Goal: Transaction & Acquisition: Purchase product/service

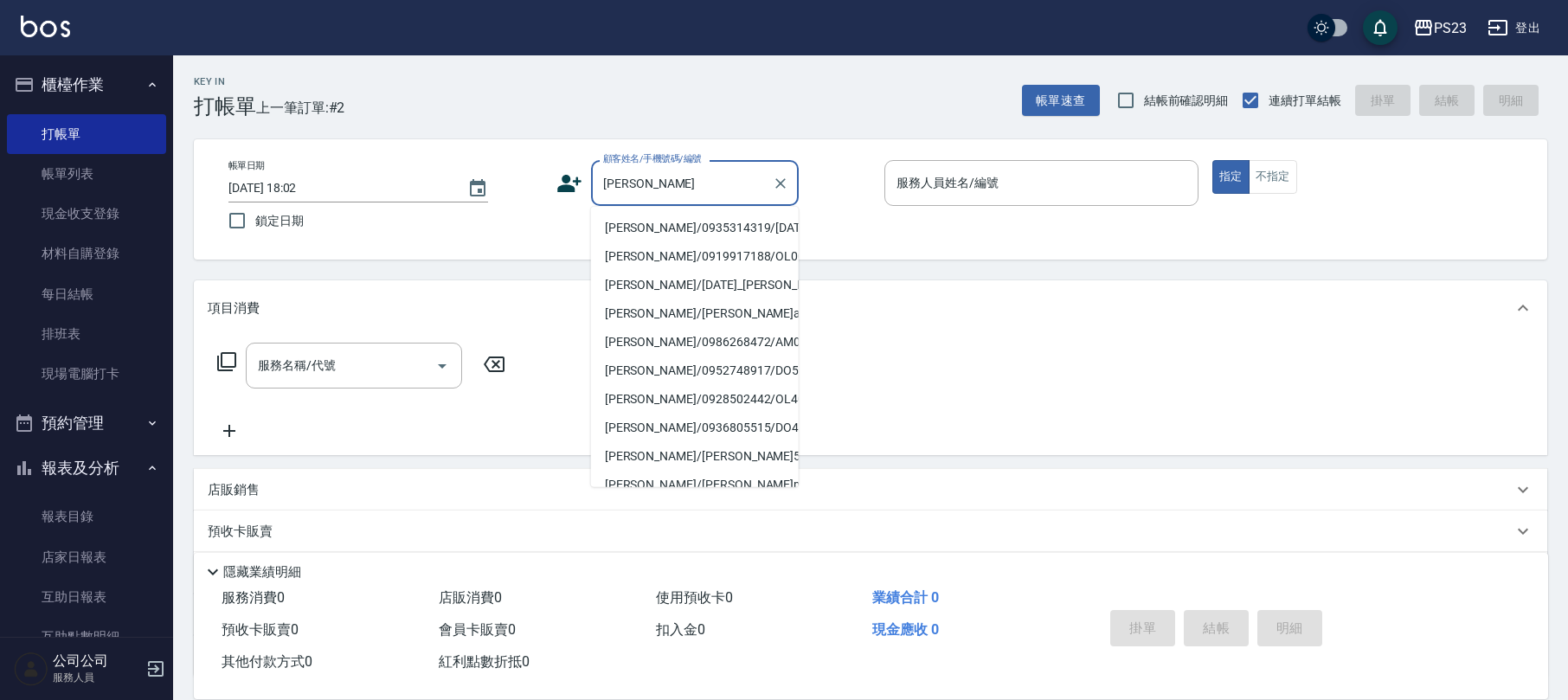
click at [719, 230] on li "[PERSON_NAME]/0935314319/[DATE]" at bounding box center [694, 228] width 208 height 28
type input "[PERSON_NAME]/0935314319/[DATE]"
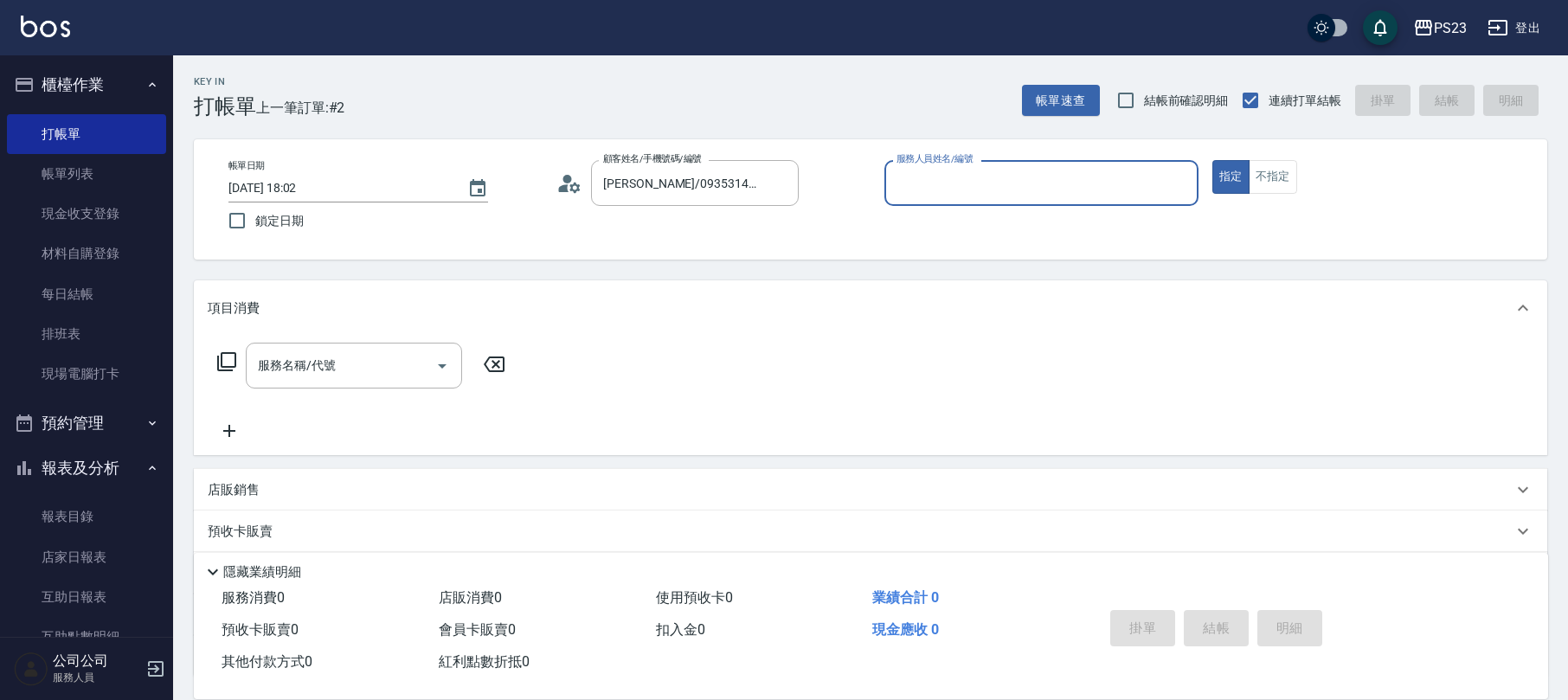
type input "SAMMI-1"
click at [364, 381] on input "服務名稱/代號" at bounding box center [341, 366] width 175 height 30
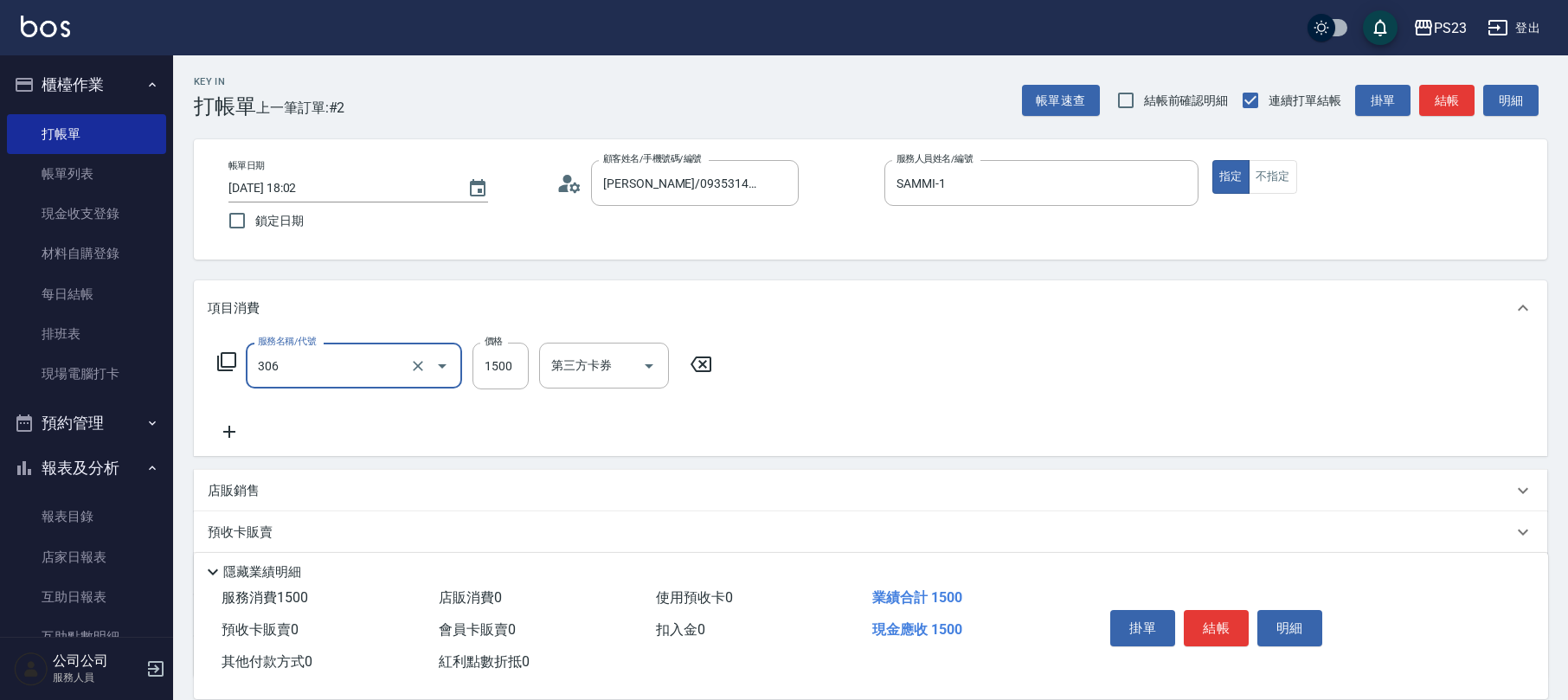
type input "指定洗+剪髮1500(306)"
type input "850"
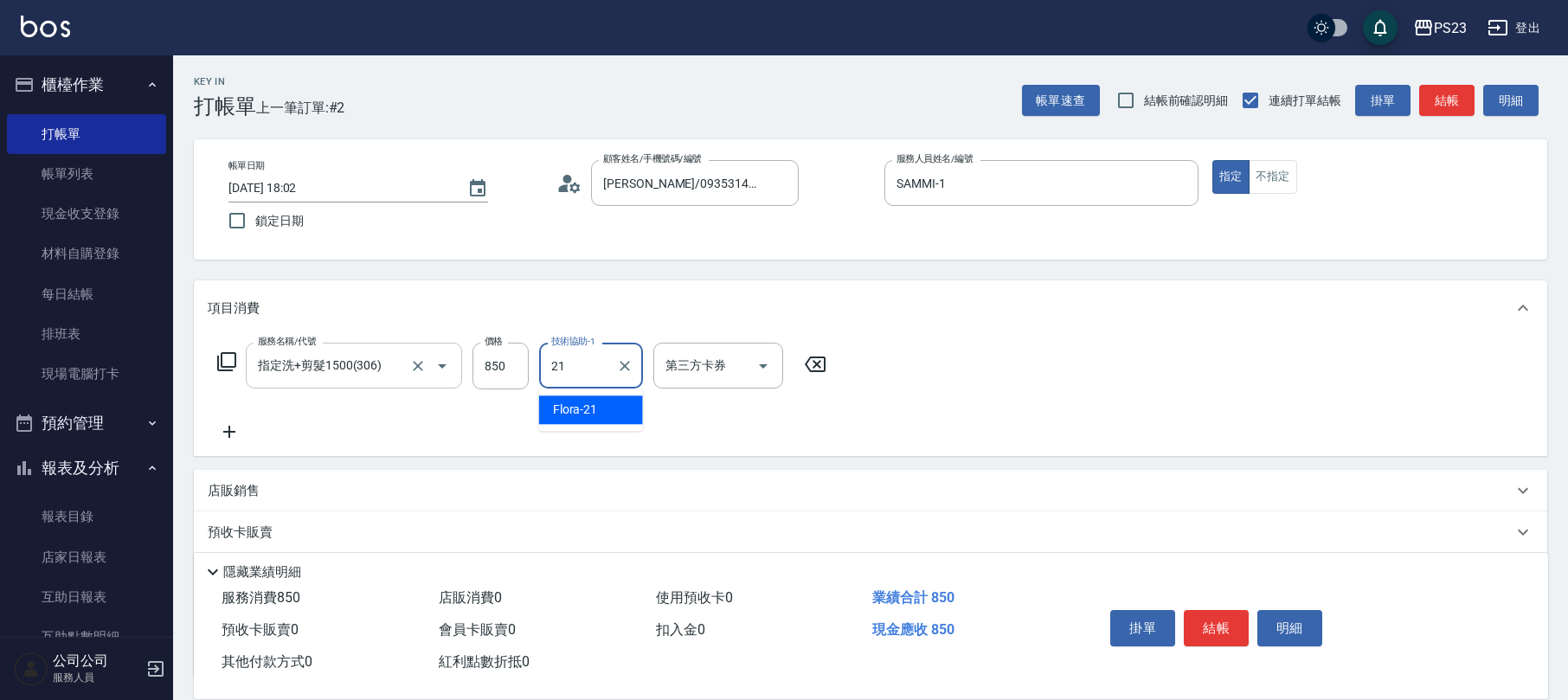
type input "Flora-21"
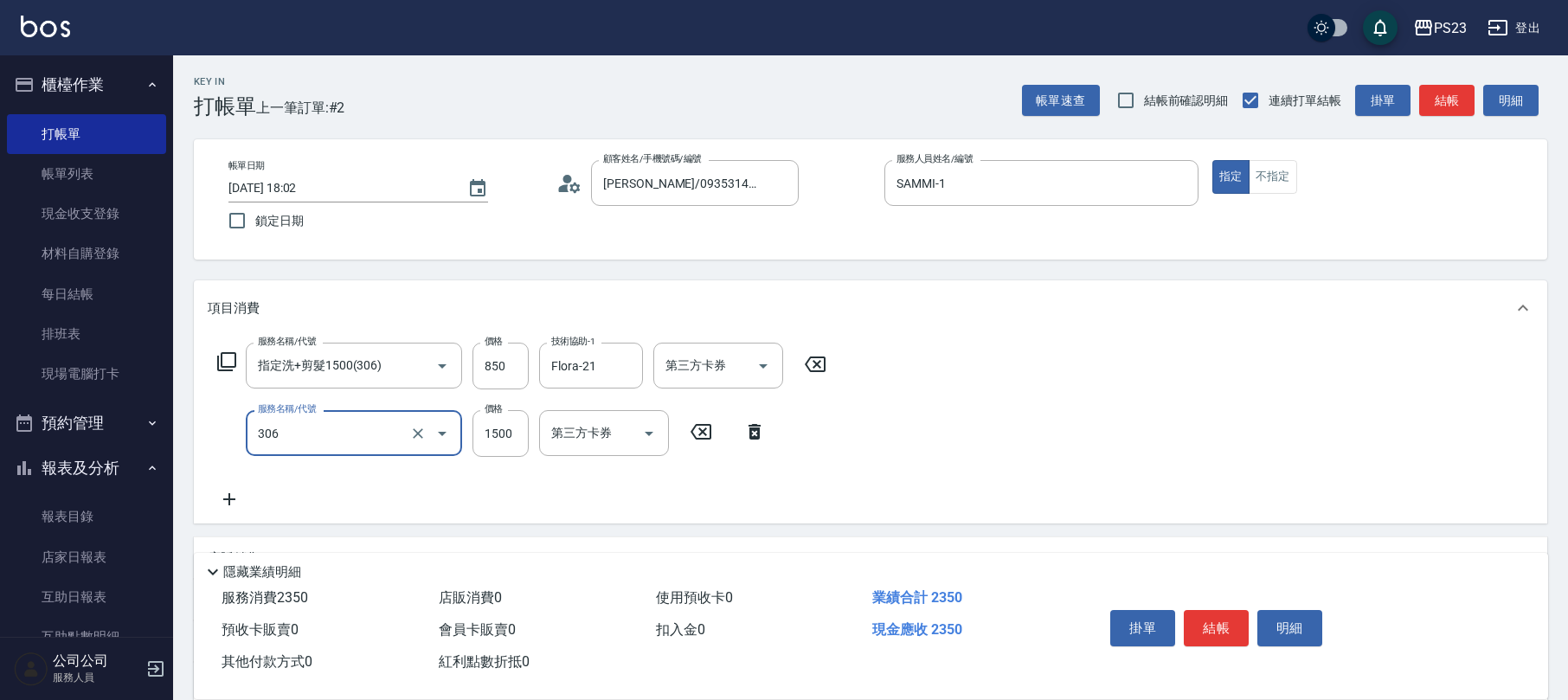
type input "指定洗+剪髮1500(306)"
type input "850"
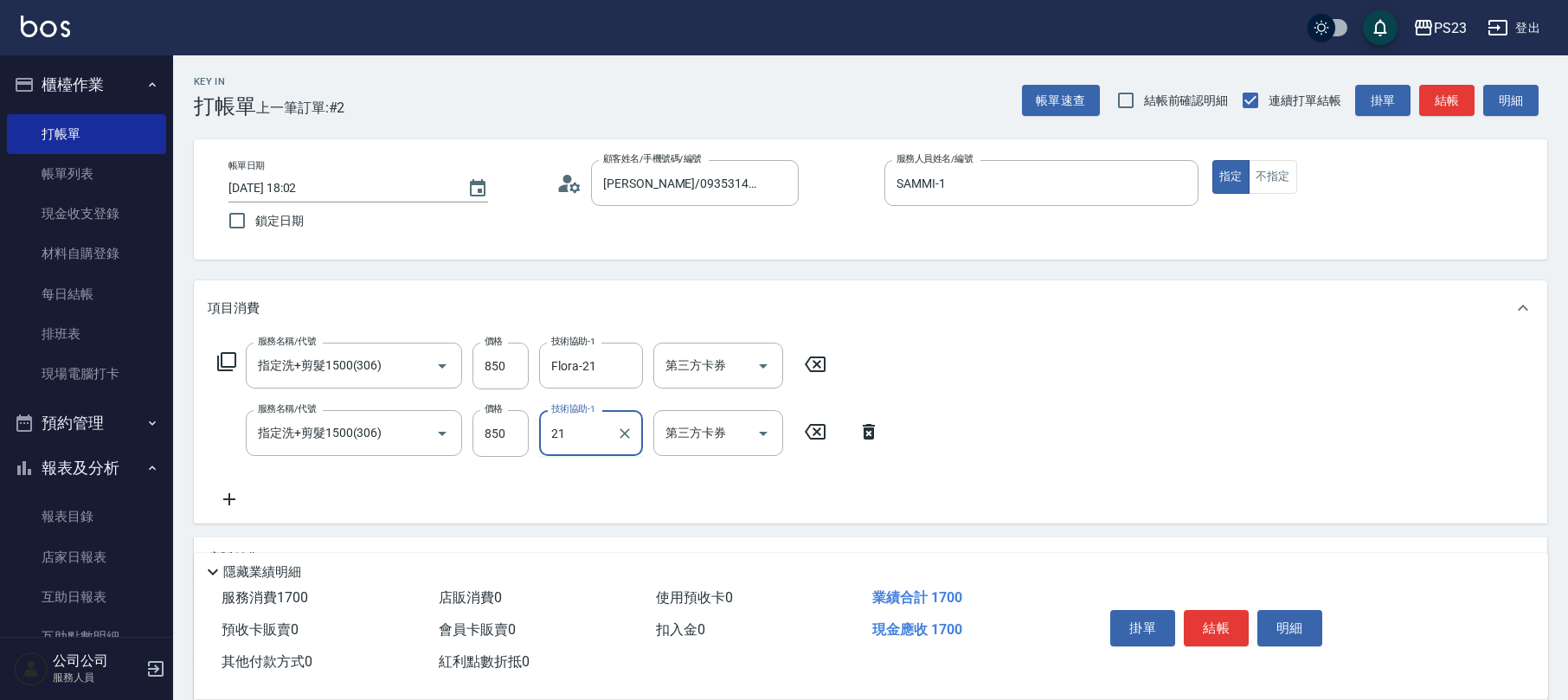
type input "Flora-21"
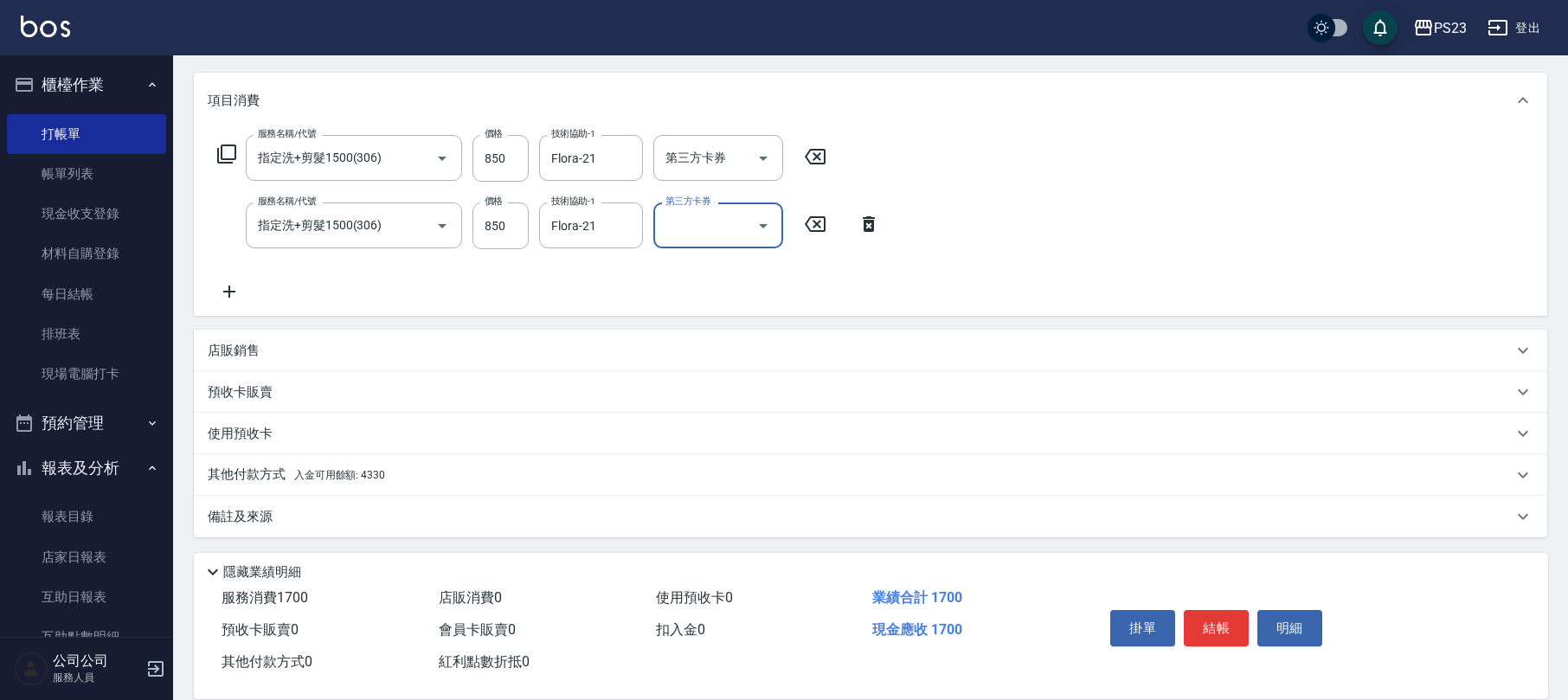
click at [291, 521] on div "備註及來源" at bounding box center [860, 517] width 1305 height 18
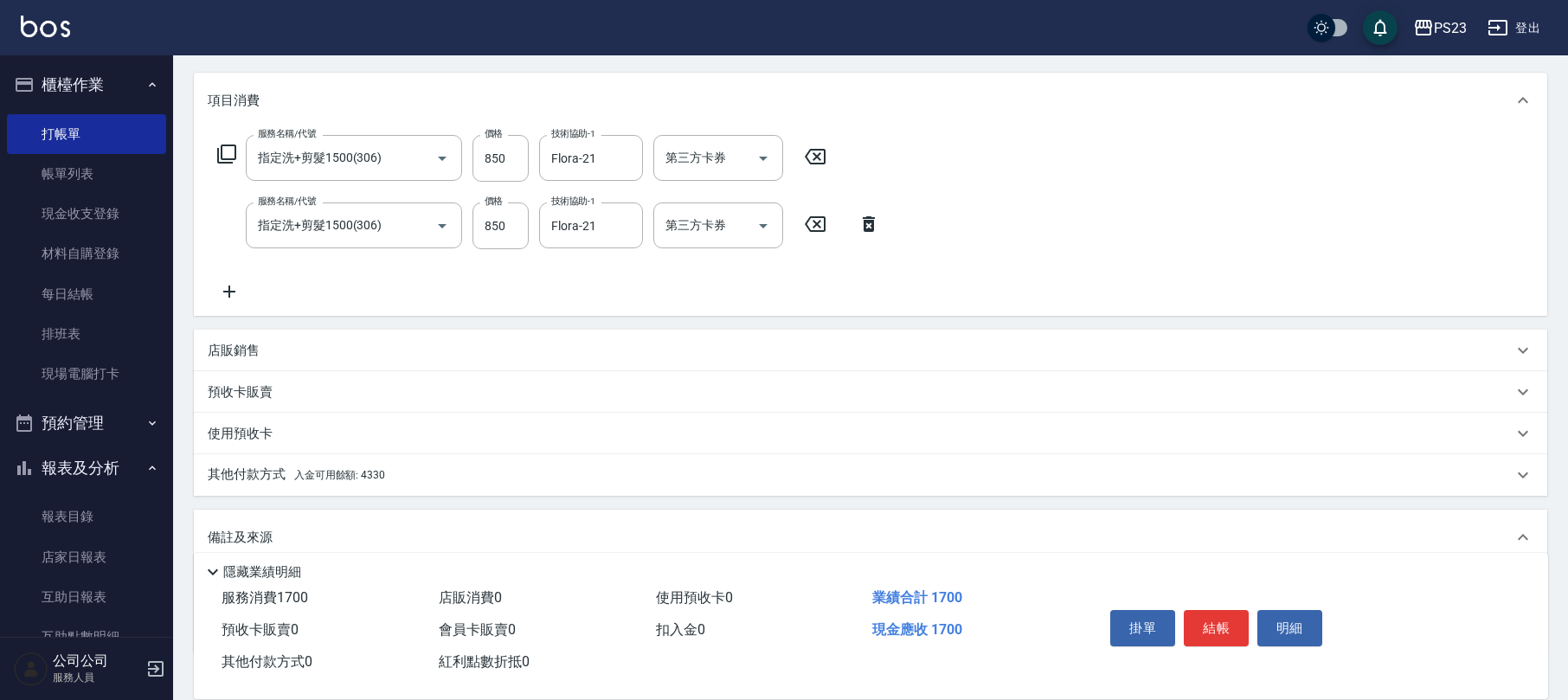
scroll to position [320, 0]
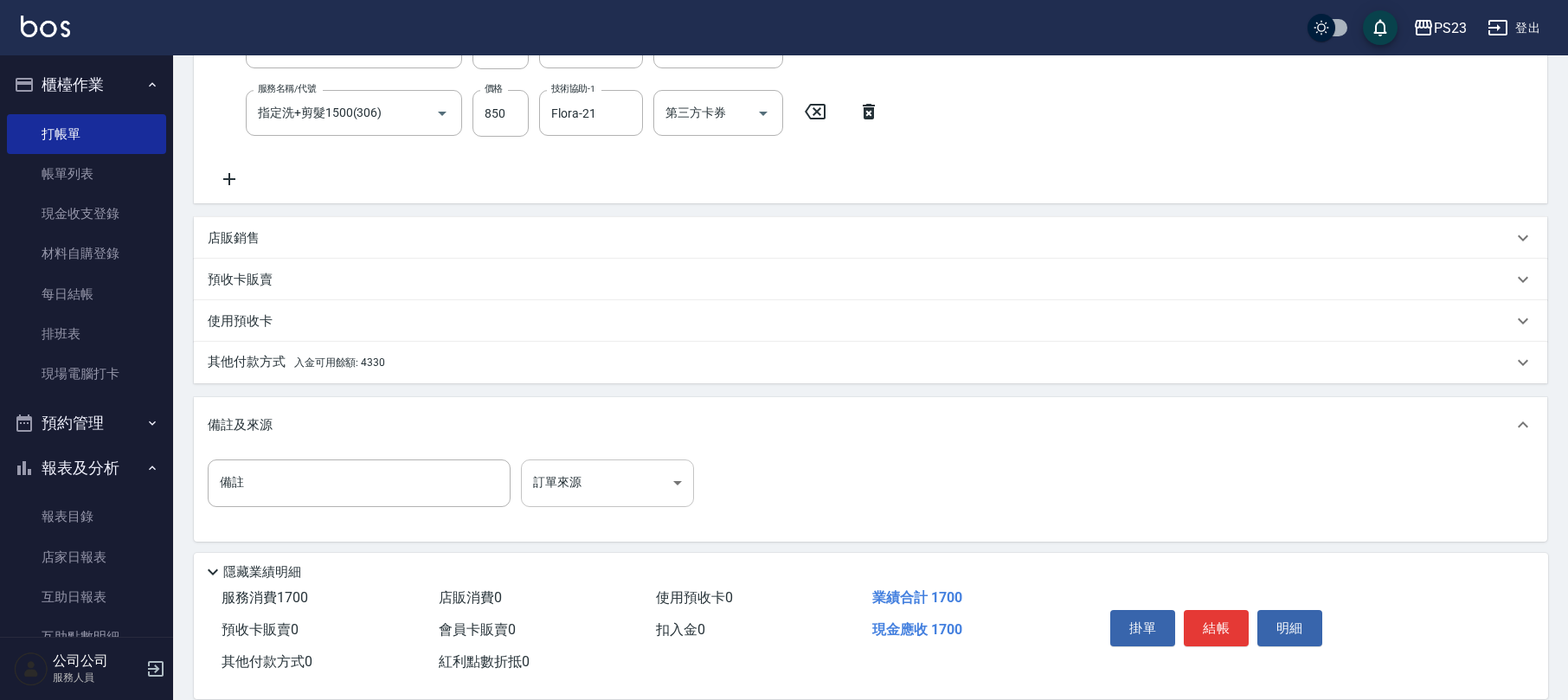
click at [558, 485] on body "PS23 登出 櫃檯作業 打帳單 帳單列表 現金收支登錄 材料自購登錄 每日結帳 排班表 現場電腦打卡 預約管理 預約管理 單日預約紀錄 單週預約紀錄 報表及…" at bounding box center [784, 192] width 1568 height 1025
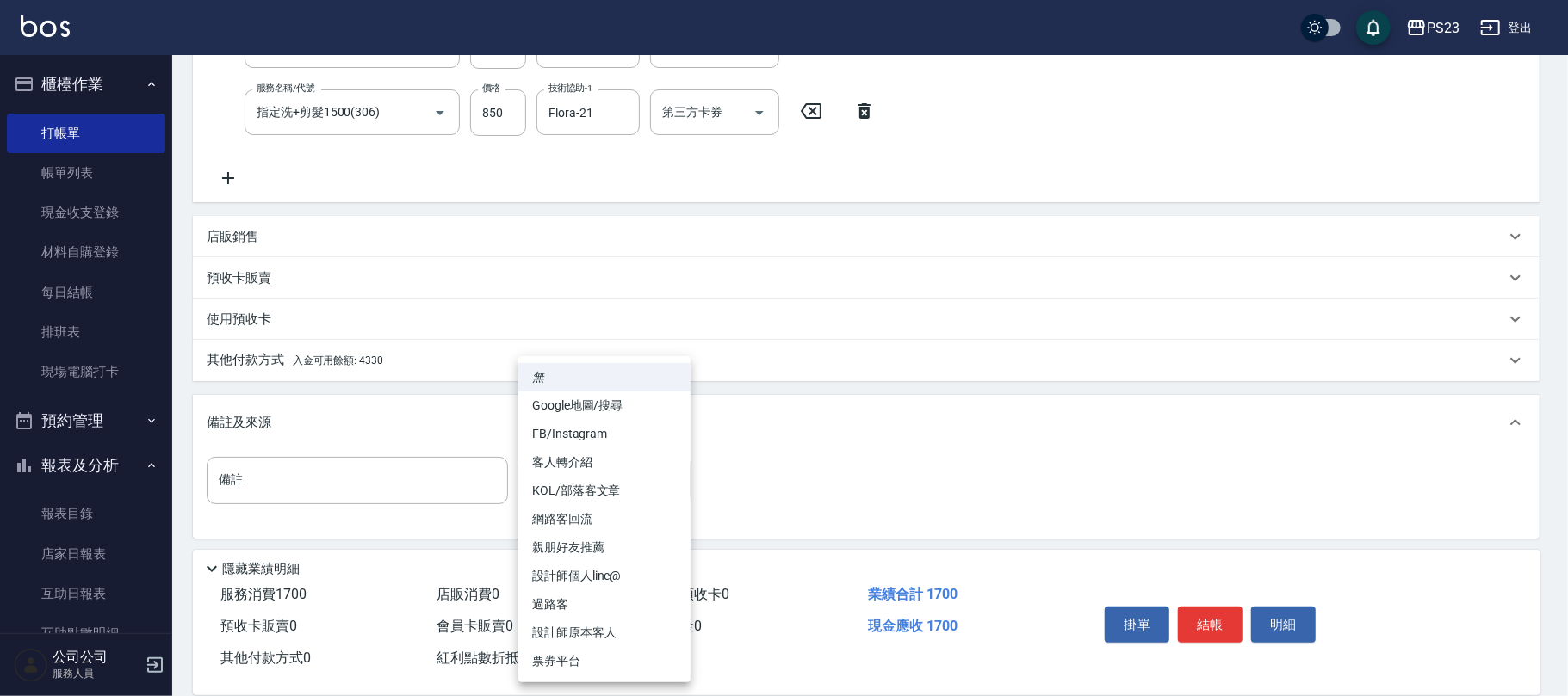
click at [586, 621] on li "設計師原本客人" at bounding box center [605, 632] width 172 height 28
type input "設計師原本客人"
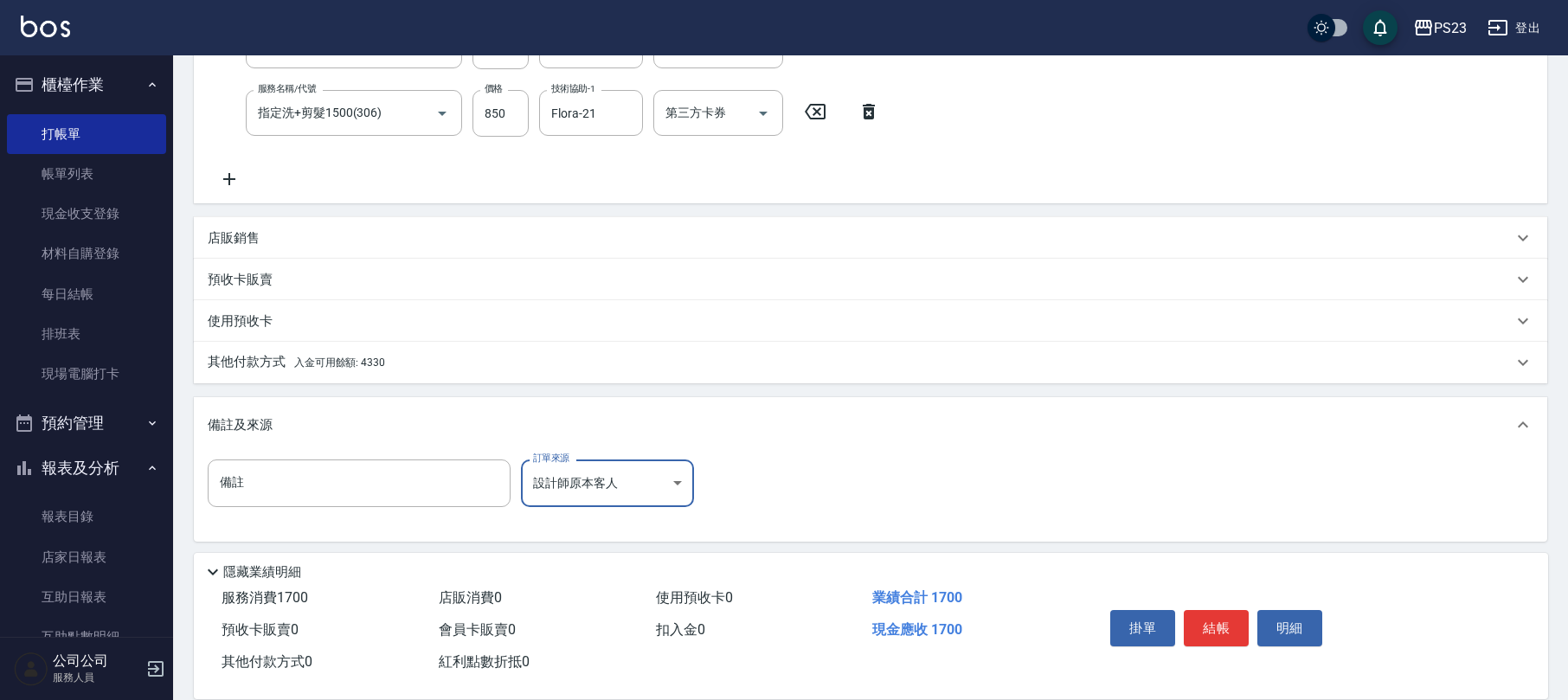
drag, startPoint x: 371, startPoint y: 372, endPoint x: 384, endPoint y: 370, distance: 13.2
click at [371, 370] on div "其他付款方式 入金可用餘額: 4330" at bounding box center [870, 363] width 1354 height 41
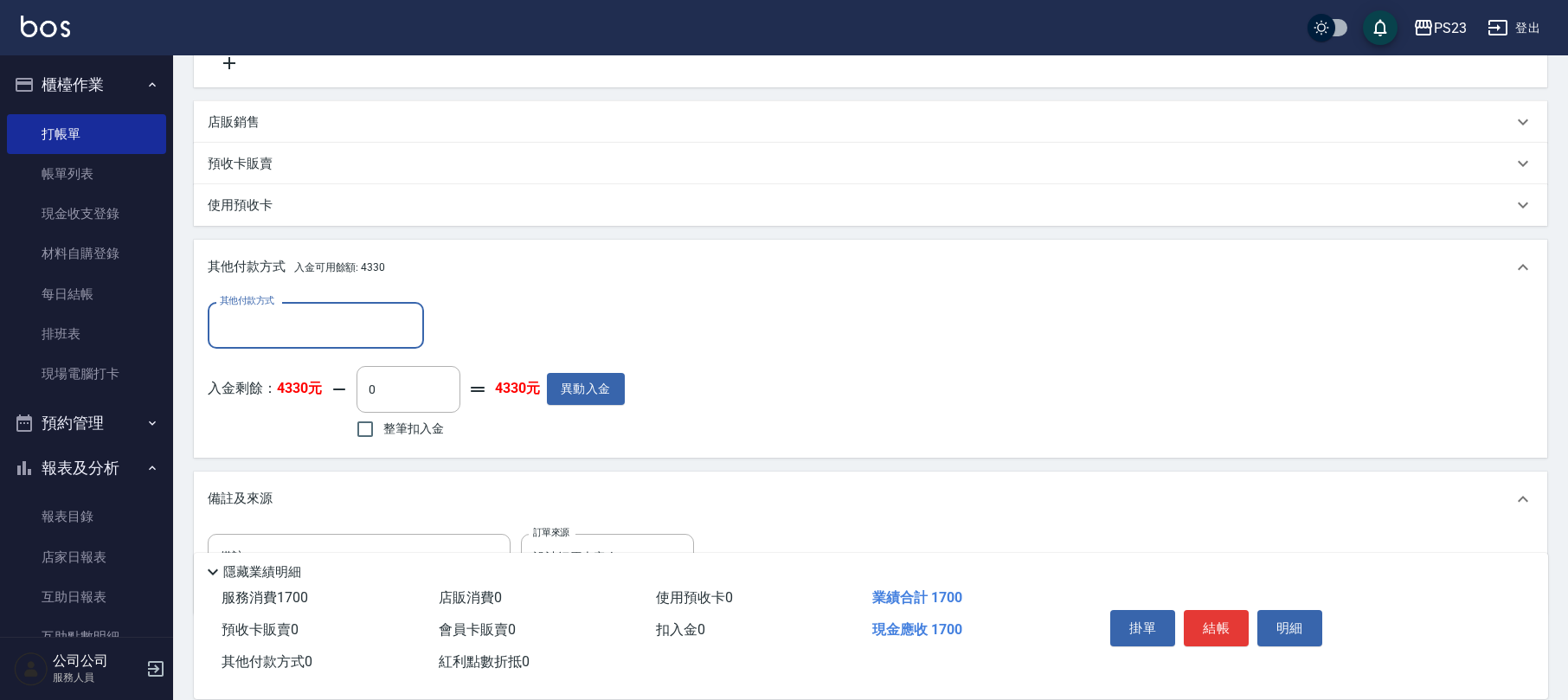
scroll to position [513, 0]
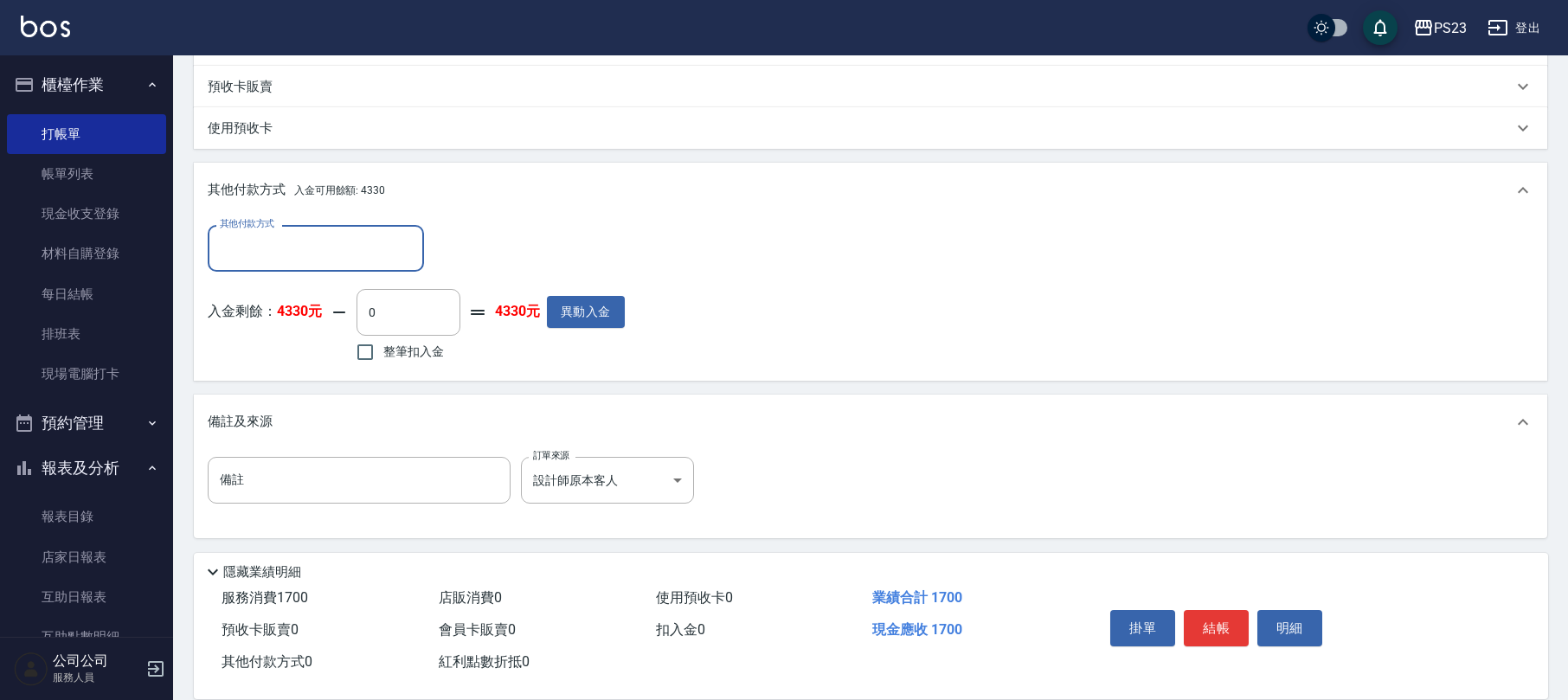
click at [401, 360] on span "整筆扣入金" at bounding box center [413, 351] width 60 height 18
click at [383, 360] on input "整筆扣入金" at bounding box center [365, 352] width 37 height 37
checkbox input "true"
type input "1700"
click at [1227, 633] on button "結帳" at bounding box center [1216, 629] width 65 height 37
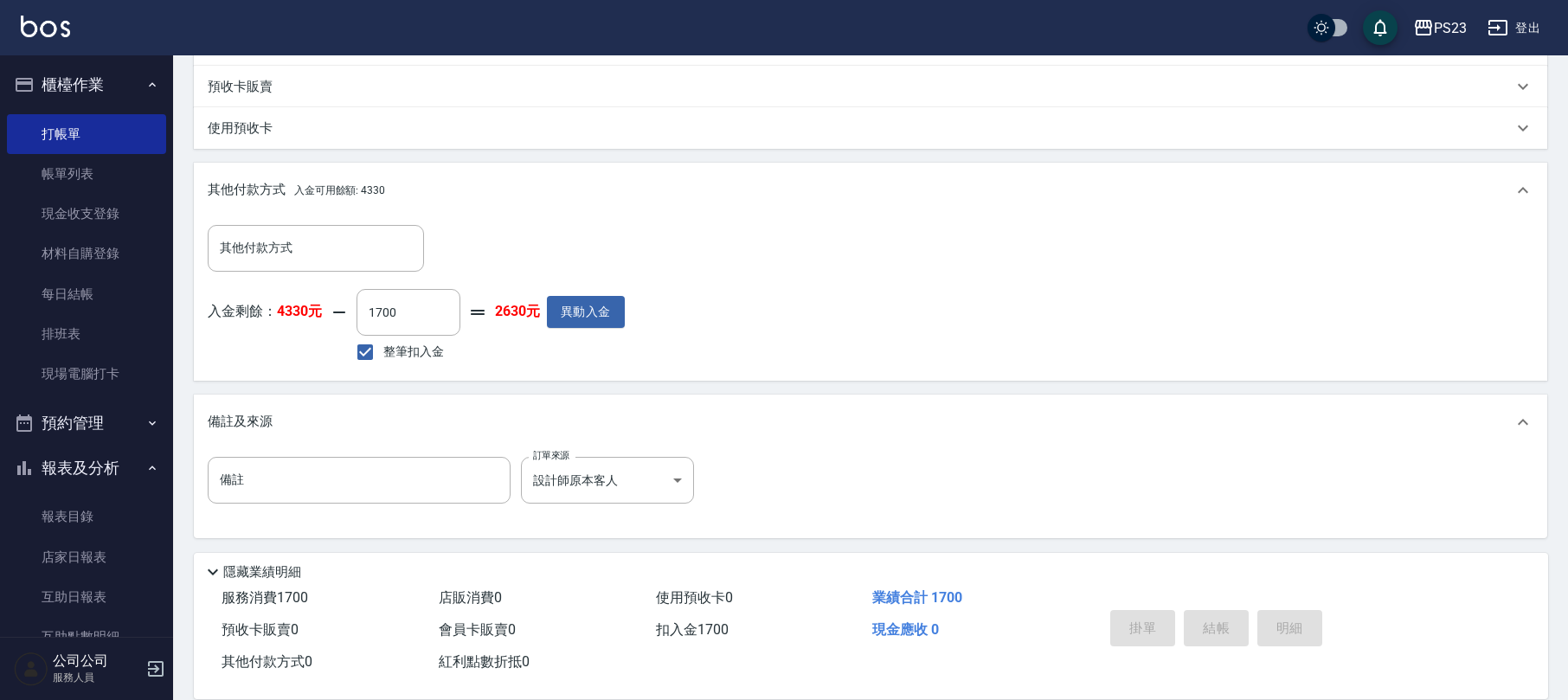
type input "[DATE] 18:52"
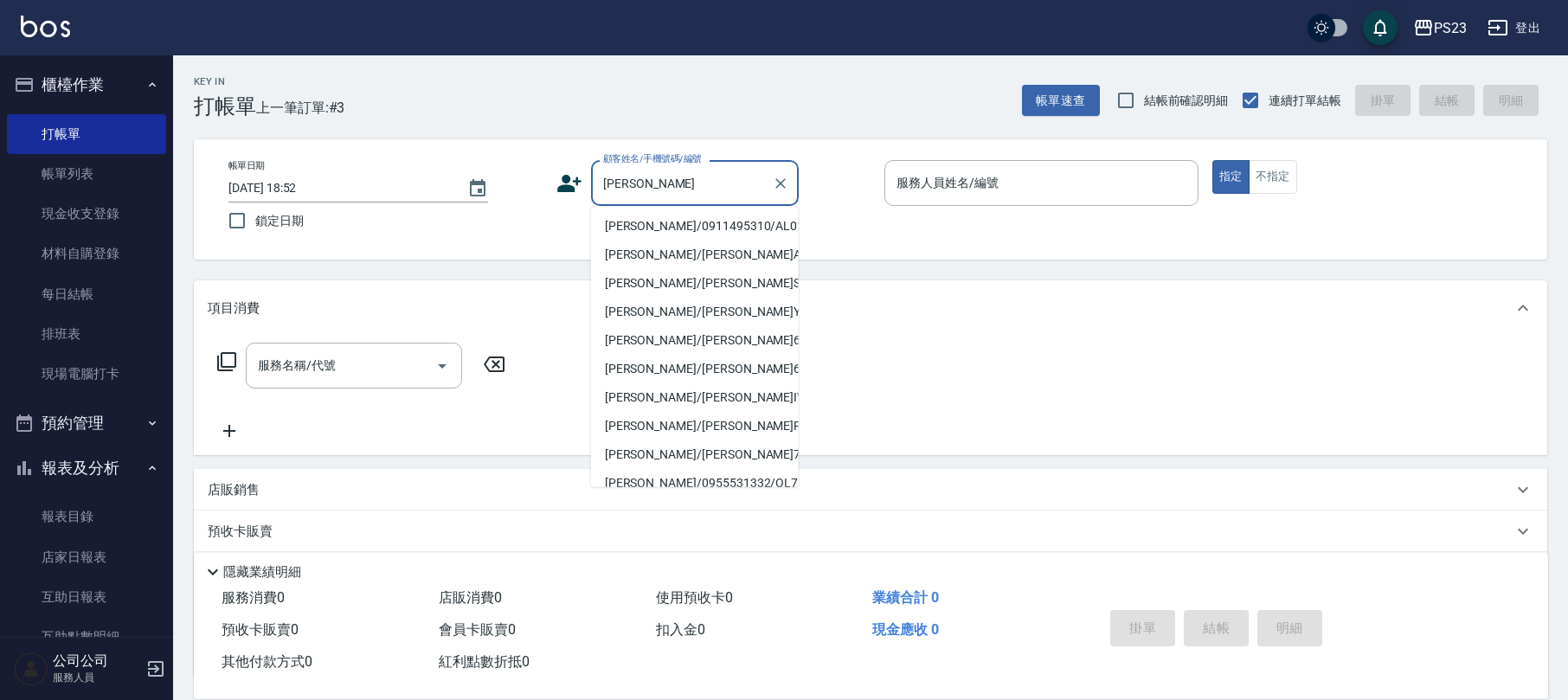
scroll to position [0, 0]
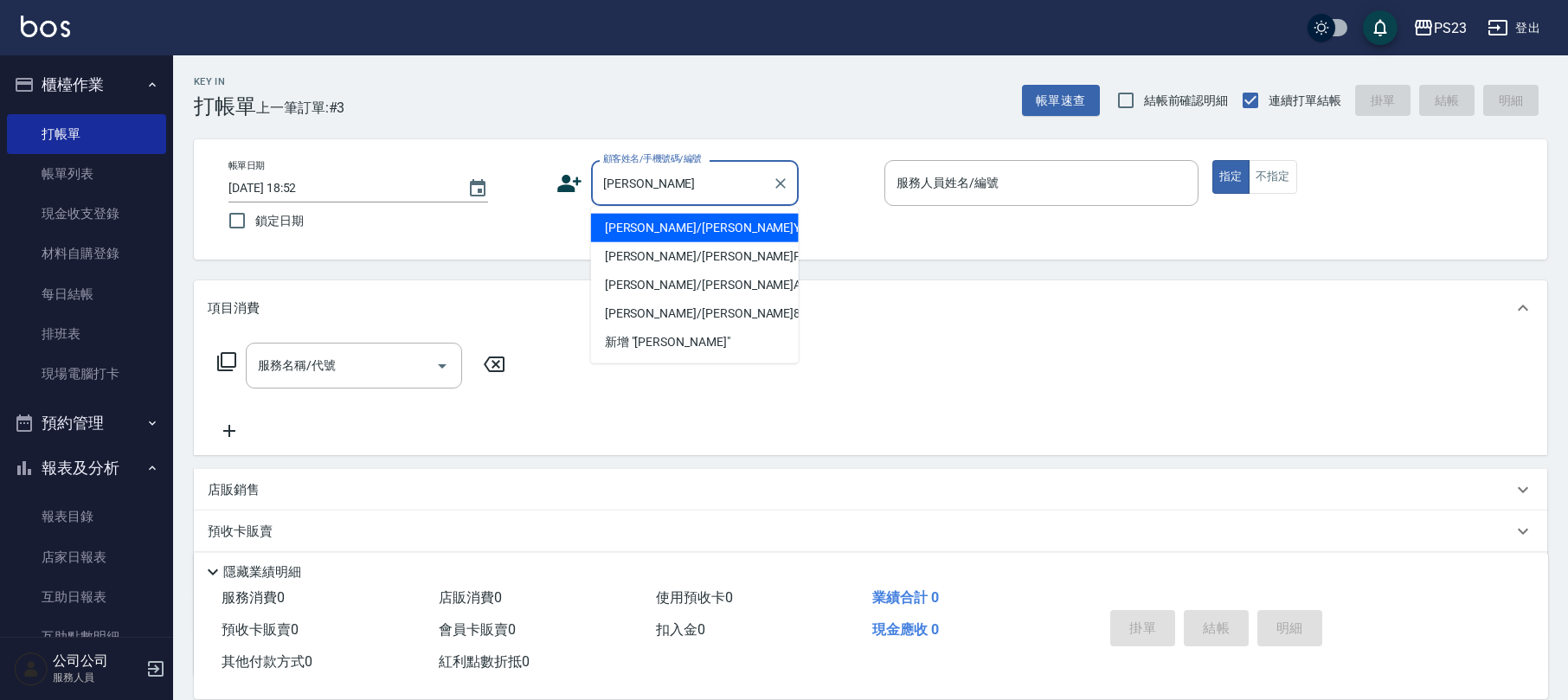
click at [518, 163] on div "帳單日期 [DATE] 18:52 鎖定日期 顧客姓名/手機號碼/編號 [PERSON_NAME]姓名/手機號碼/編號 服務人員姓名/編號 服務人員姓名/編號…" at bounding box center [870, 199] width 1312 height 79
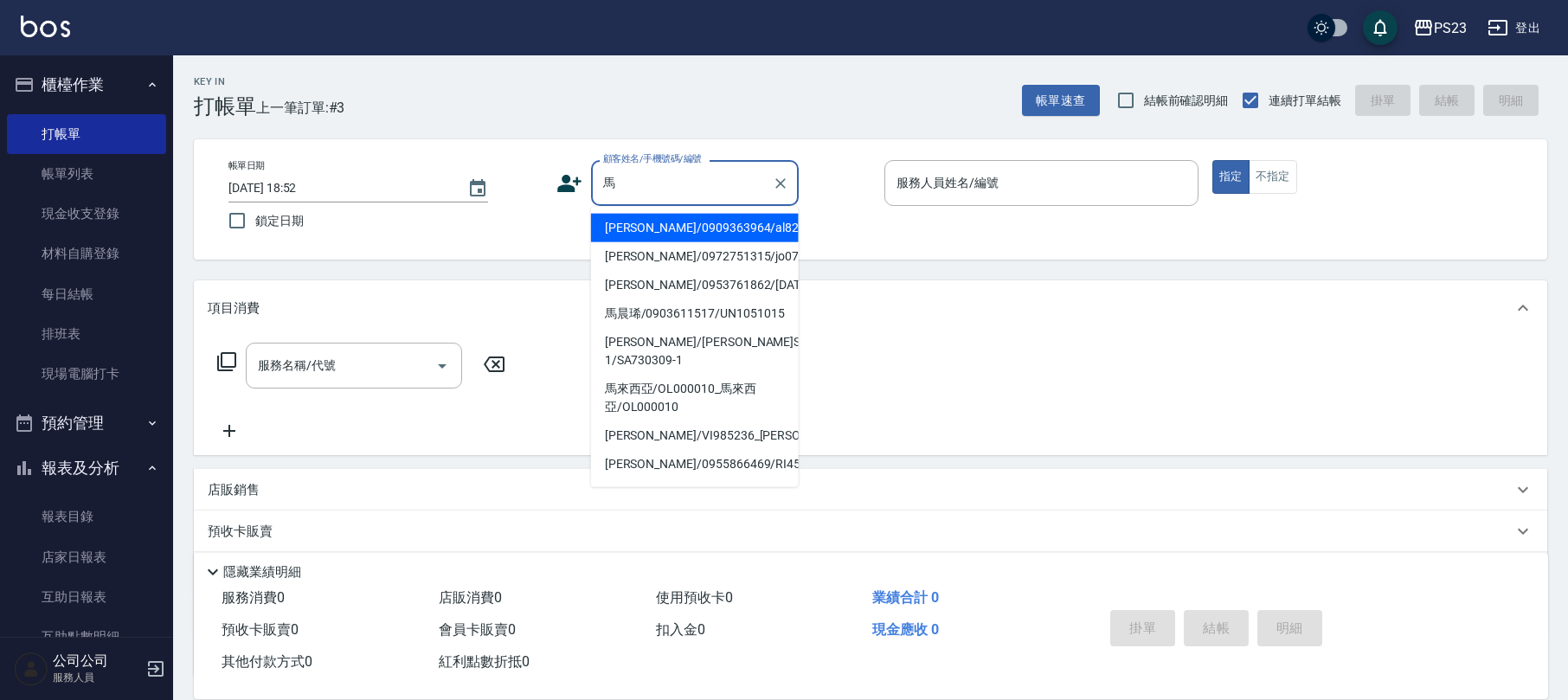
click at [686, 219] on li "[PERSON_NAME]/0909363964/al820707" at bounding box center [694, 228] width 208 height 28
type input "[PERSON_NAME]/0909363964/al820707"
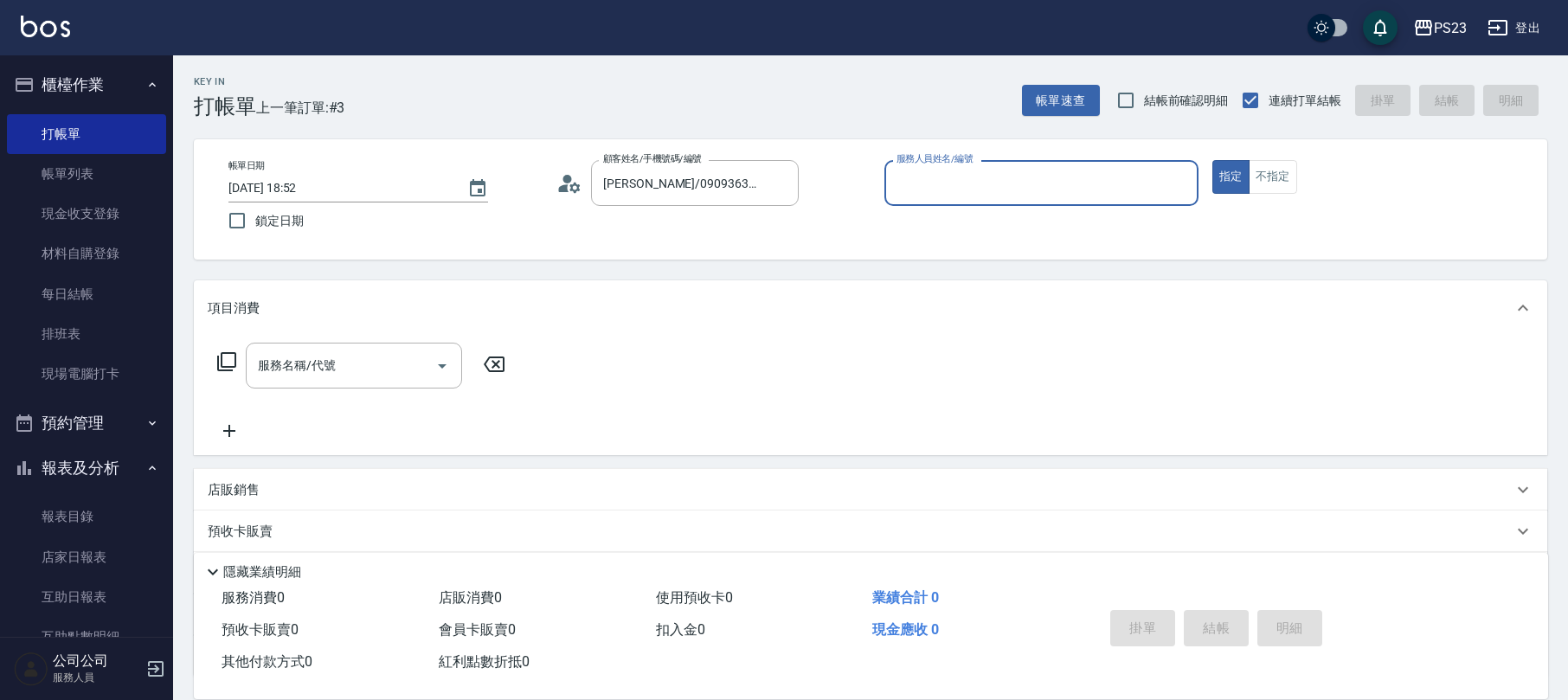
click at [575, 181] on icon at bounding box center [574, 186] width 10 height 10
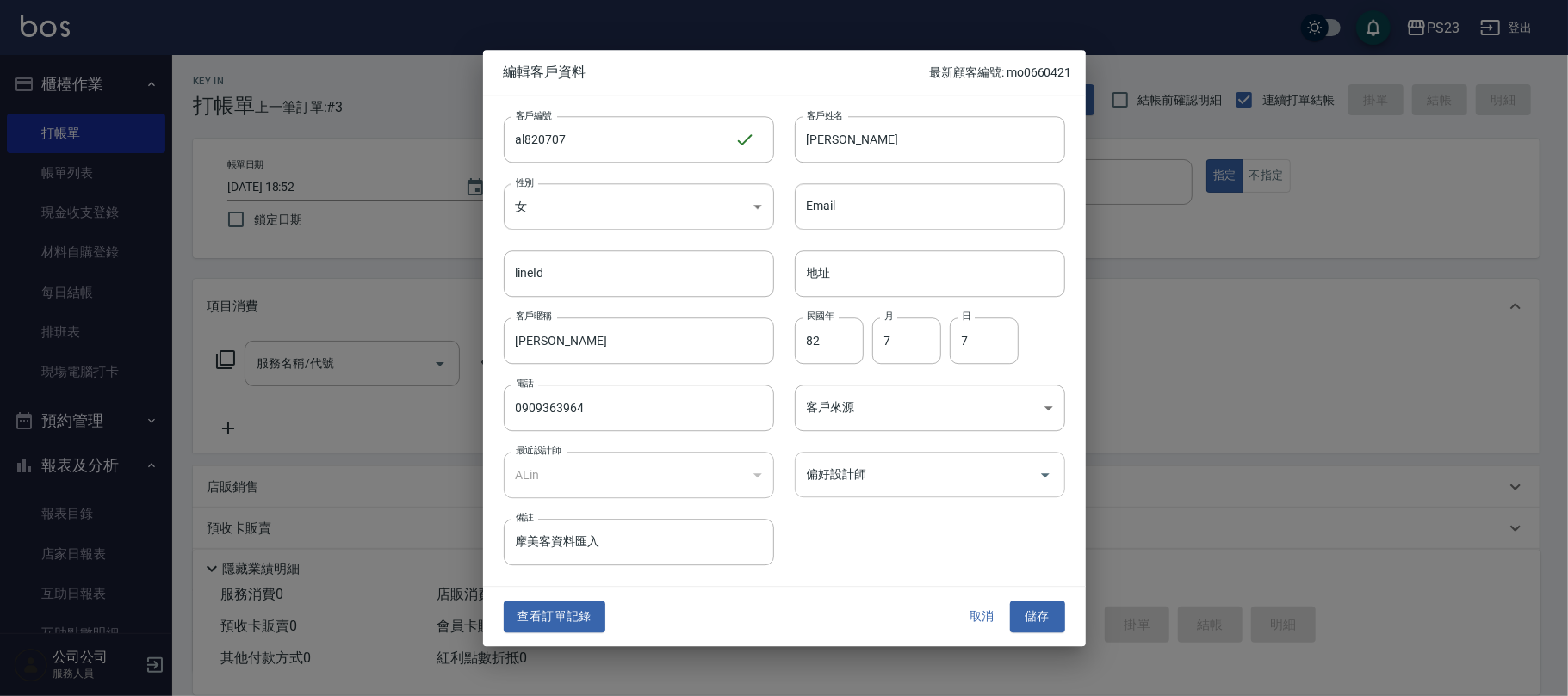
click at [962, 483] on input "偏好設計師" at bounding box center [917, 475] width 229 height 30
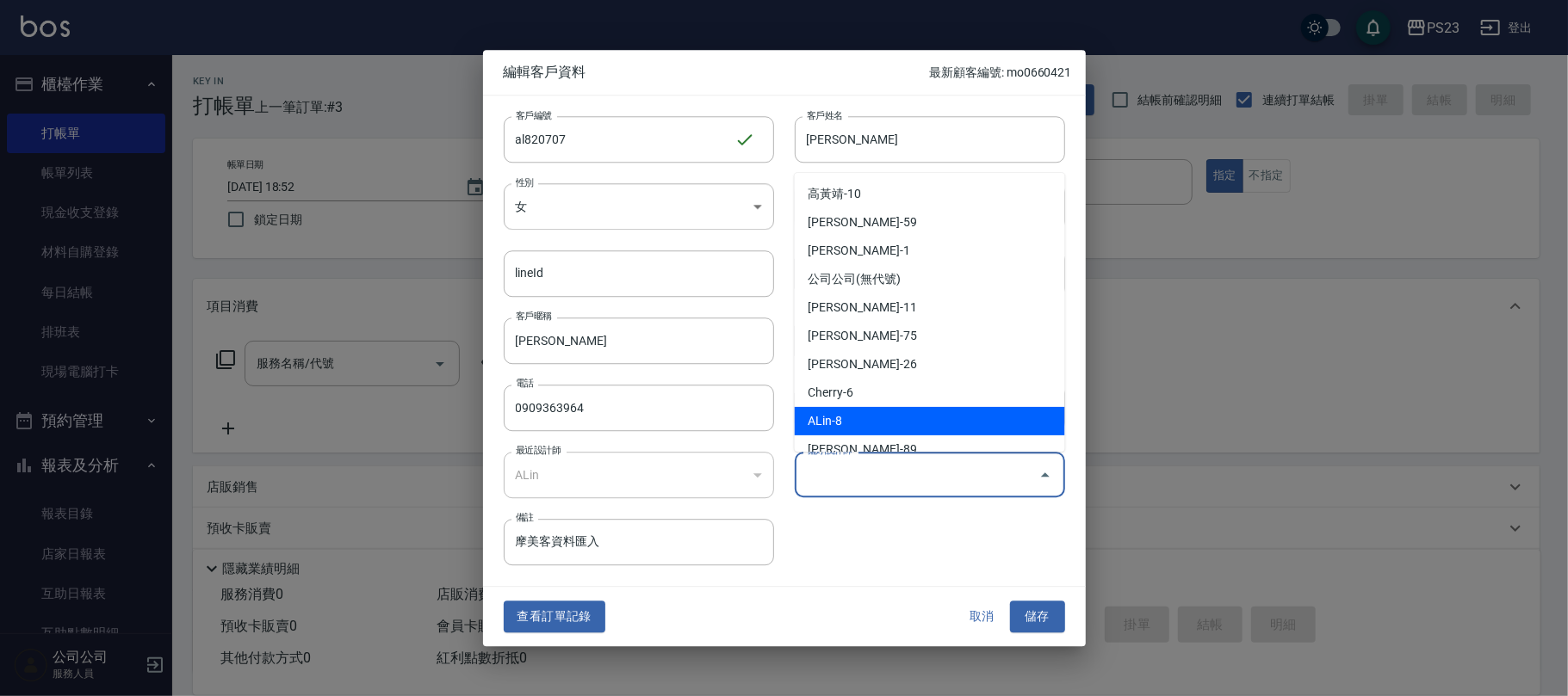
click at [869, 415] on li "ALin-8" at bounding box center [929, 421] width 270 height 28
type input "ALin"
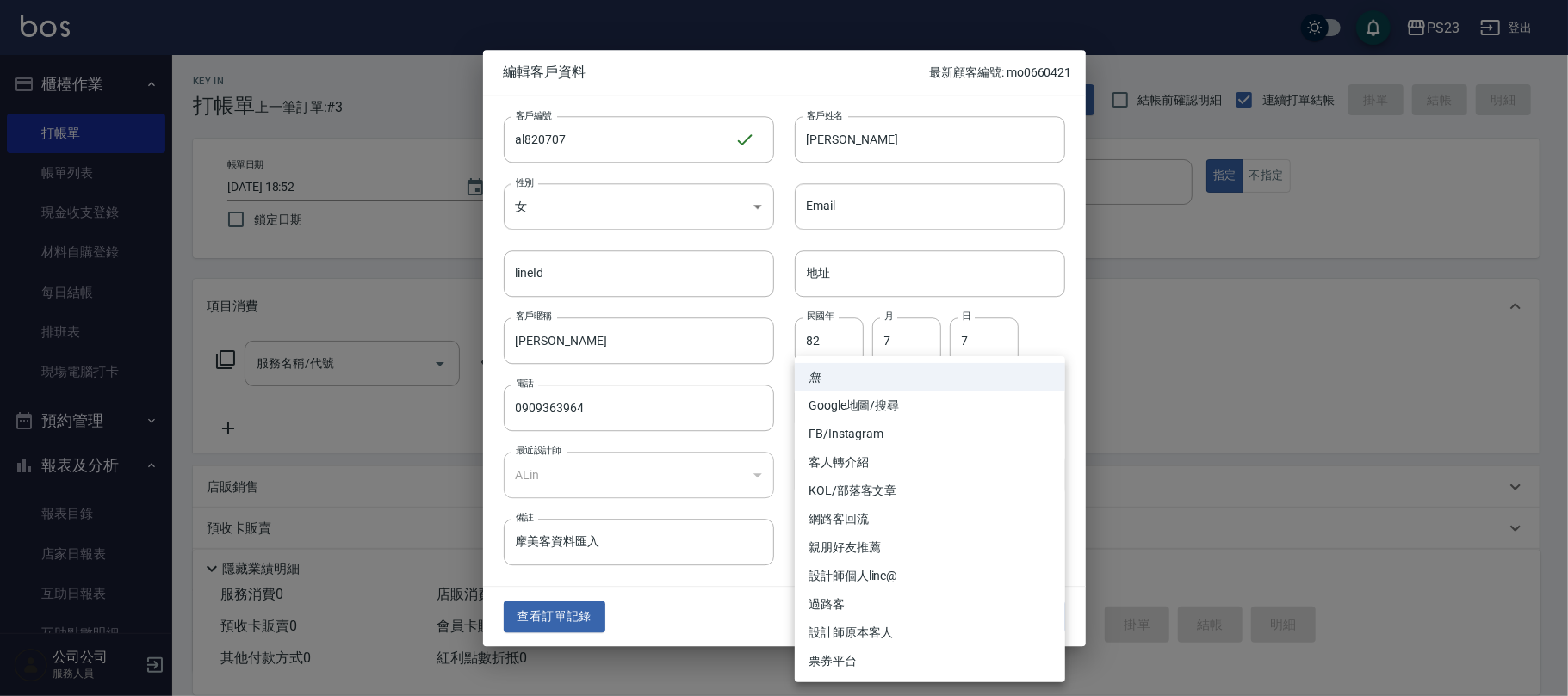
click at [879, 419] on body "PS23 登出 櫃檯作業 打帳單 帳單列表 現金收支登錄 材料自購登錄 每日結帳 排班表 現場電腦打卡 預約管理 預約管理 單日預約紀錄 單週預約紀錄 報表及…" at bounding box center [784, 418] width 1568 height 835
click at [896, 631] on li "設計師原本客人" at bounding box center [929, 632] width 270 height 28
type input "設計師原本客人"
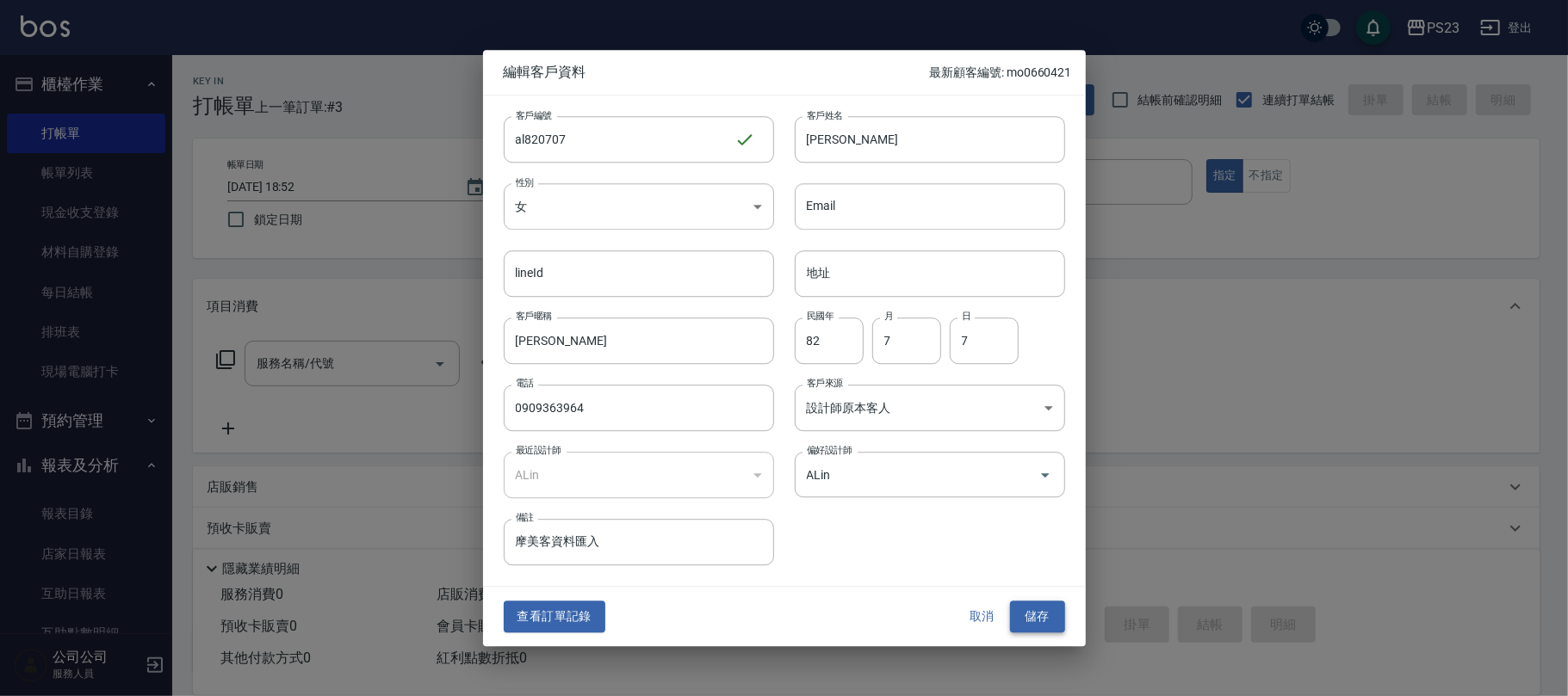
click at [1033, 627] on button "儲存" at bounding box center [1037, 618] width 55 height 32
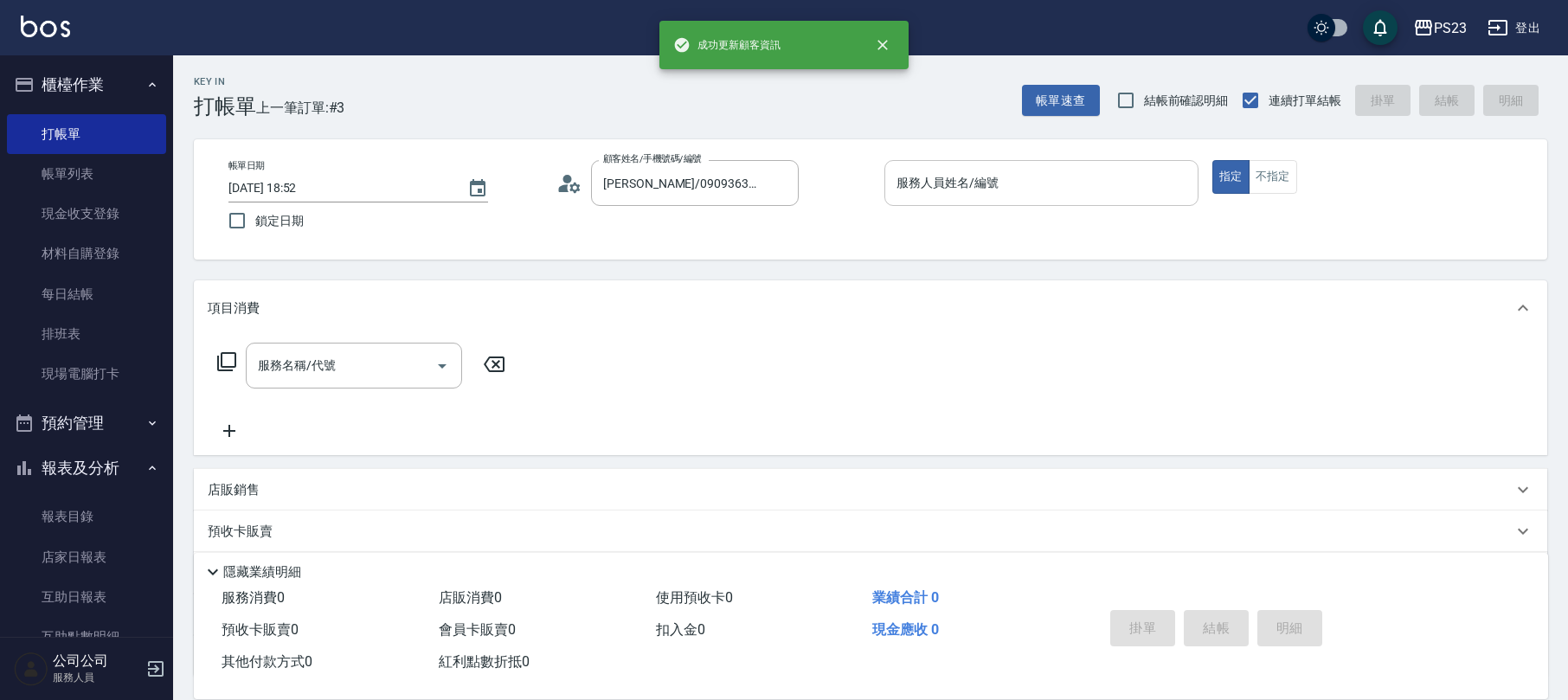
click at [998, 188] on input "服務人員姓名/編號" at bounding box center [1042, 183] width 299 height 30
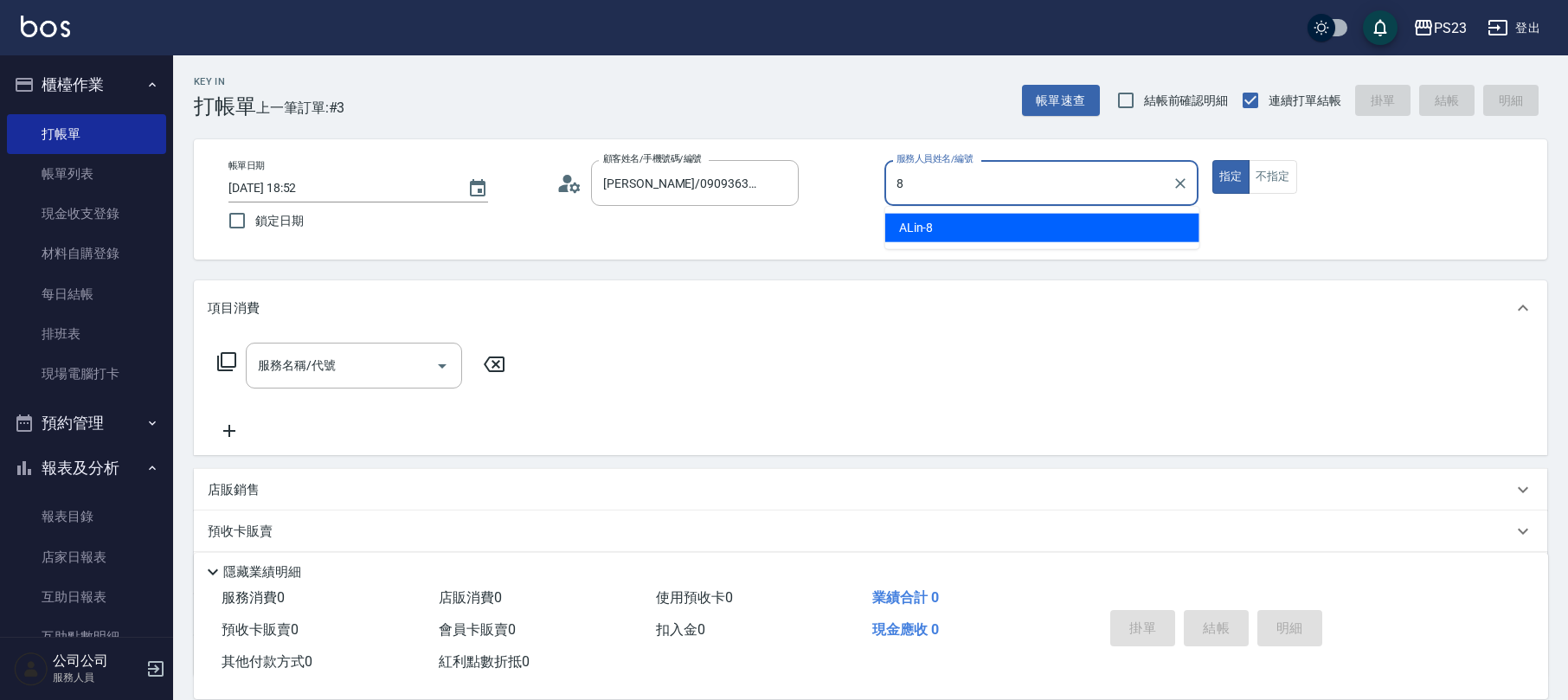
type input "ALin-8"
type button "true"
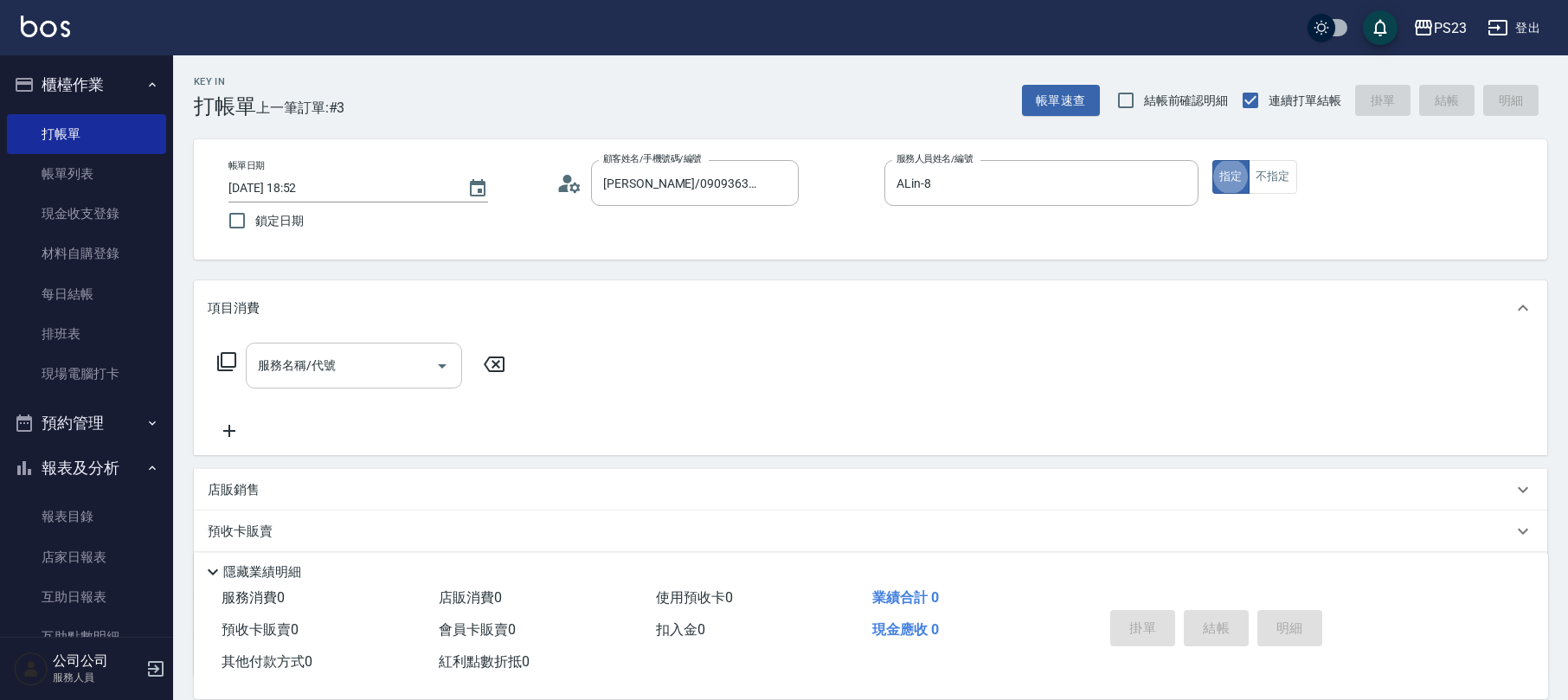
click at [368, 368] on input "服務名稱/代號" at bounding box center [341, 366] width 175 height 30
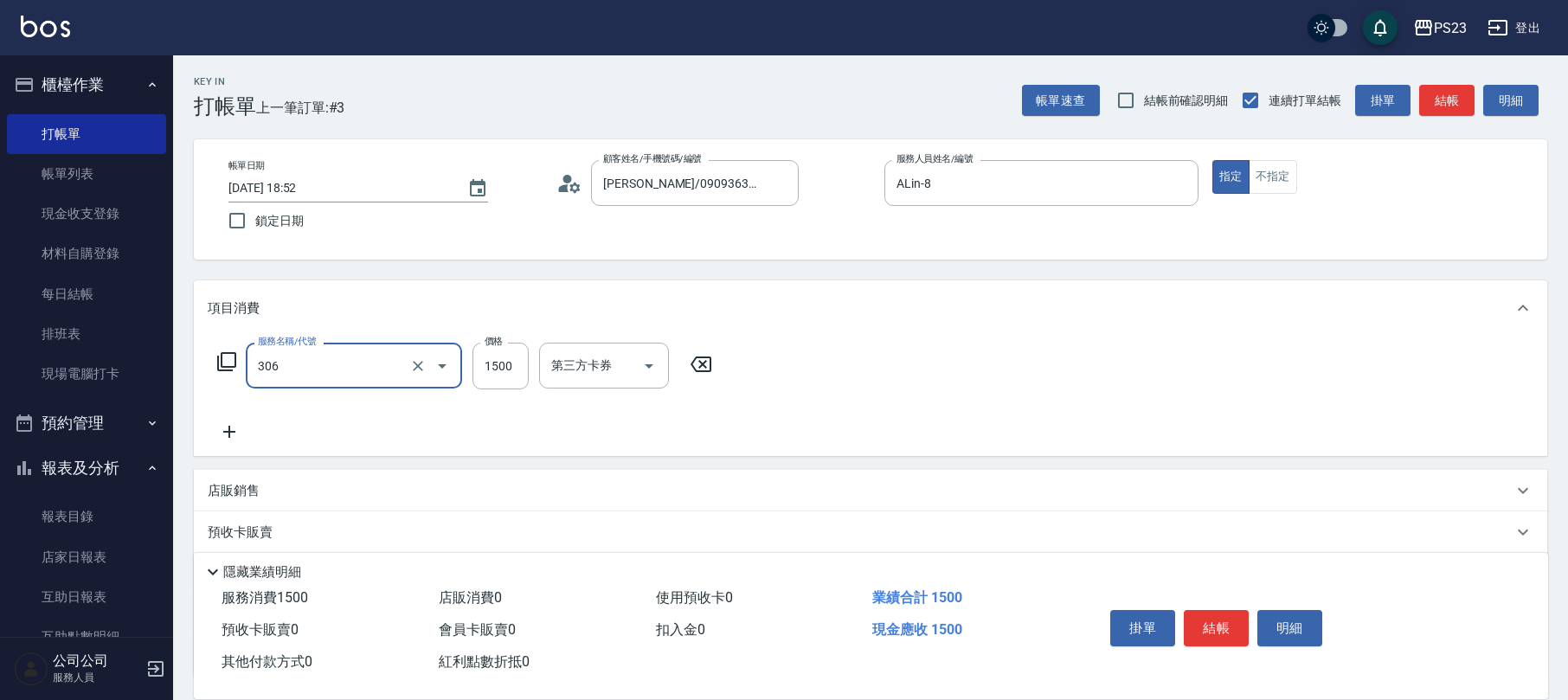
type input "指定洗+剪髮1500(306)"
type input "850"
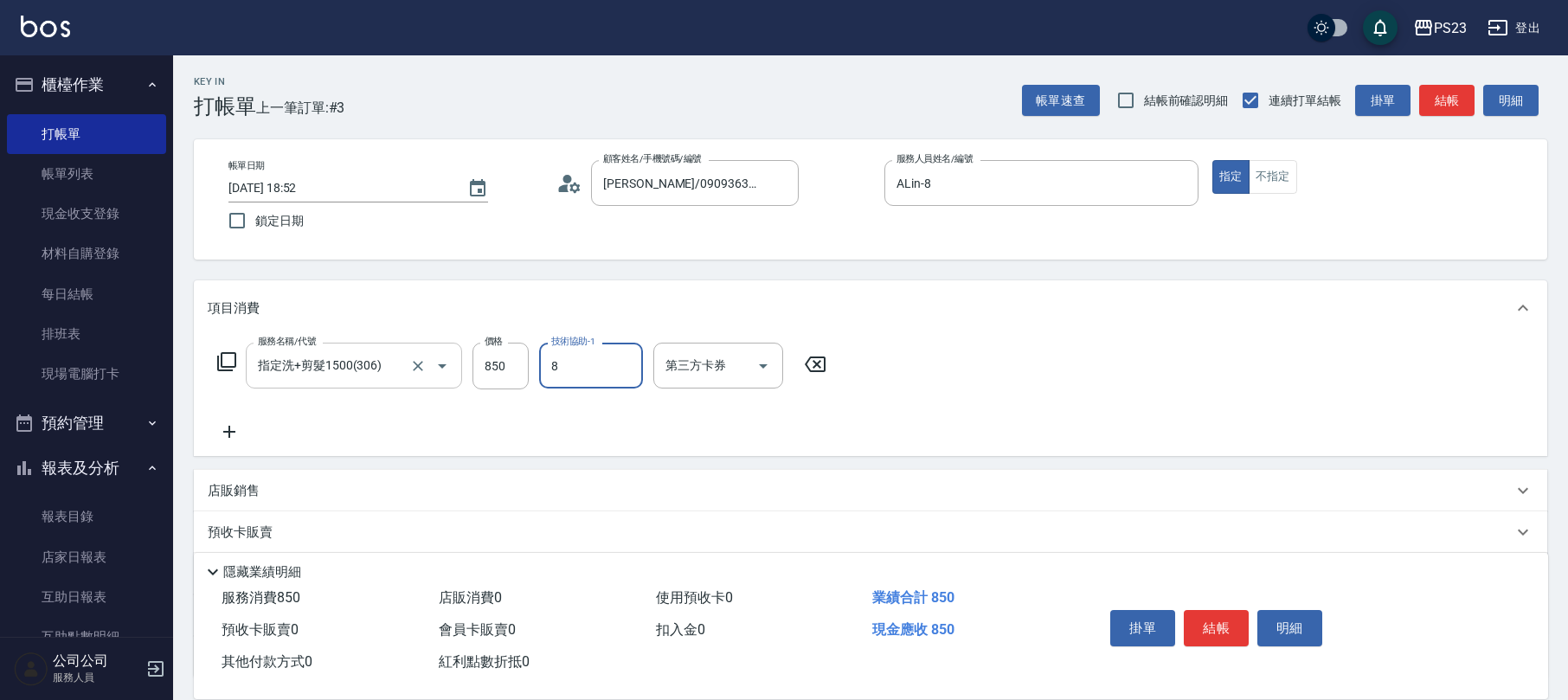
type input "ALin-8"
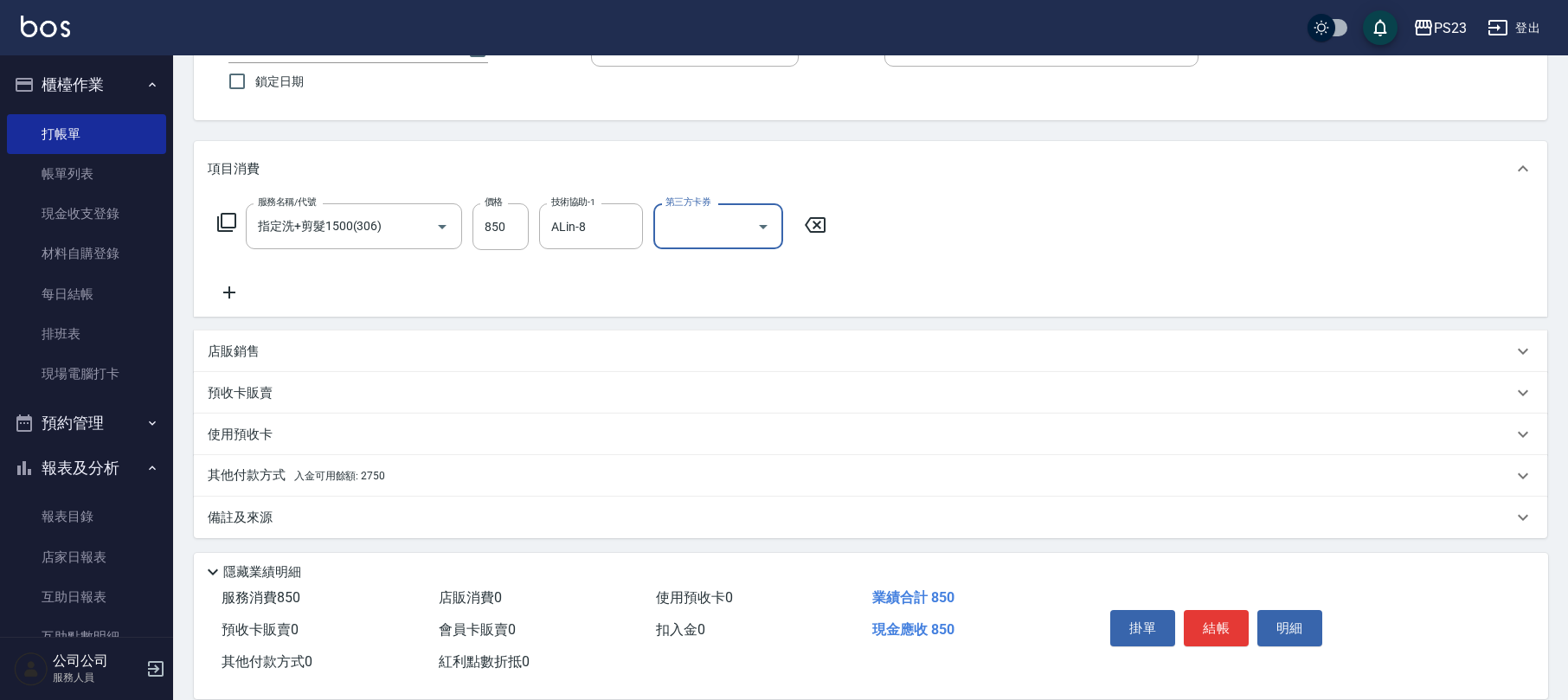
click at [308, 517] on div "備註及來源" at bounding box center [860, 518] width 1305 height 18
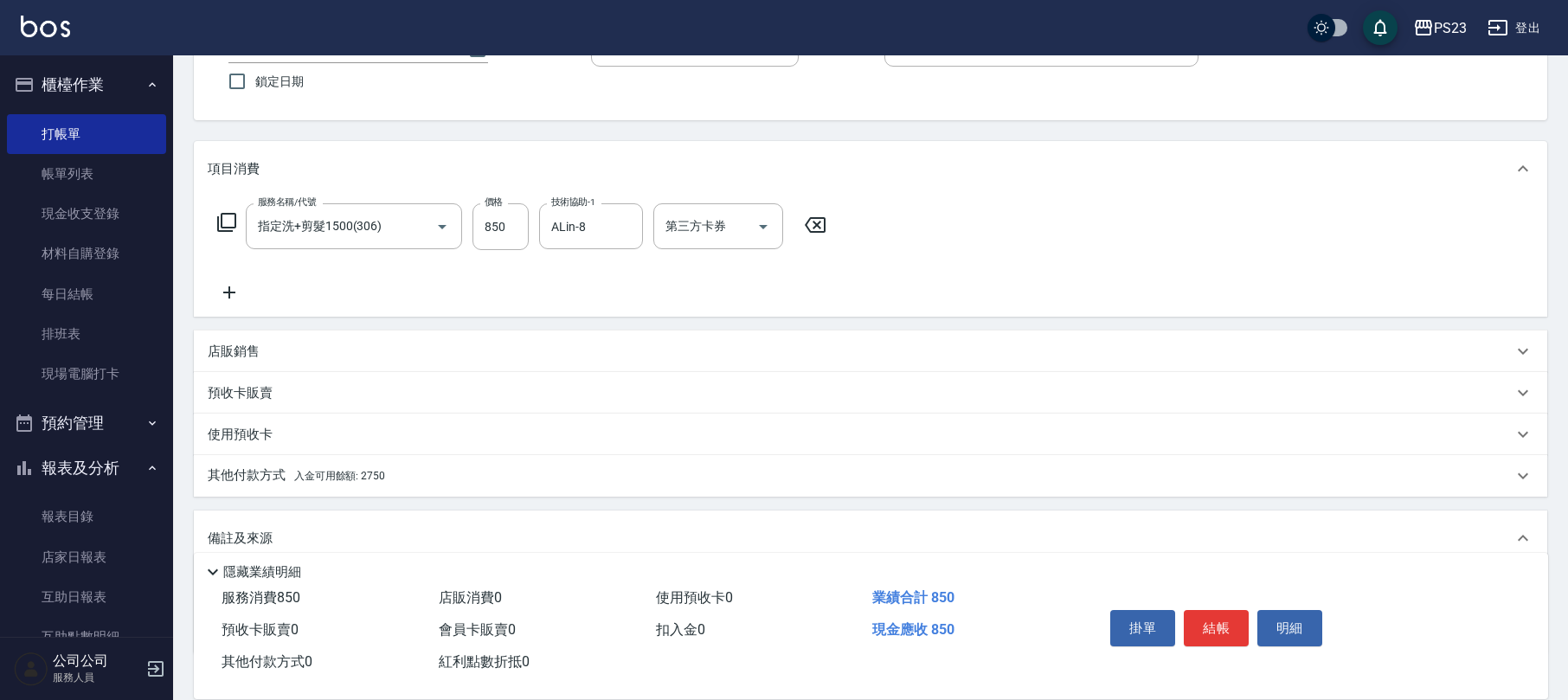
scroll to position [257, 0]
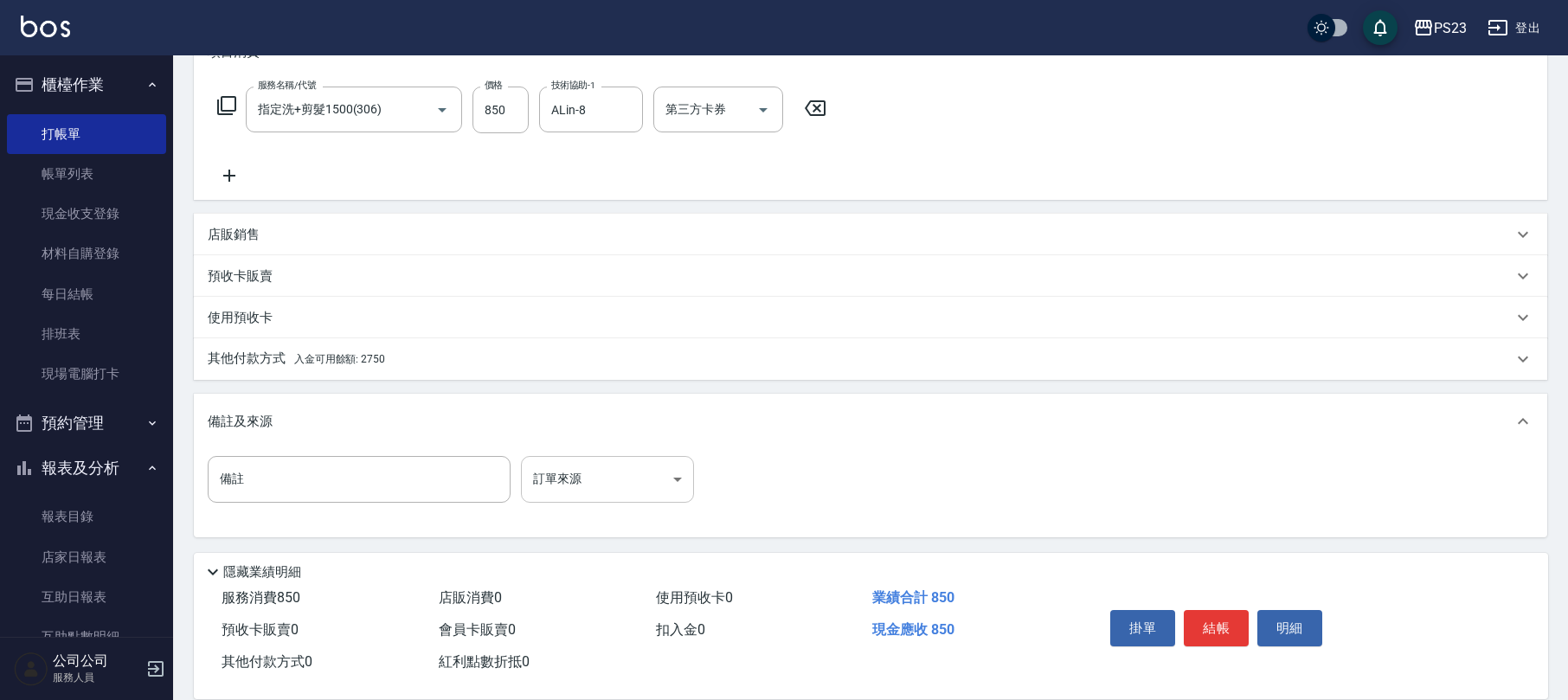
click at [590, 490] on body "PS23 登出 櫃檯作業 打帳單 帳單列表 現金收支登錄 材料自購登錄 每日結帳 排班表 現場電腦打卡 預約管理 預約管理 單日預約紀錄 單週預約紀錄 報表及…" at bounding box center [784, 222] width 1568 height 957
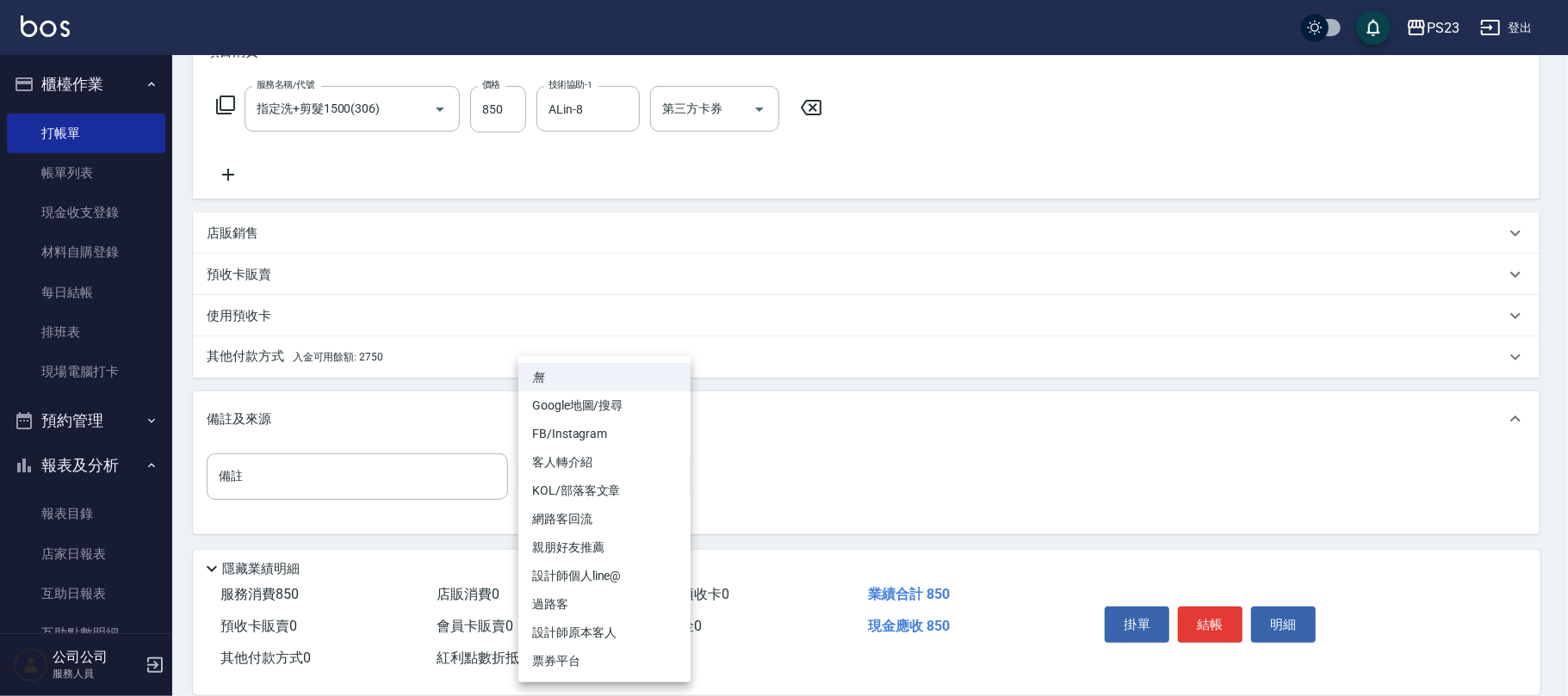
click at [591, 623] on li "設計師原本客人" at bounding box center [605, 632] width 172 height 28
type input "設計師原本客人"
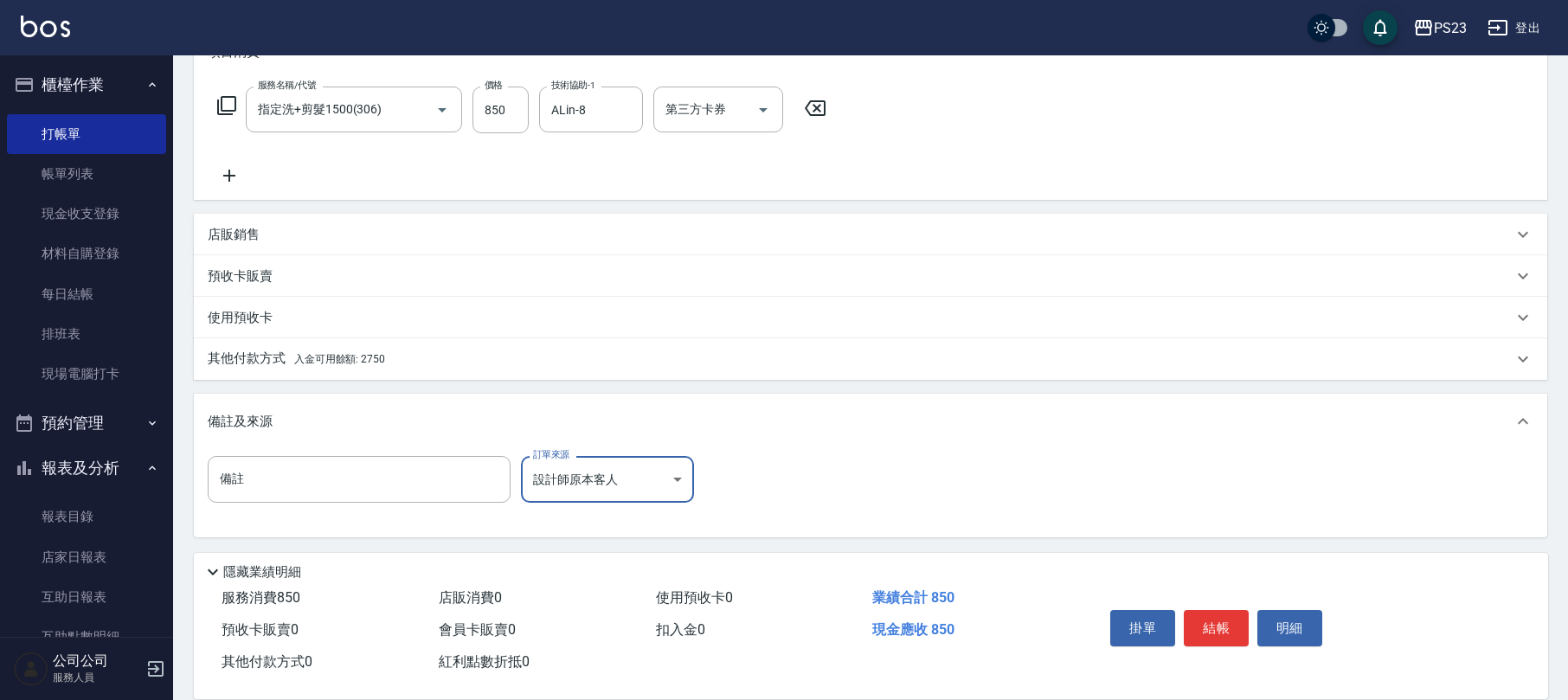
click at [402, 365] on div "其他付款方式 入金可用餘額: 2750" at bounding box center [860, 359] width 1305 height 19
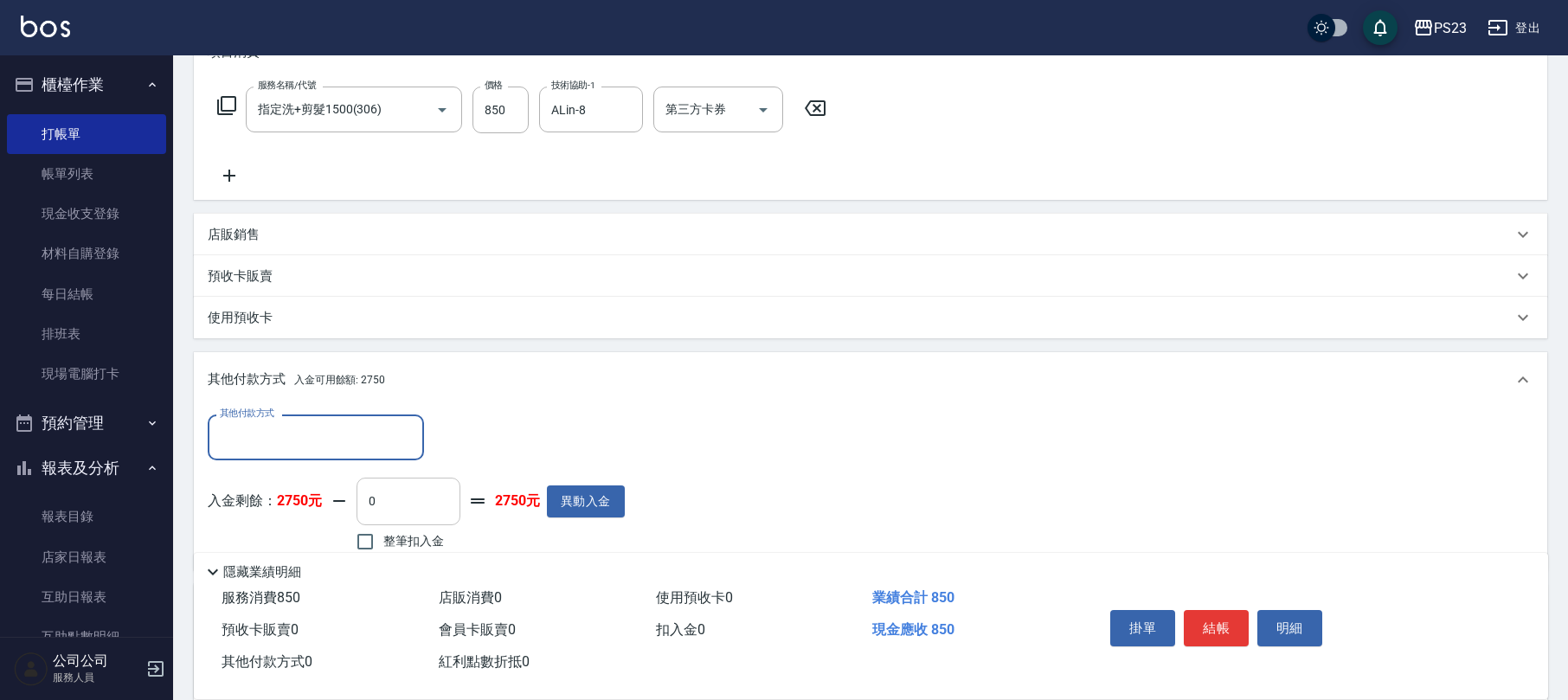
scroll to position [371, 0]
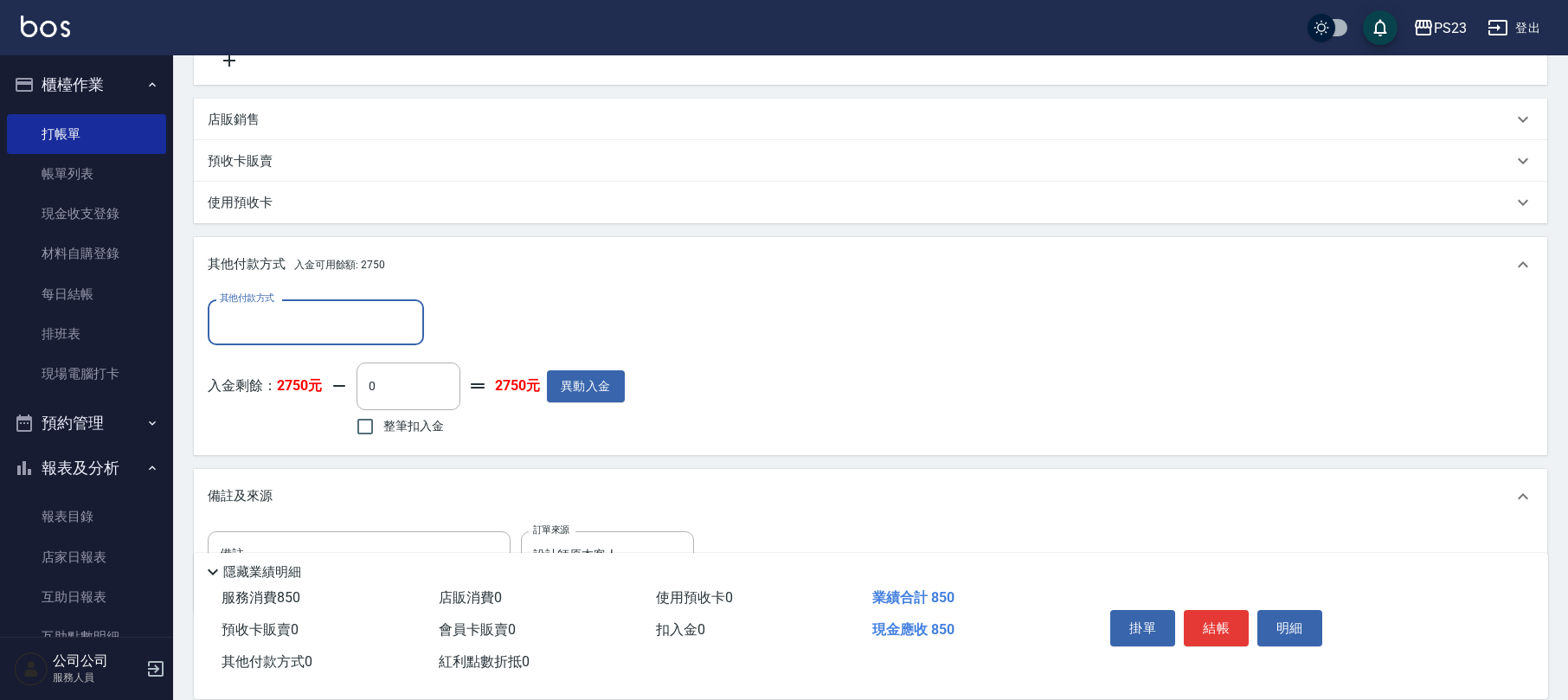
click at [381, 419] on input "整筆扣入金" at bounding box center [365, 427] width 37 height 37
checkbox input "true"
type input "850"
click at [1219, 618] on button "結帳" at bounding box center [1216, 629] width 65 height 37
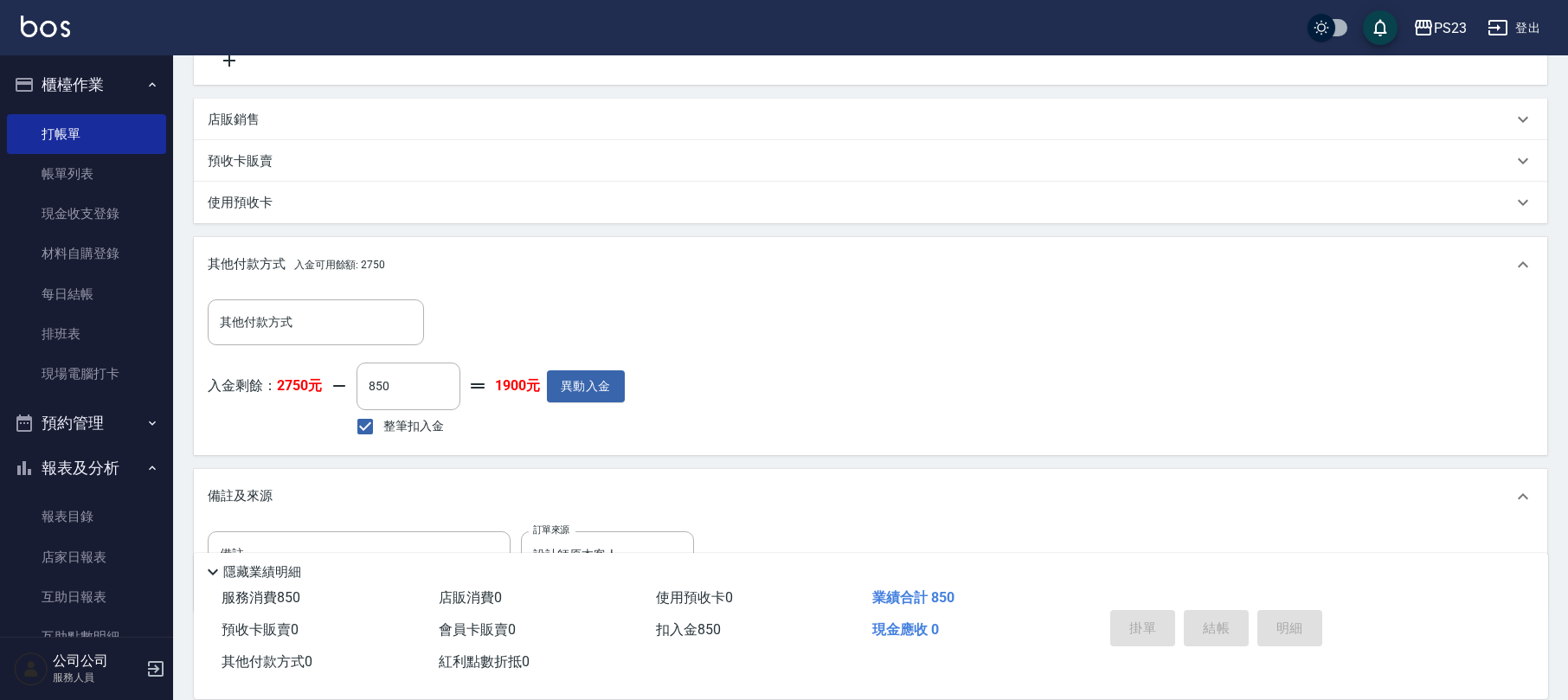
type input "[DATE] 18:53"
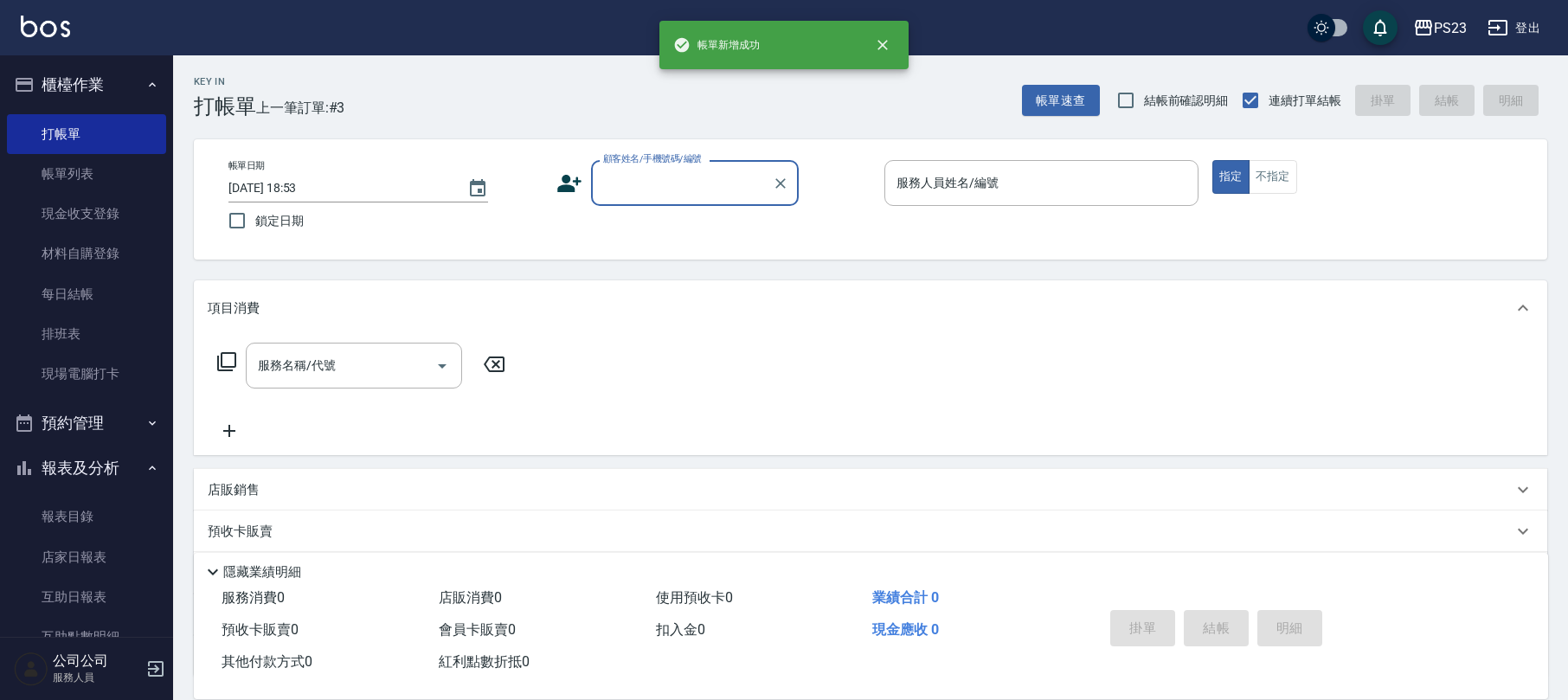
scroll to position [0, 0]
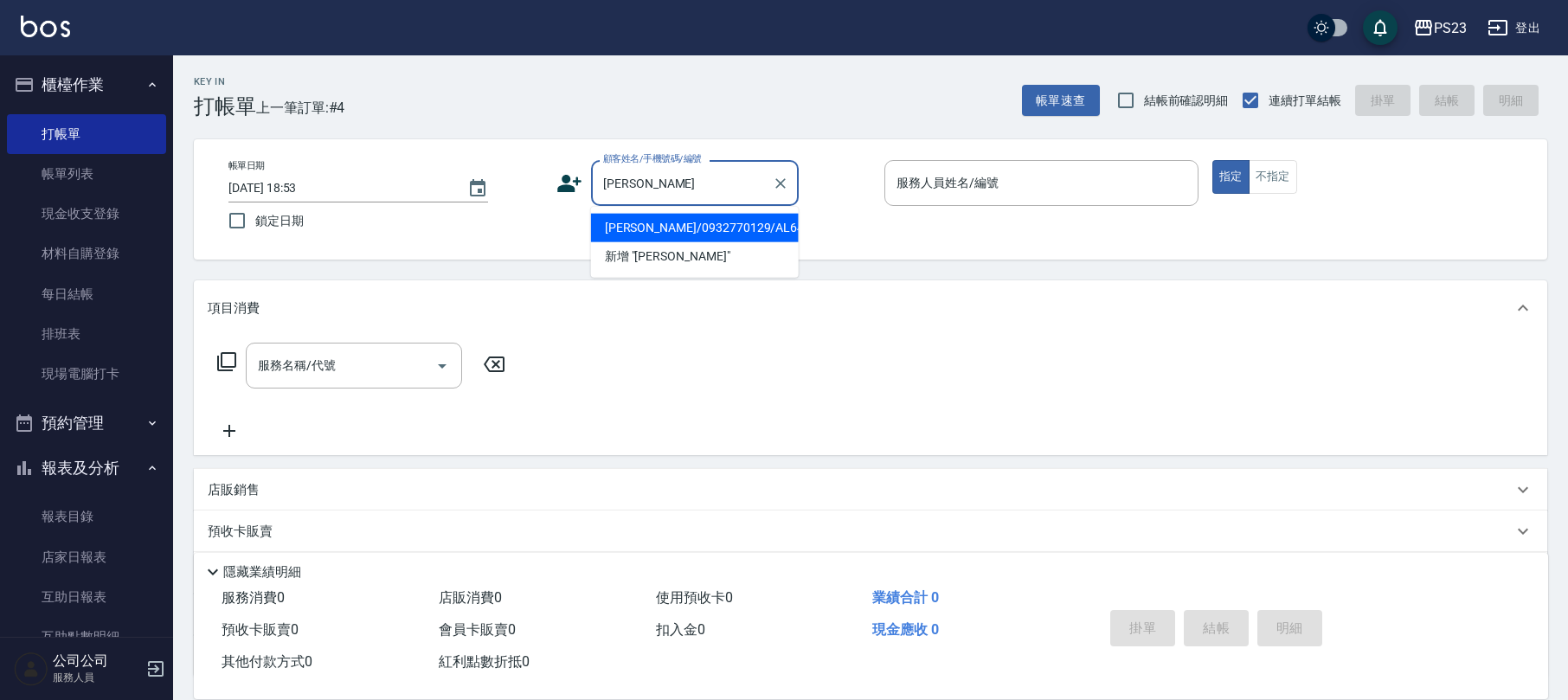
click at [723, 214] on li "[PERSON_NAME]/0932770129/AL644" at bounding box center [694, 228] width 208 height 28
type input "[PERSON_NAME]/0932770129/AL644"
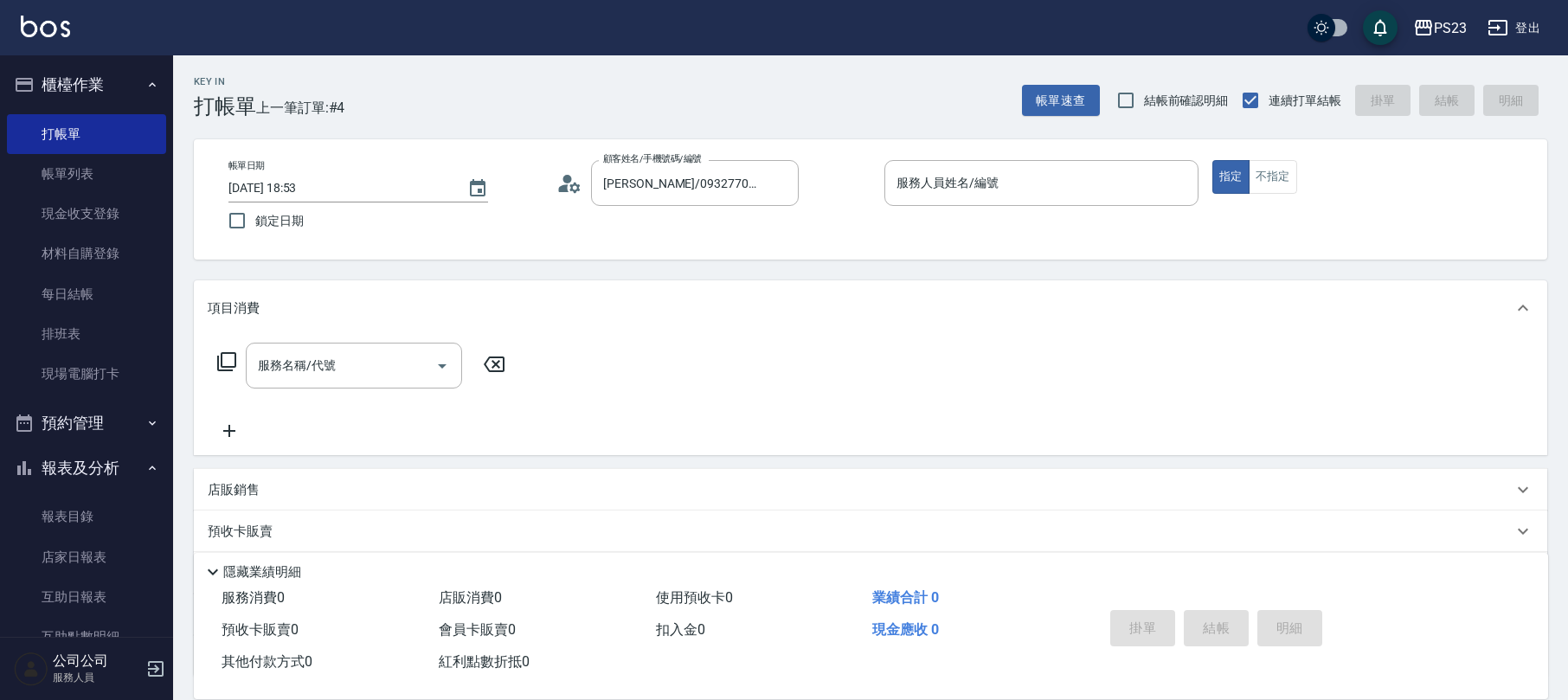
click at [722, 214] on div "帳單日期 [DATE] 18:53 鎖定日期 顧客姓名/手機號碼/編號 [PERSON_NAME]/0932770129/AL644 顧客姓名/手機號碼/編號…" at bounding box center [870, 199] width 1312 height 79
click at [566, 177] on circle at bounding box center [567, 179] width 8 height 8
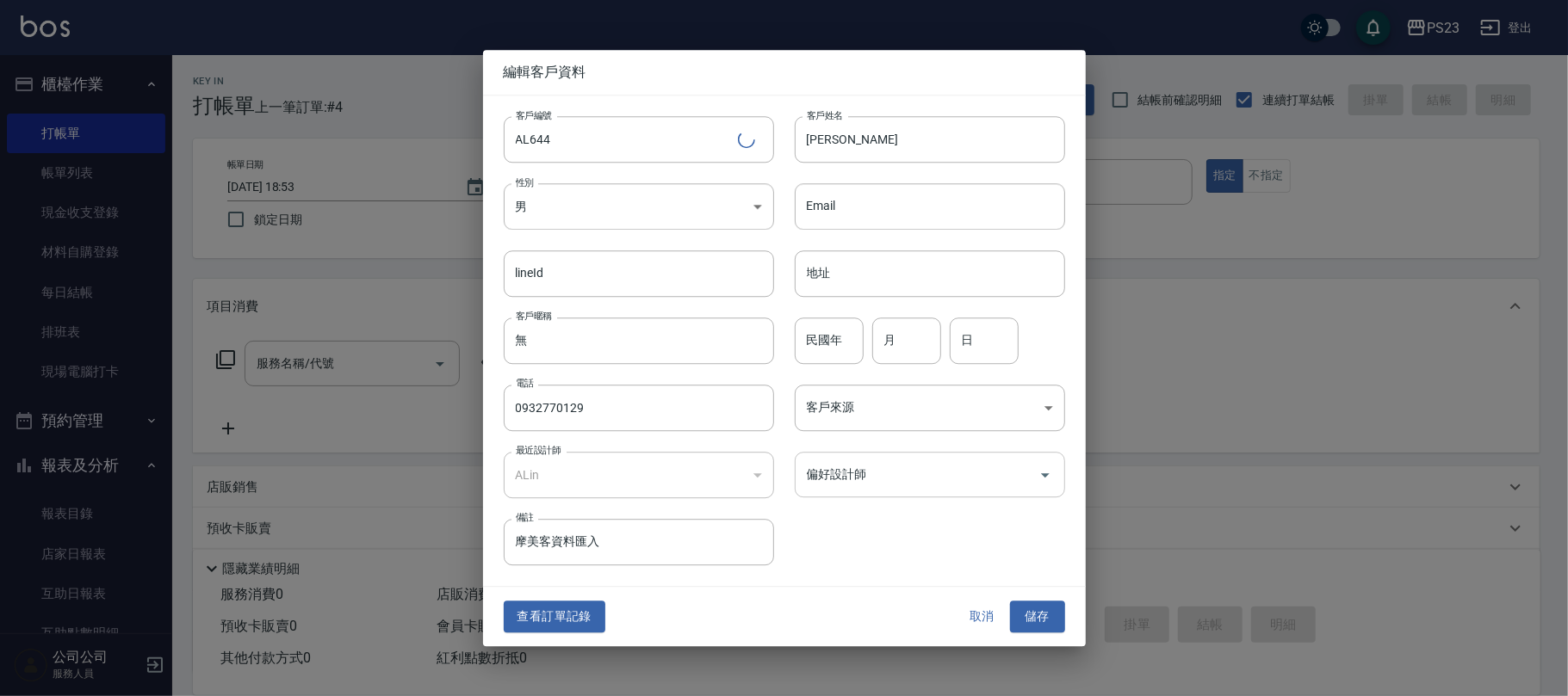
click at [914, 478] on input "偏好設計師" at bounding box center [917, 475] width 229 height 30
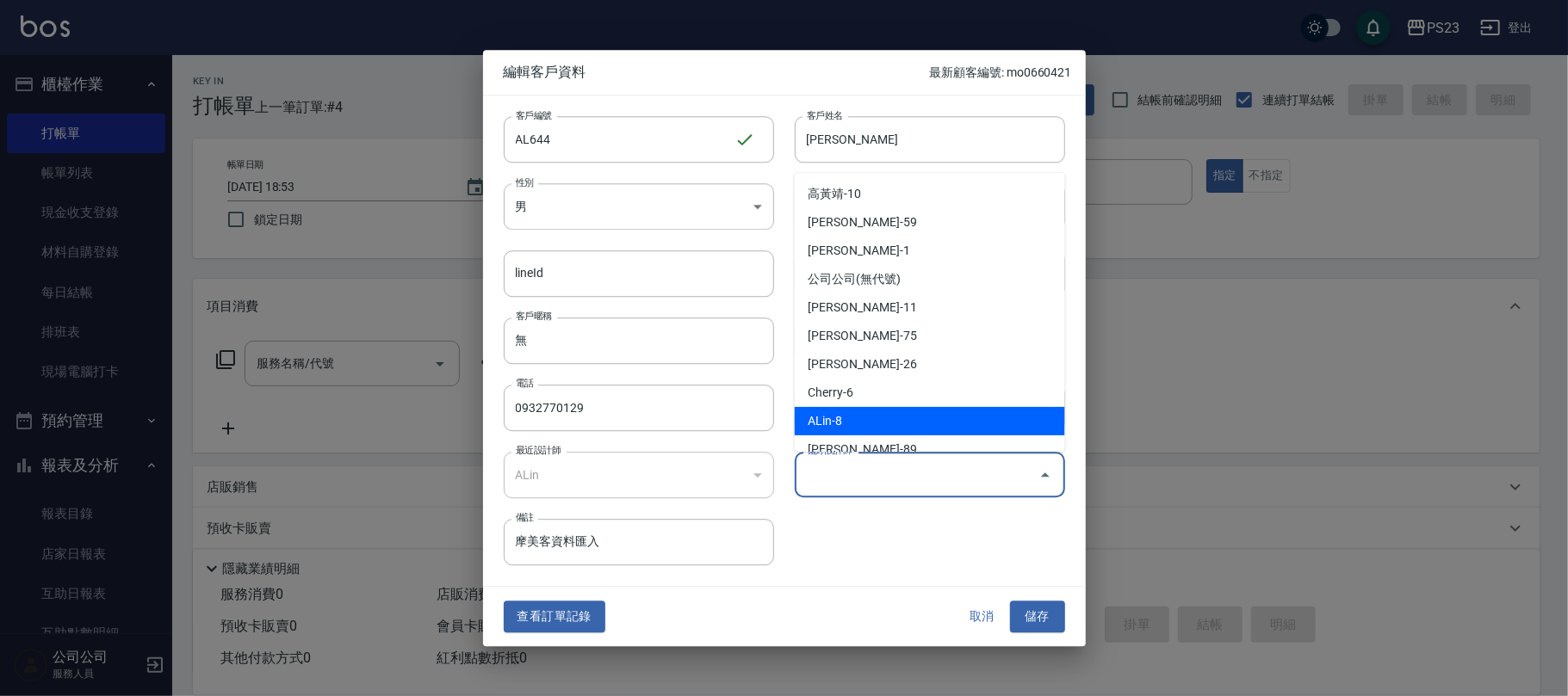
click at [887, 433] on li "ALin-8" at bounding box center [929, 421] width 270 height 28
type input "ALin"
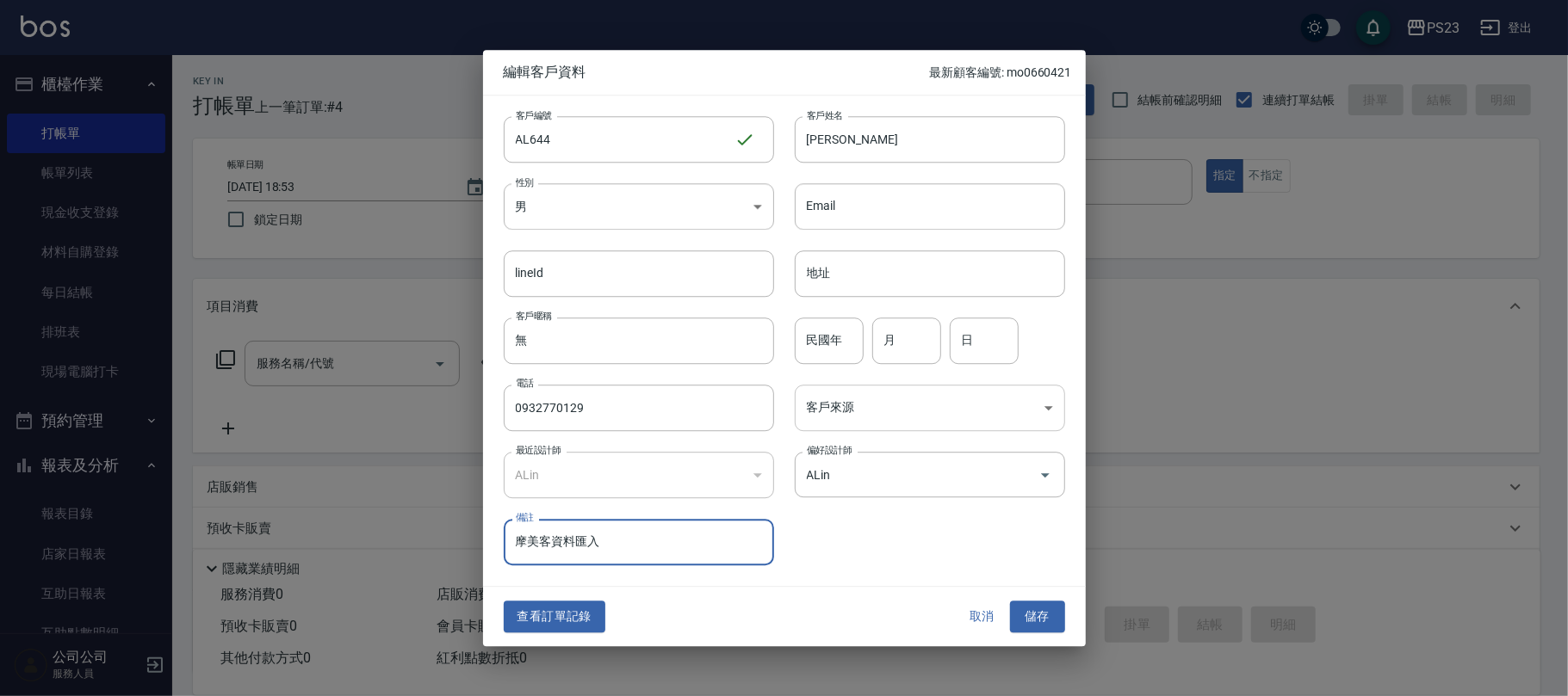
click at [896, 397] on body "PS23 登出 櫃檯作業 打帳單 帳單列表 現金收支登錄 材料自購登錄 每日結帳 排班表 現場電腦打卡 預約管理 預約管理 單日預約紀錄 單週預約紀錄 報表及…" at bounding box center [784, 418] width 1568 height 835
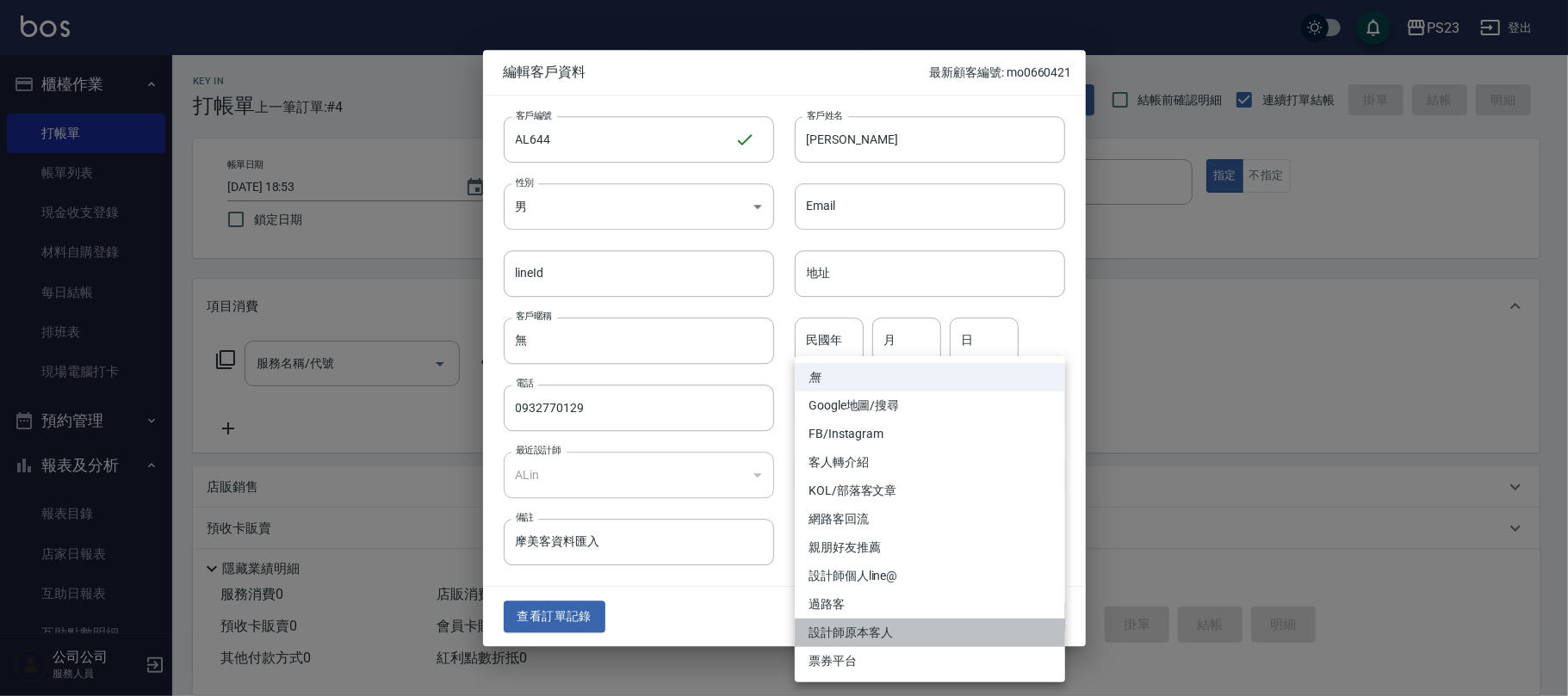
click at [851, 637] on li "設計師原本客人" at bounding box center [929, 632] width 270 height 28
type input "設計師原本客人"
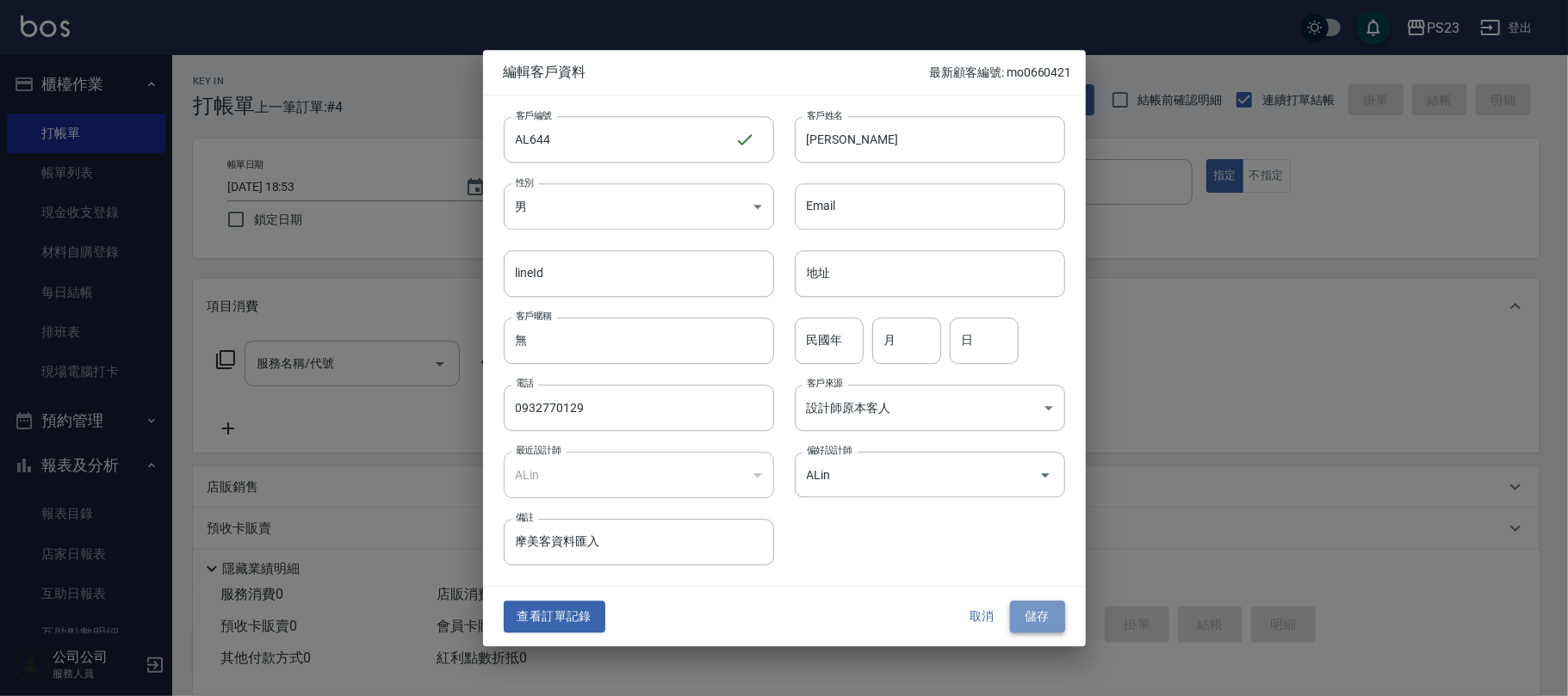
click at [1034, 611] on button "儲存" at bounding box center [1037, 618] width 55 height 32
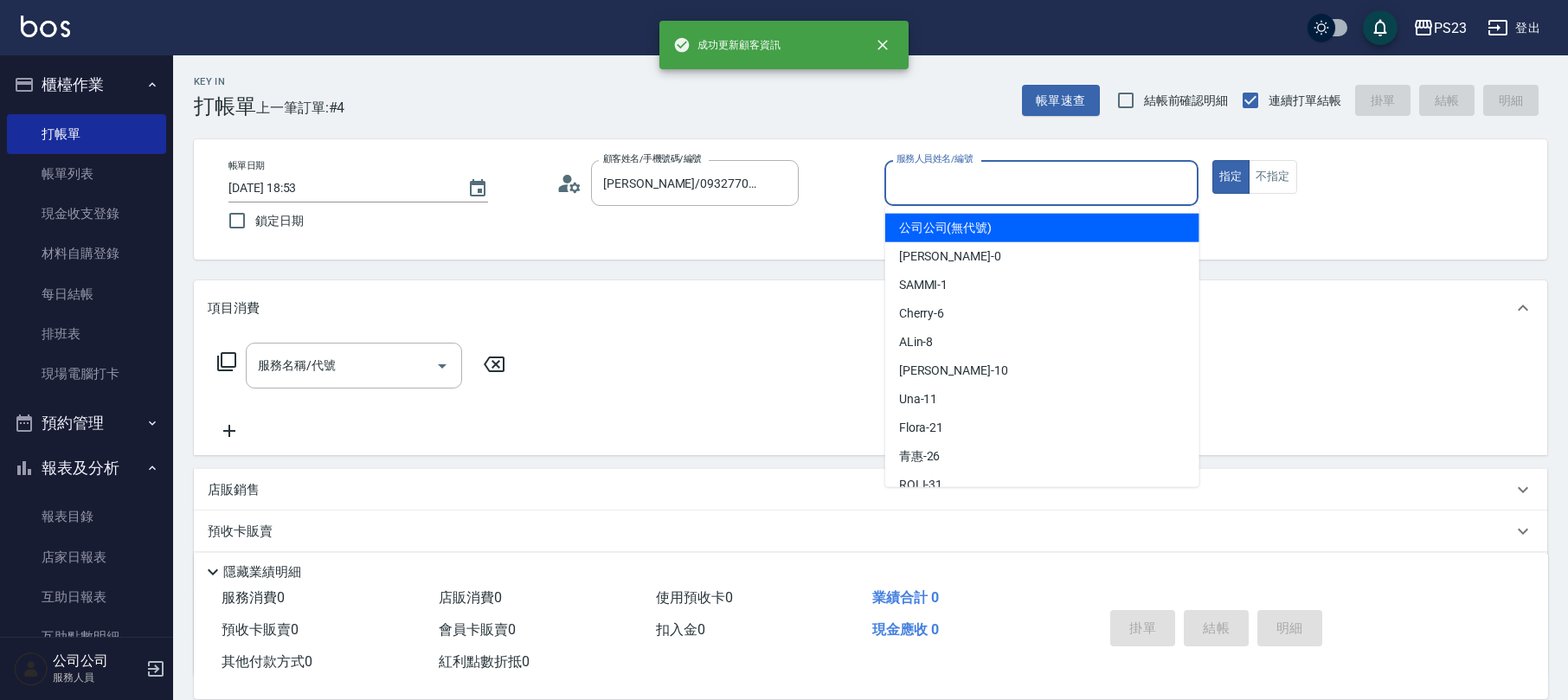
click at [1062, 177] on input "服務人員姓名/編號" at bounding box center [1042, 183] width 299 height 30
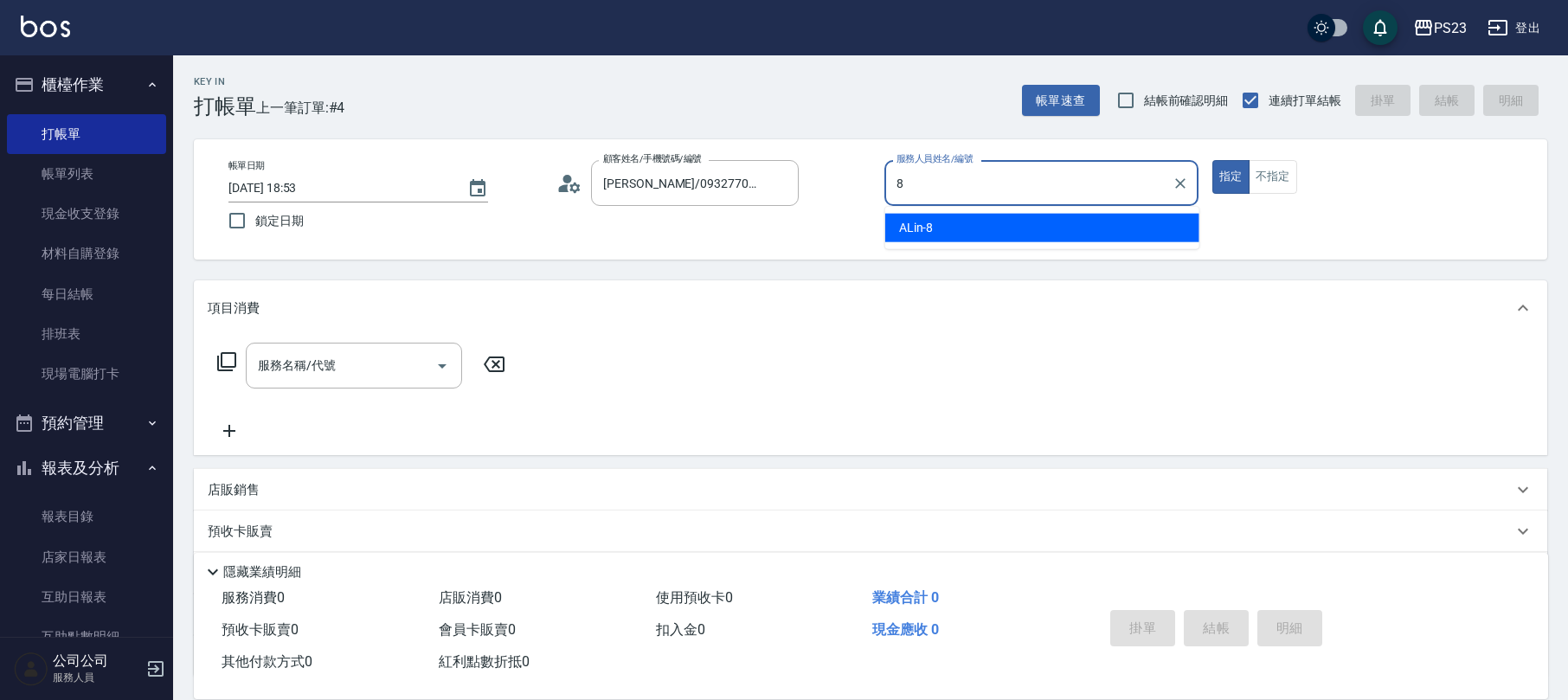
type input "ALin-8"
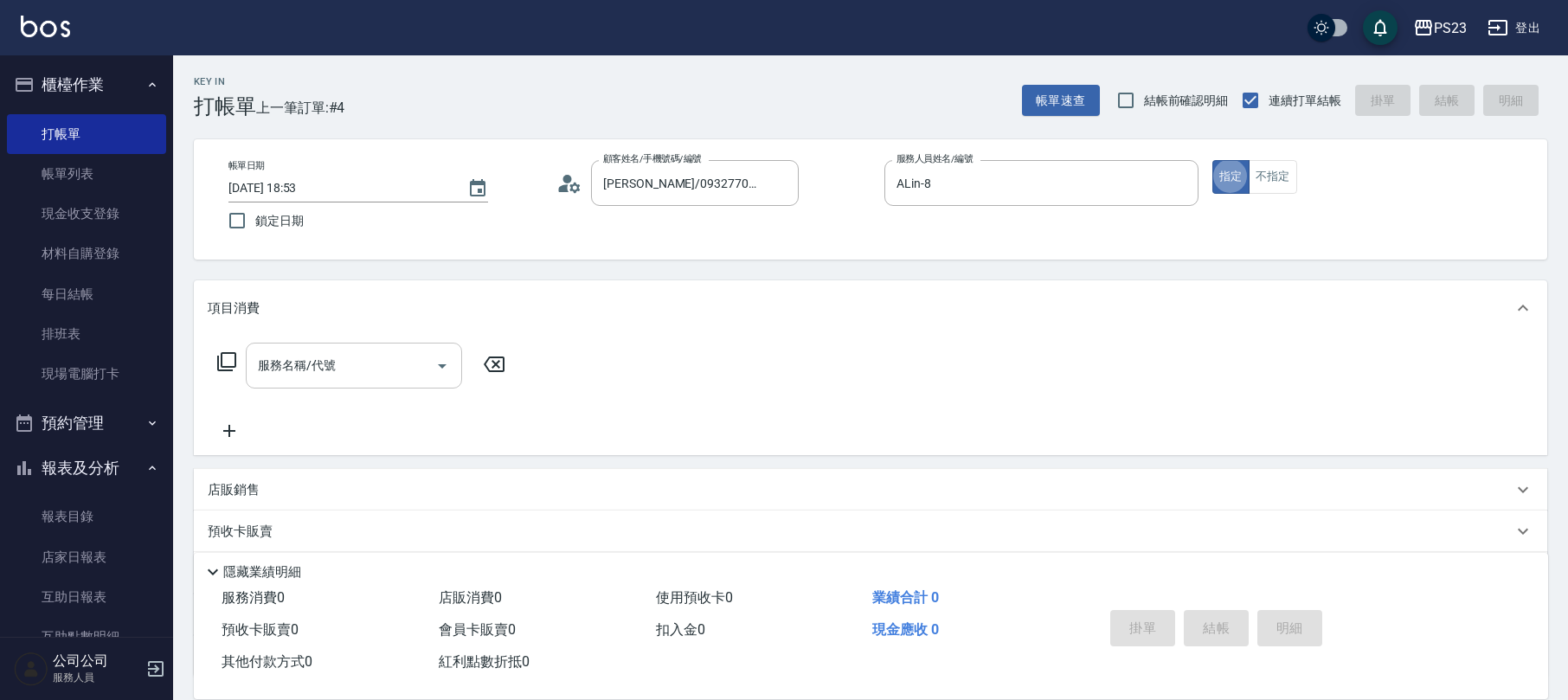
click at [354, 378] on input "服務名稱/代號" at bounding box center [341, 366] width 175 height 30
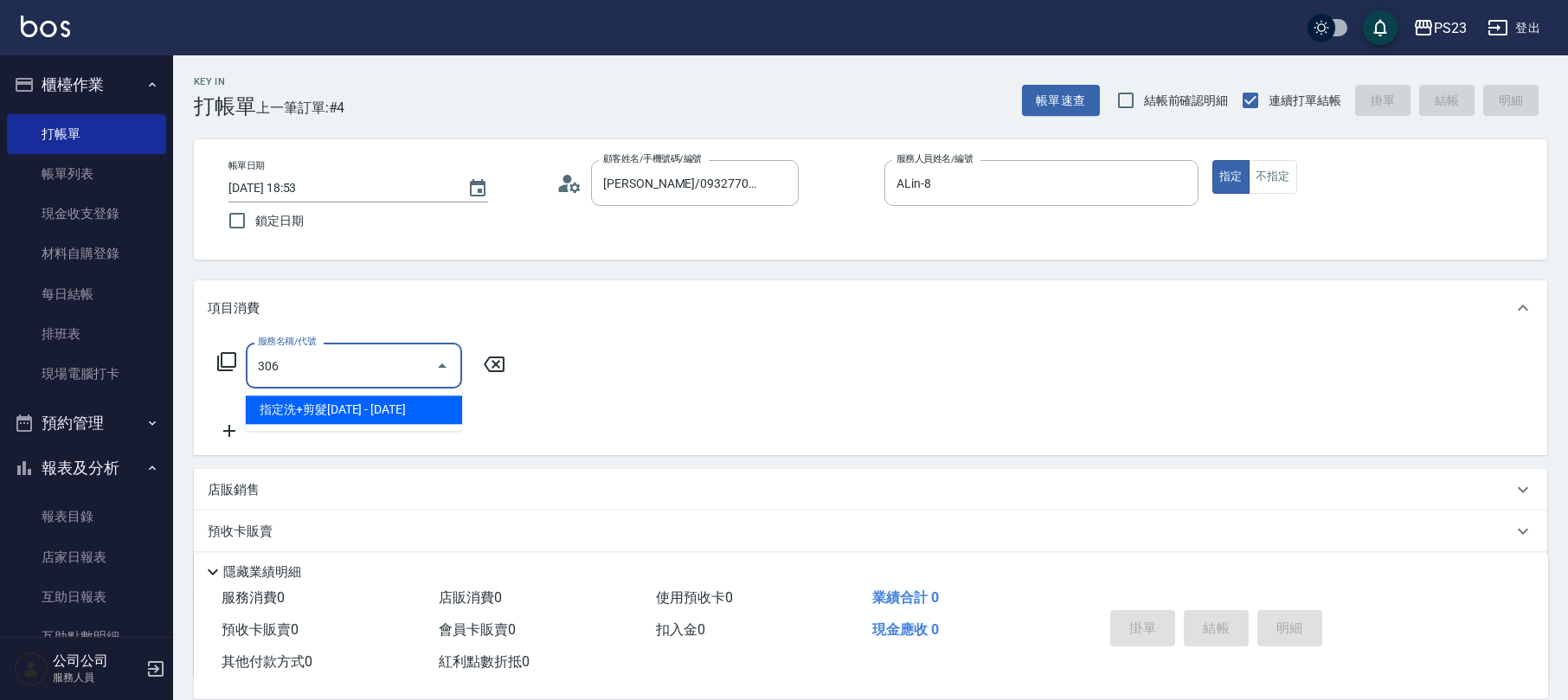
type input "指定洗+剪髮1500(306)"
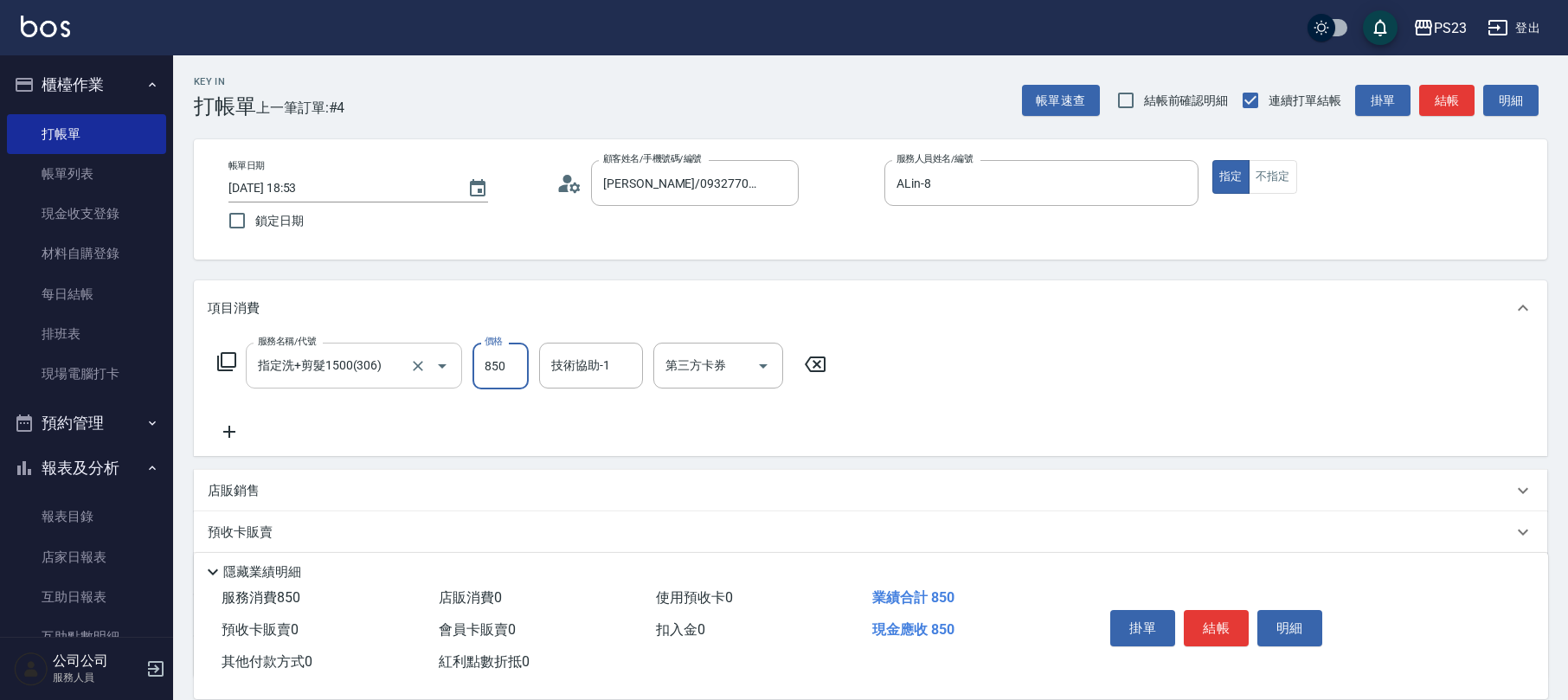
type input "850"
type input "ALin-8"
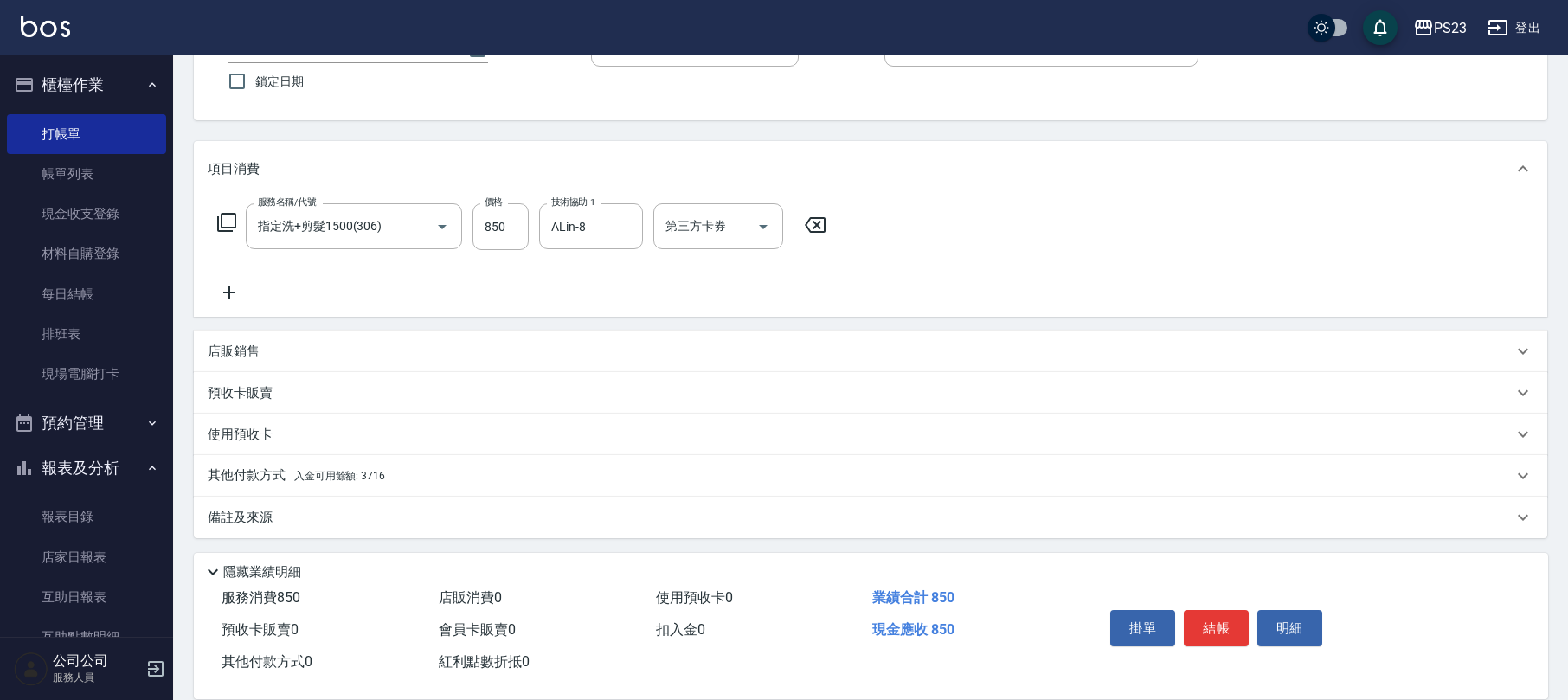
click at [315, 513] on div "備註及來源" at bounding box center [860, 518] width 1305 height 18
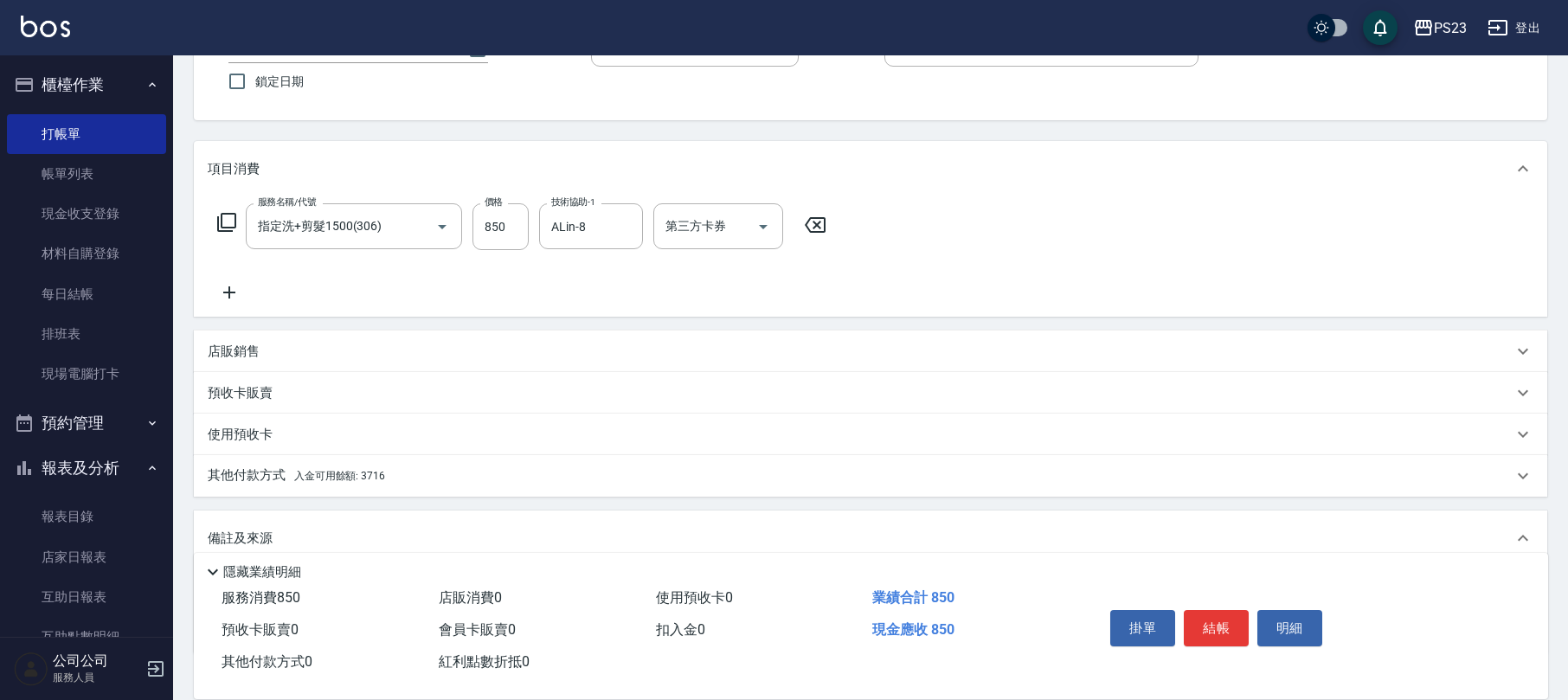
scroll to position [257, 0]
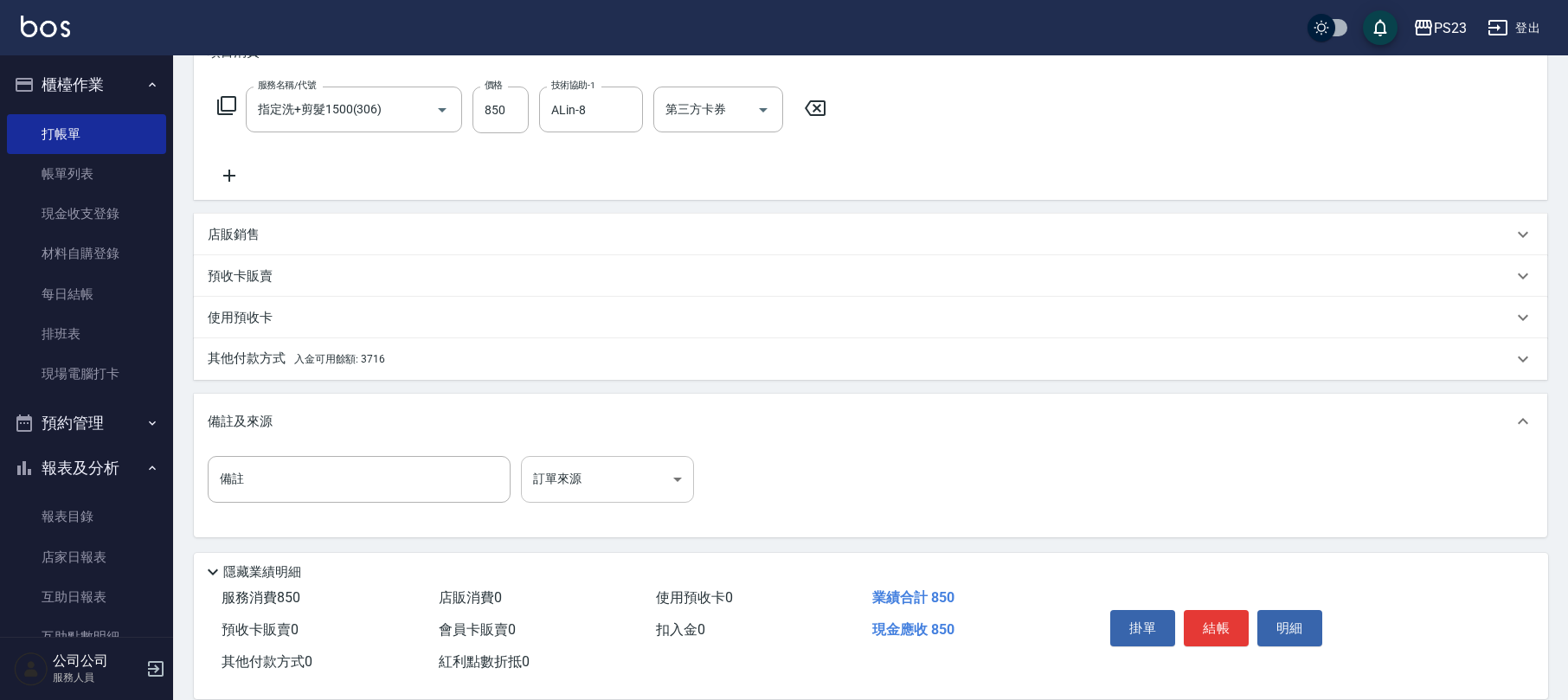
click at [594, 490] on body "PS23 登出 櫃檯作業 打帳單 帳單列表 現金收支登錄 材料自購登錄 每日結帳 排班表 現場電腦打卡 預約管理 預約管理 單日預約紀錄 單週預約紀錄 報表及…" at bounding box center [784, 222] width 1568 height 957
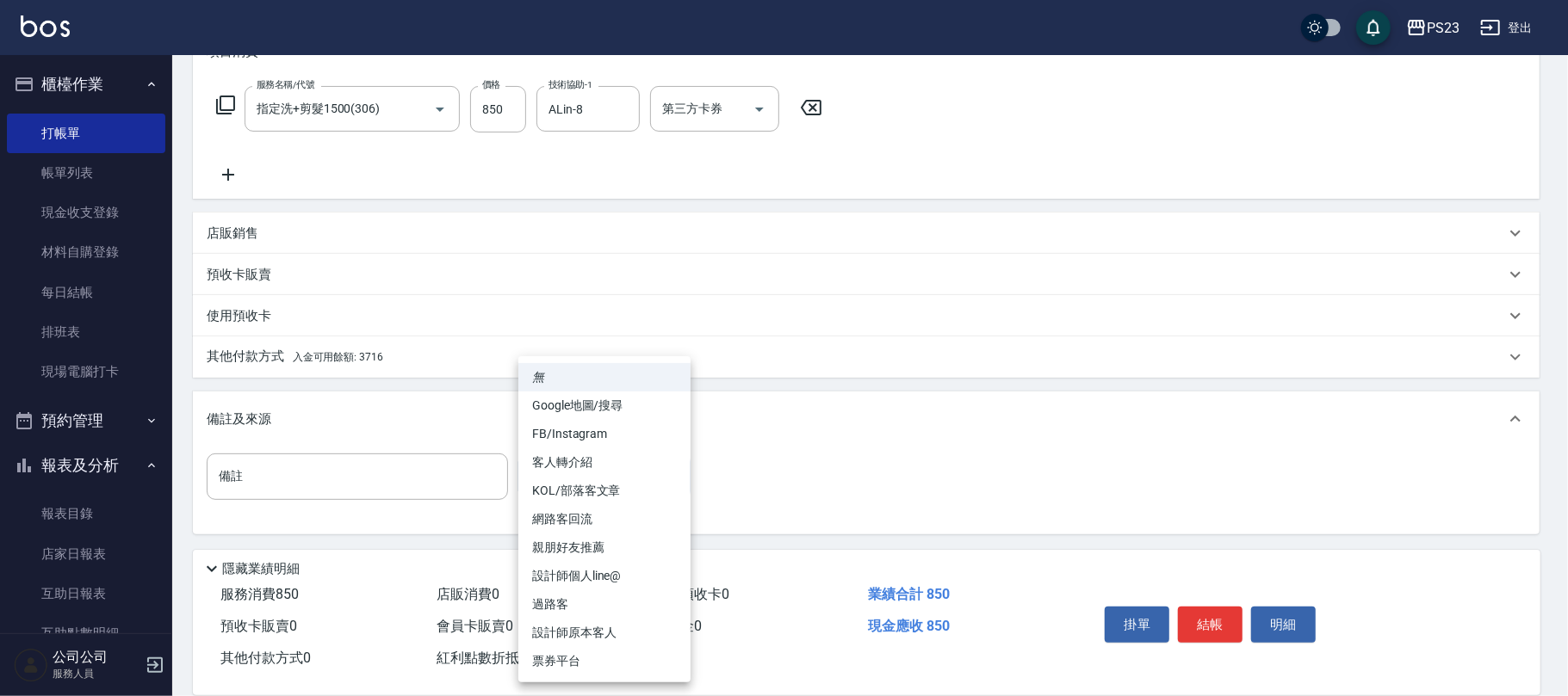
click at [600, 633] on li "設計師原本客人" at bounding box center [605, 632] width 172 height 28
type input "設計師原本客人"
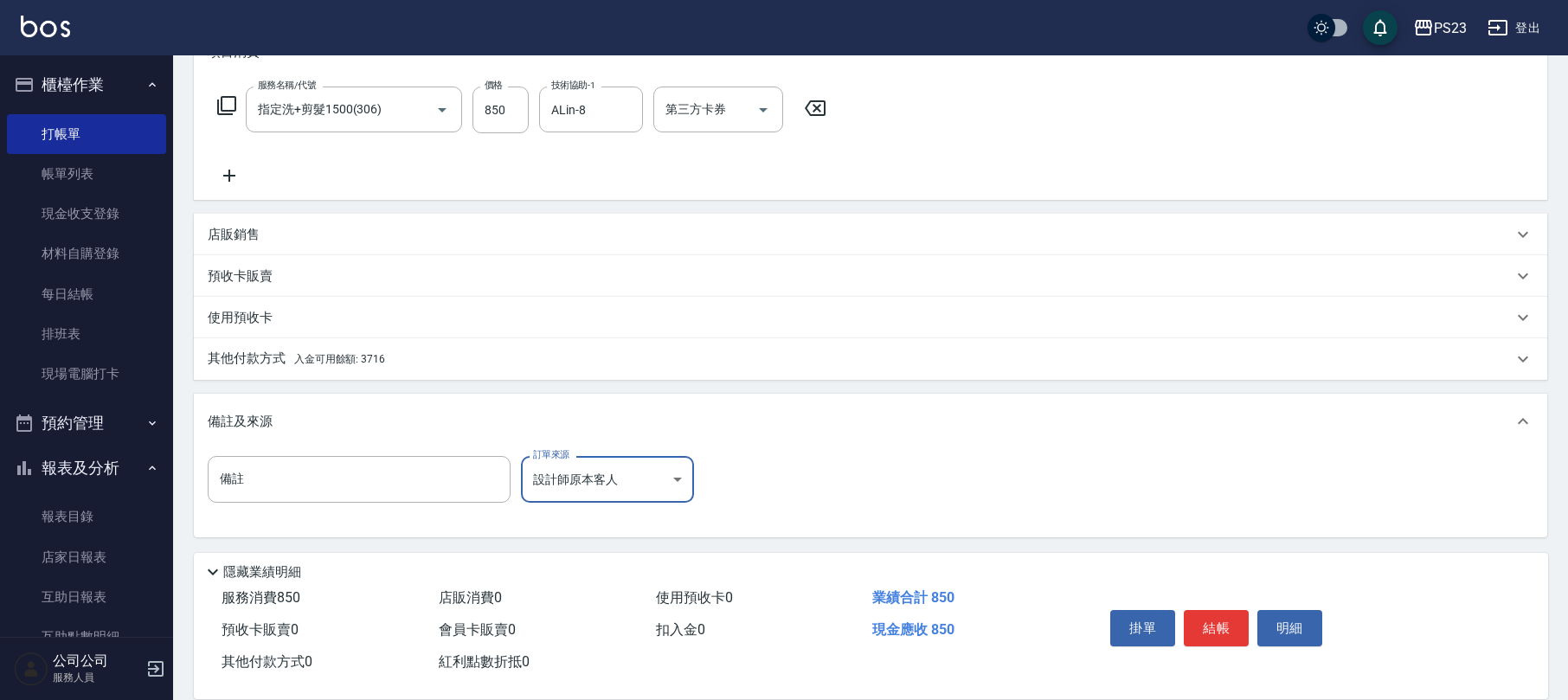
click at [421, 361] on div "其他付款方式 入金可用餘額: 3716" at bounding box center [860, 359] width 1305 height 19
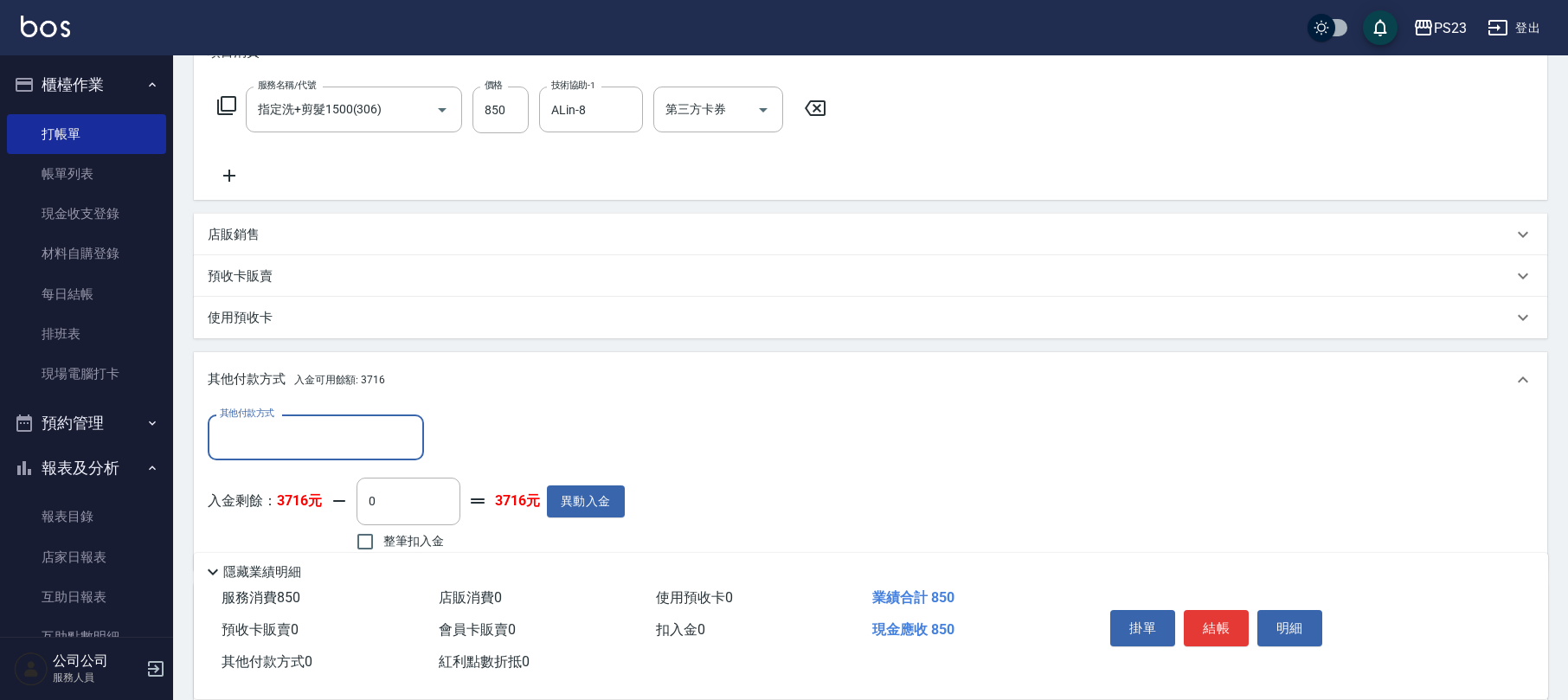
scroll to position [0, 0]
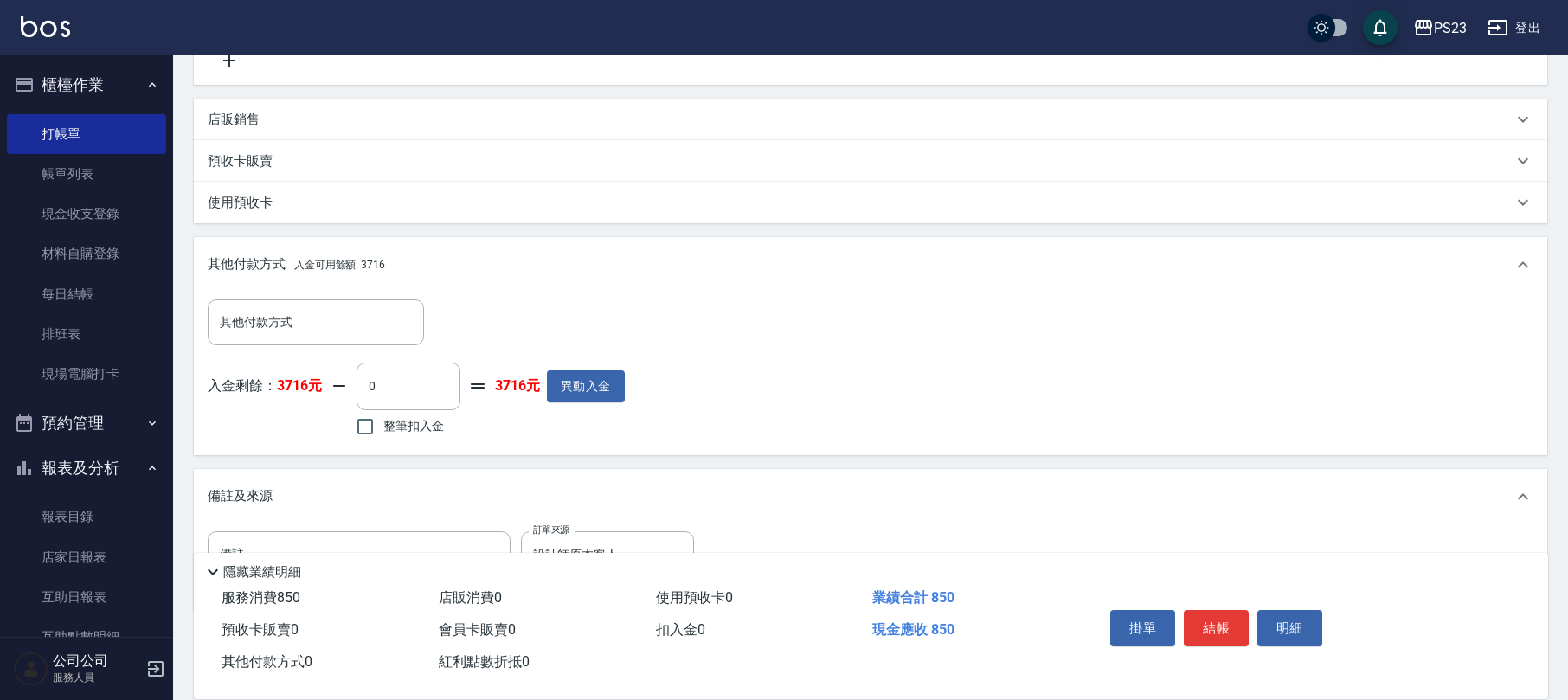
click at [396, 420] on span "整筆扣入金" at bounding box center [413, 426] width 60 height 18
click at [383, 420] on input "整筆扣入金" at bounding box center [365, 427] width 37 height 37
checkbox input "true"
type input "850"
click at [1236, 618] on button "結帳" at bounding box center [1216, 629] width 65 height 37
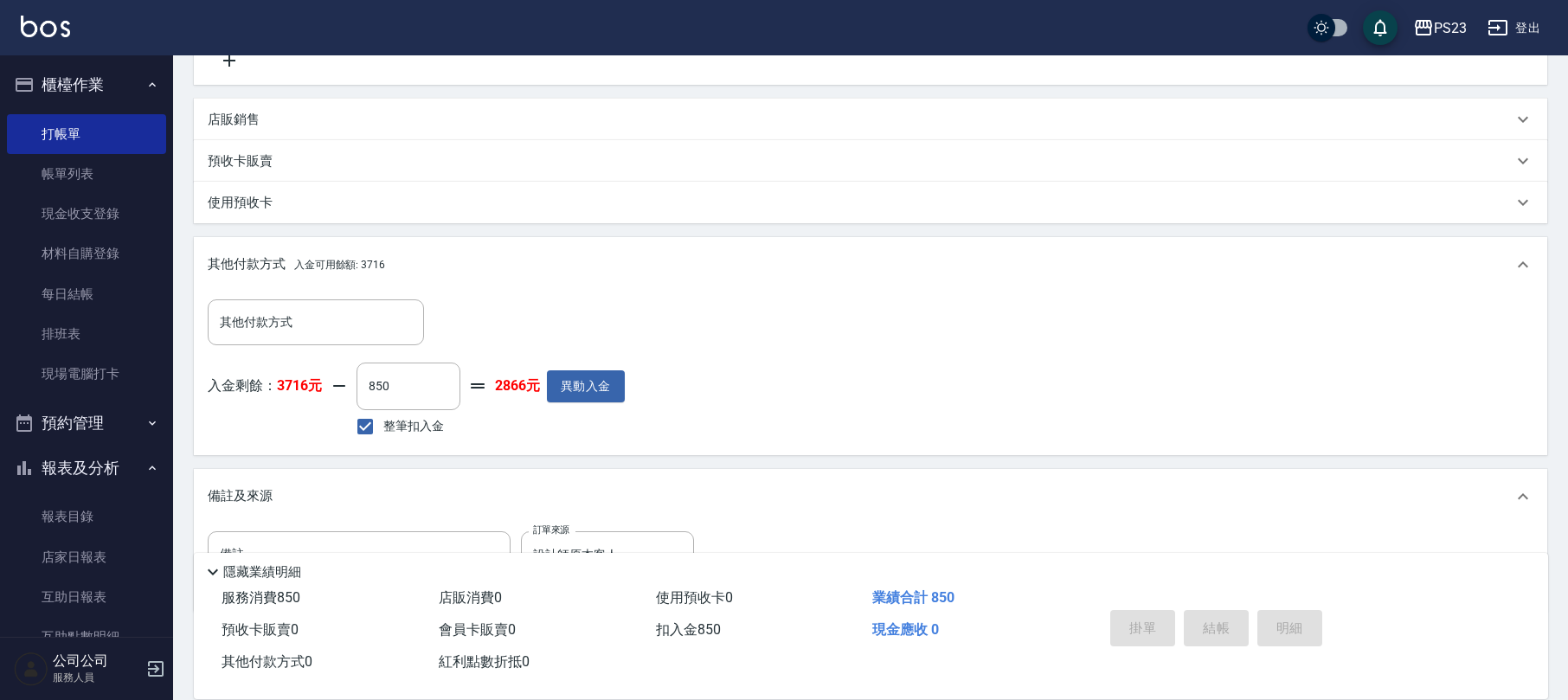
type input "[DATE] 18:54"
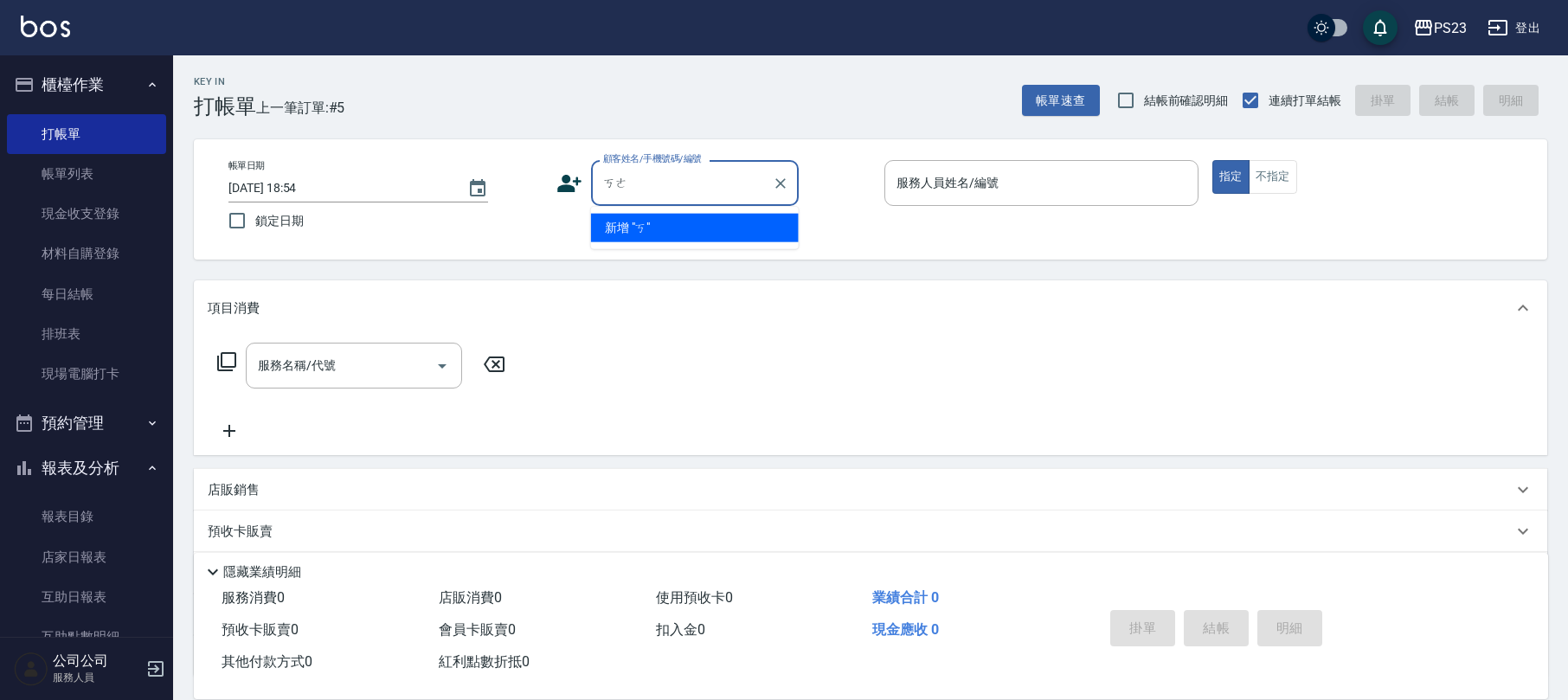
type input "科"
click at [765, 236] on li "[PERSON_NAME]/0908526680/mo454156" at bounding box center [694, 228] width 208 height 28
type input "[PERSON_NAME]/0908526680/mo454156"
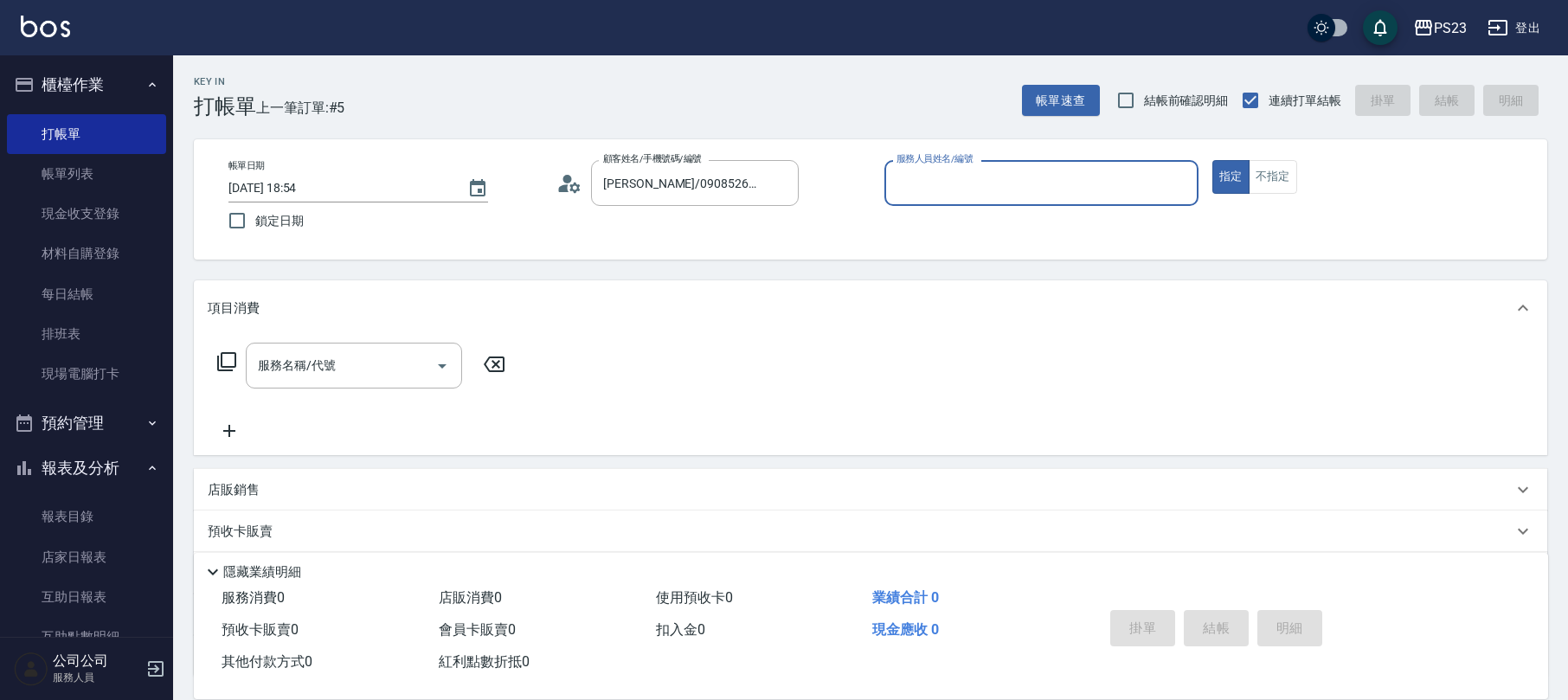
click at [568, 179] on circle at bounding box center [567, 179] width 8 height 8
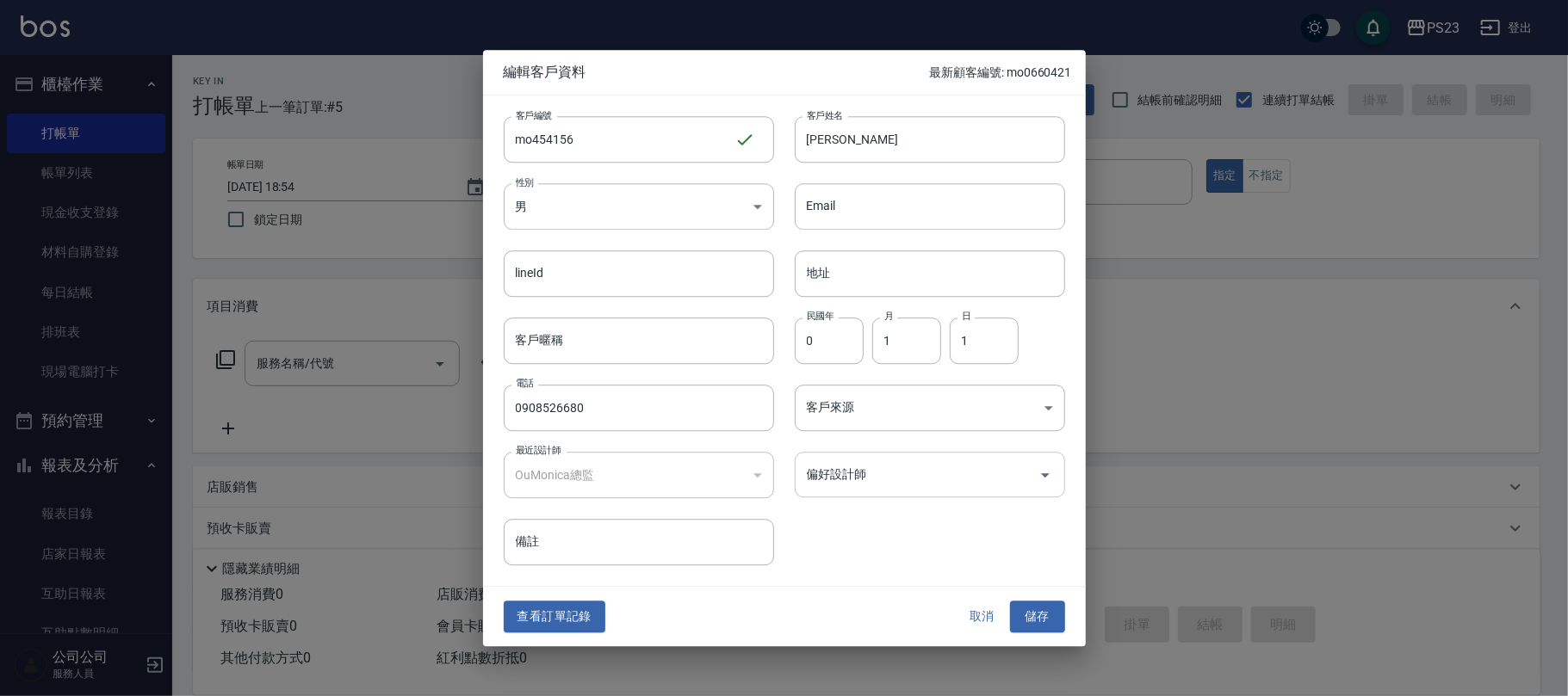
click at [928, 465] on input "偏好設計師" at bounding box center [917, 475] width 229 height 30
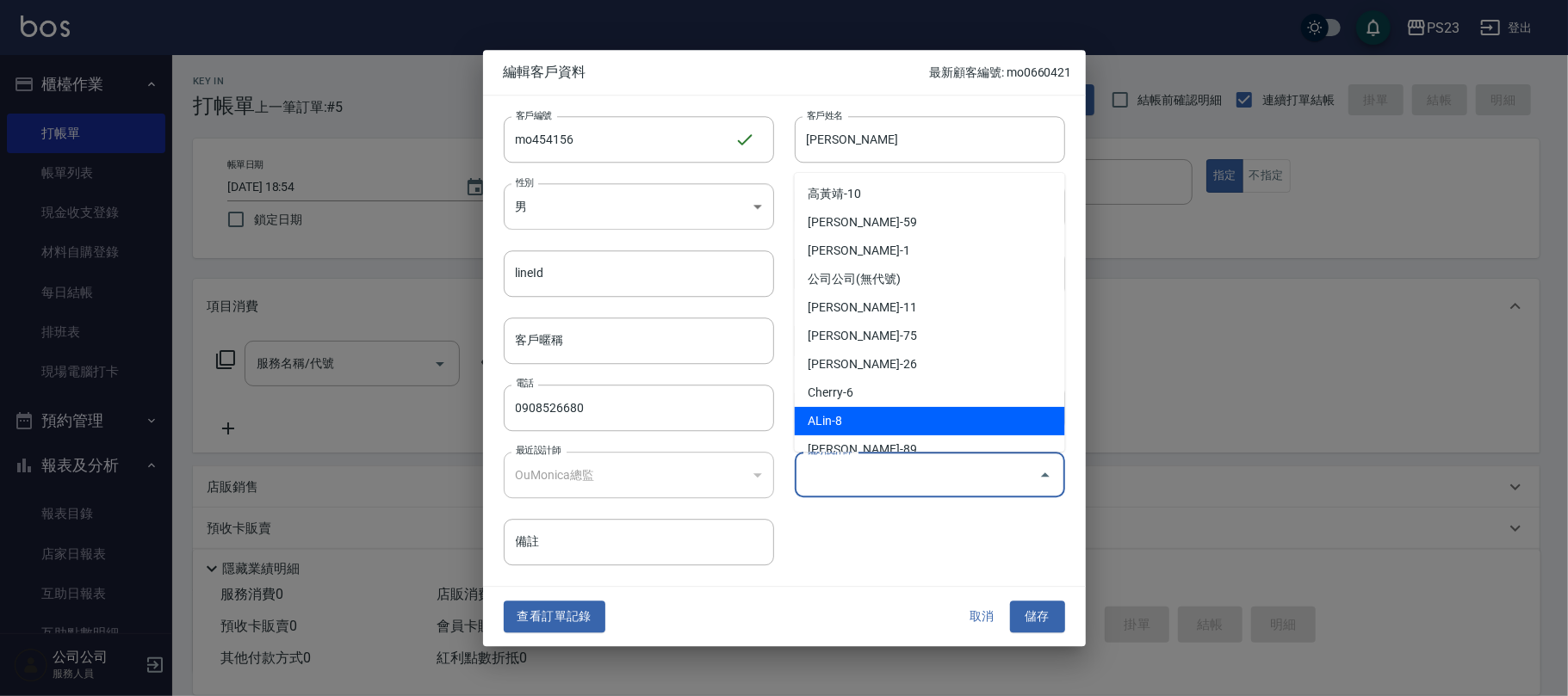
click at [906, 421] on li "ALin-8" at bounding box center [929, 421] width 270 height 28
type input "ALin"
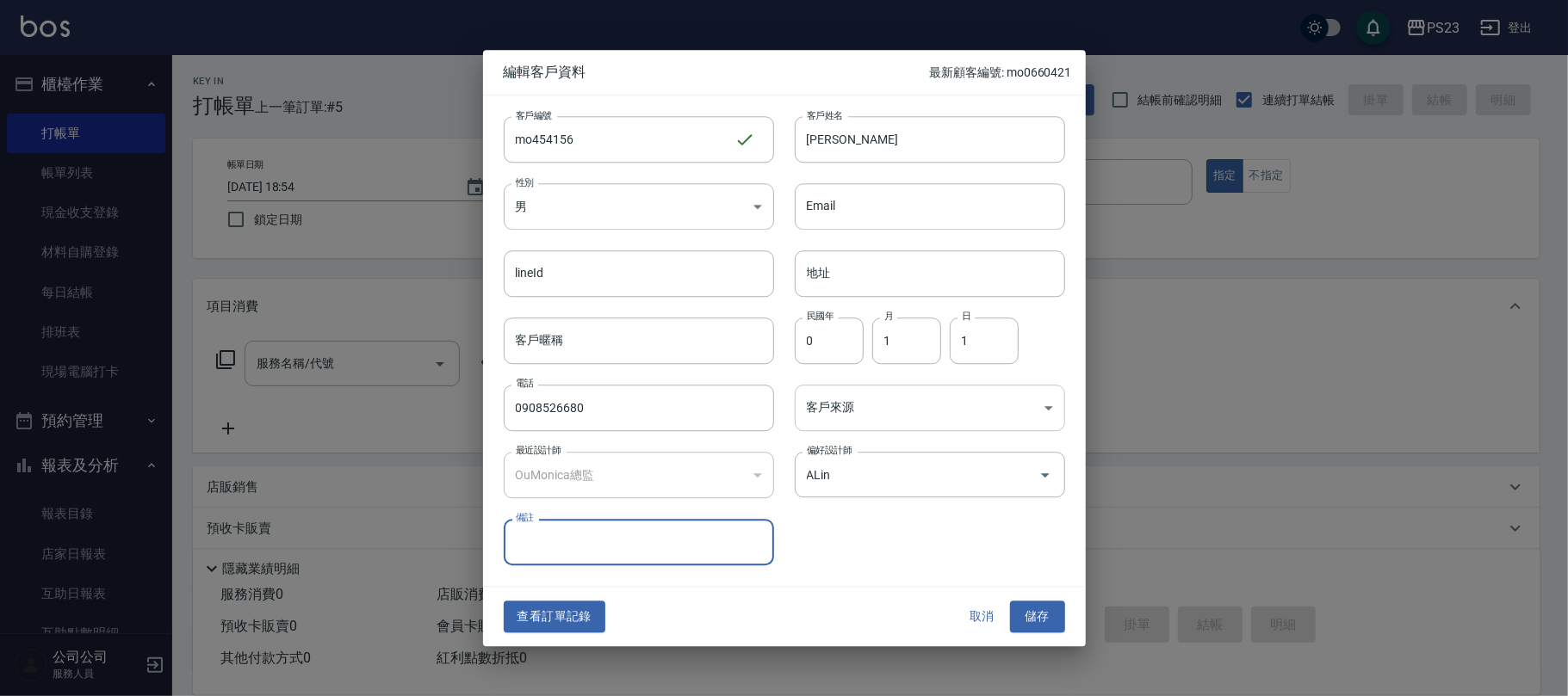
click at [906, 420] on body "PS23 登出 櫃檯作業 打帳單 帳單列表 現金收支登錄 材料自購登錄 每日結帳 排班表 現場電腦打卡 預約管理 預約管理 單日預約紀錄 單週預約紀錄 報表及…" at bounding box center [784, 418] width 1568 height 835
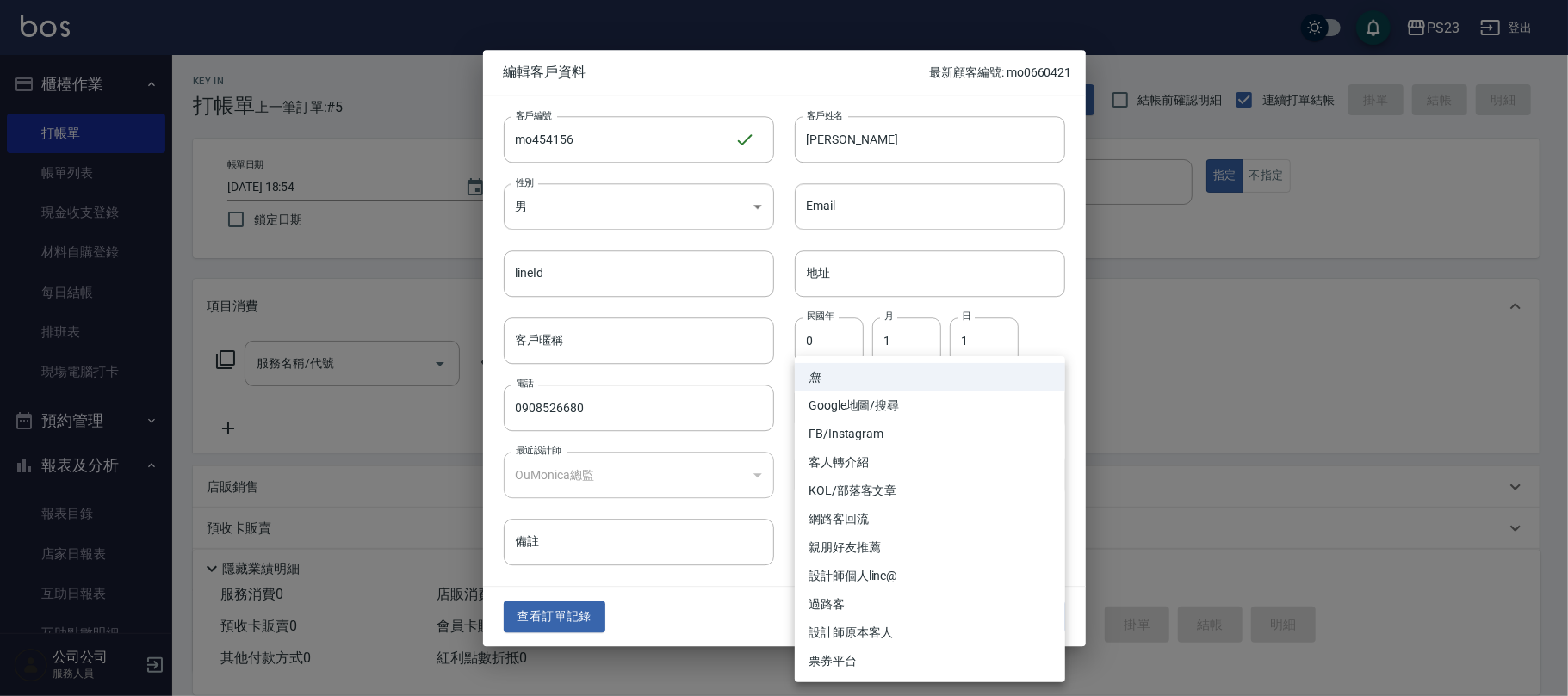
click at [889, 623] on li "設計師原本客人" at bounding box center [929, 632] width 270 height 28
type input "設計師原本客人"
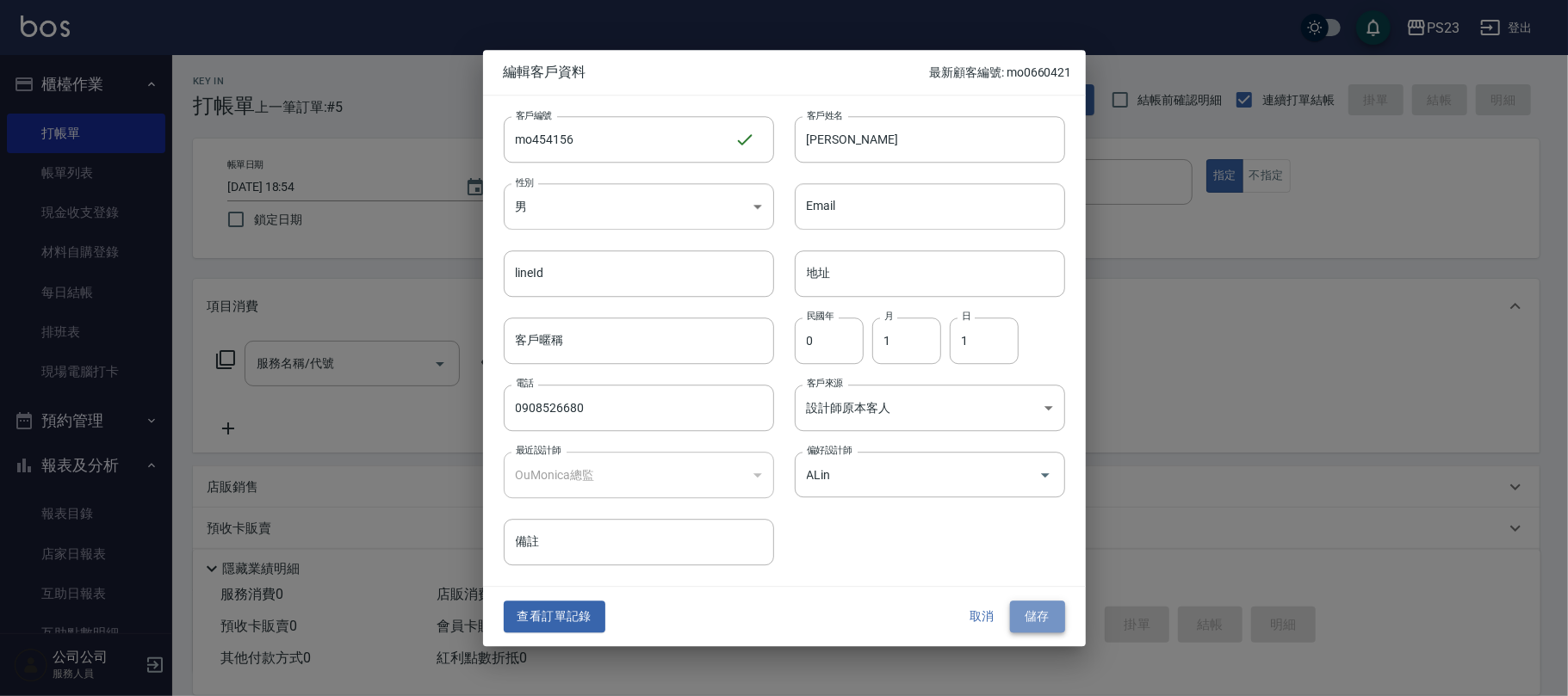
click at [1024, 614] on button "儲存" at bounding box center [1037, 618] width 55 height 32
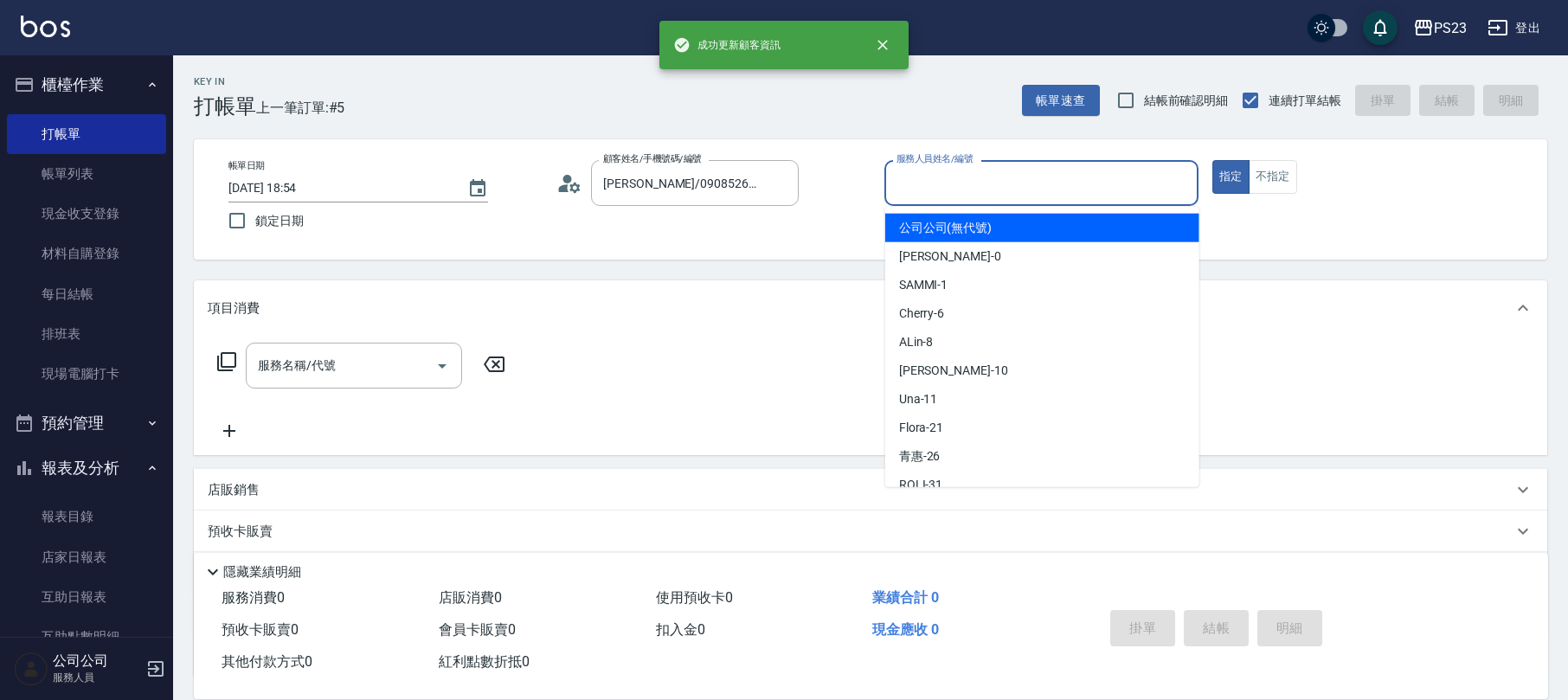
click at [954, 187] on input "服務人員姓名/編號" at bounding box center [1042, 183] width 299 height 30
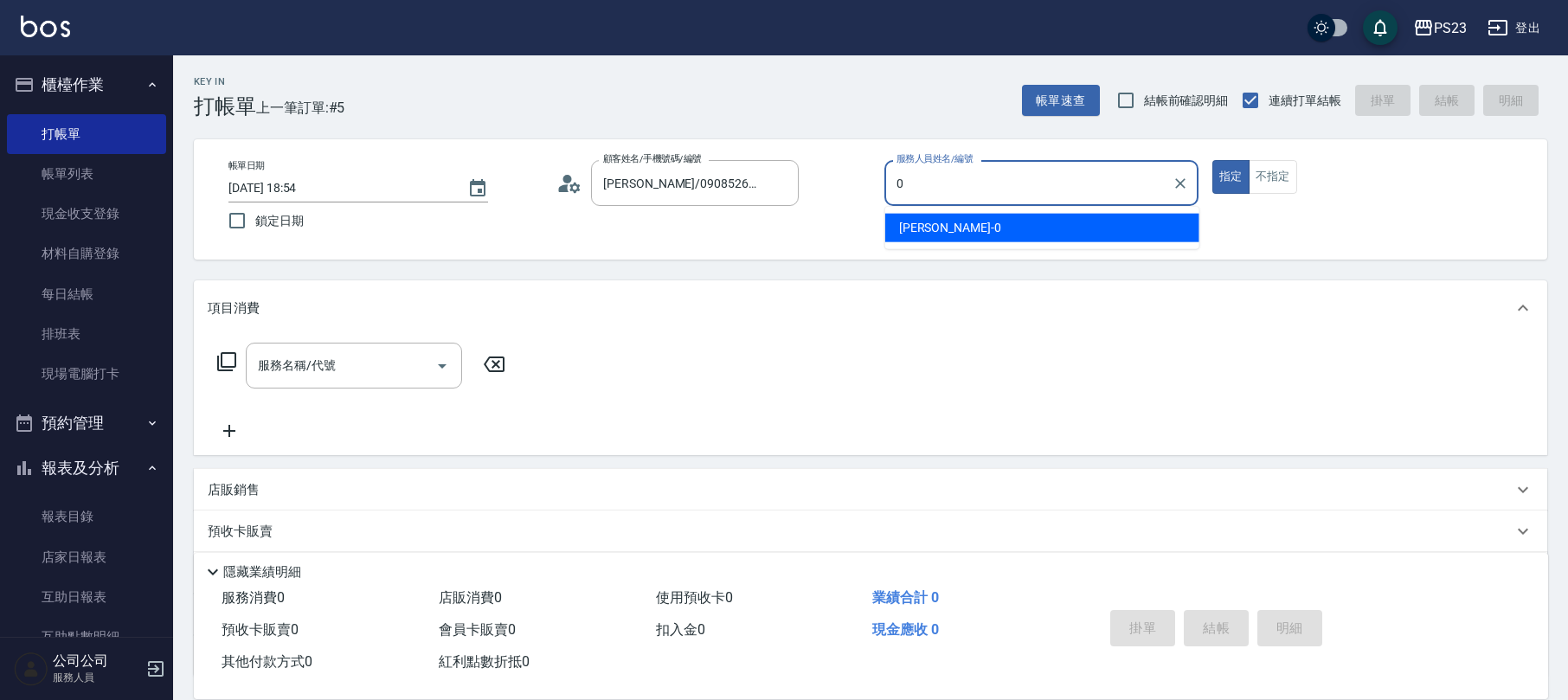
type input "[PERSON_NAME]-0"
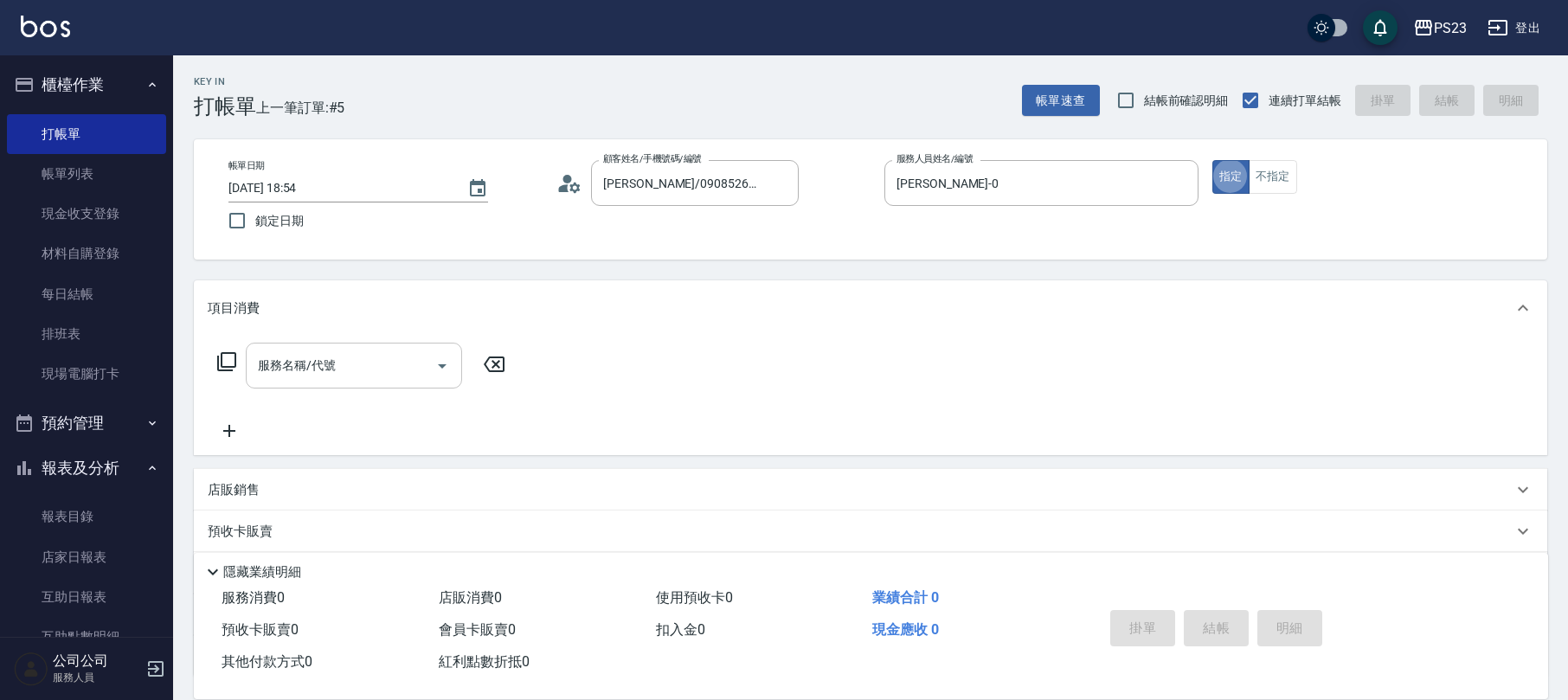
click at [320, 375] on input "服務名稱/代號" at bounding box center [341, 366] width 175 height 30
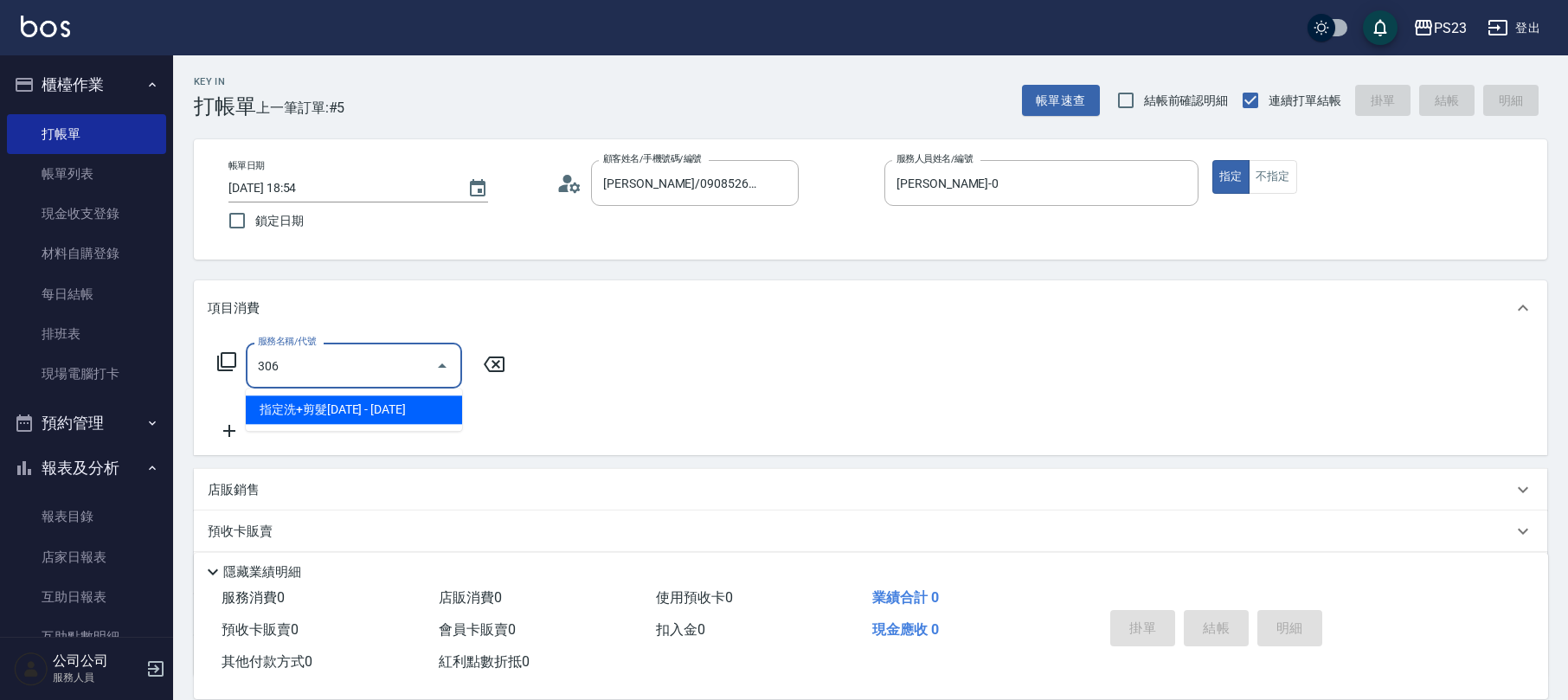
type input "指定洗+剪髮1500(306)"
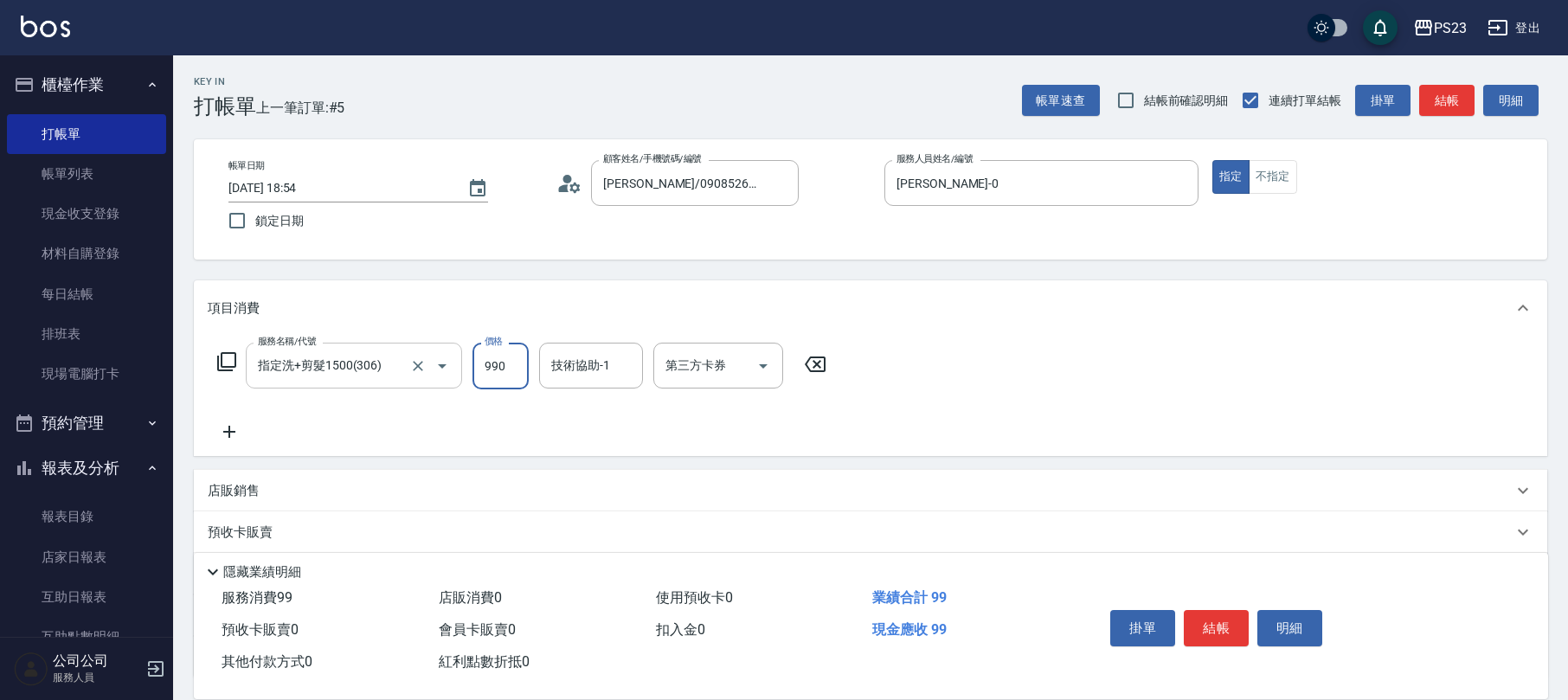
type input "990"
type input "青惠-26"
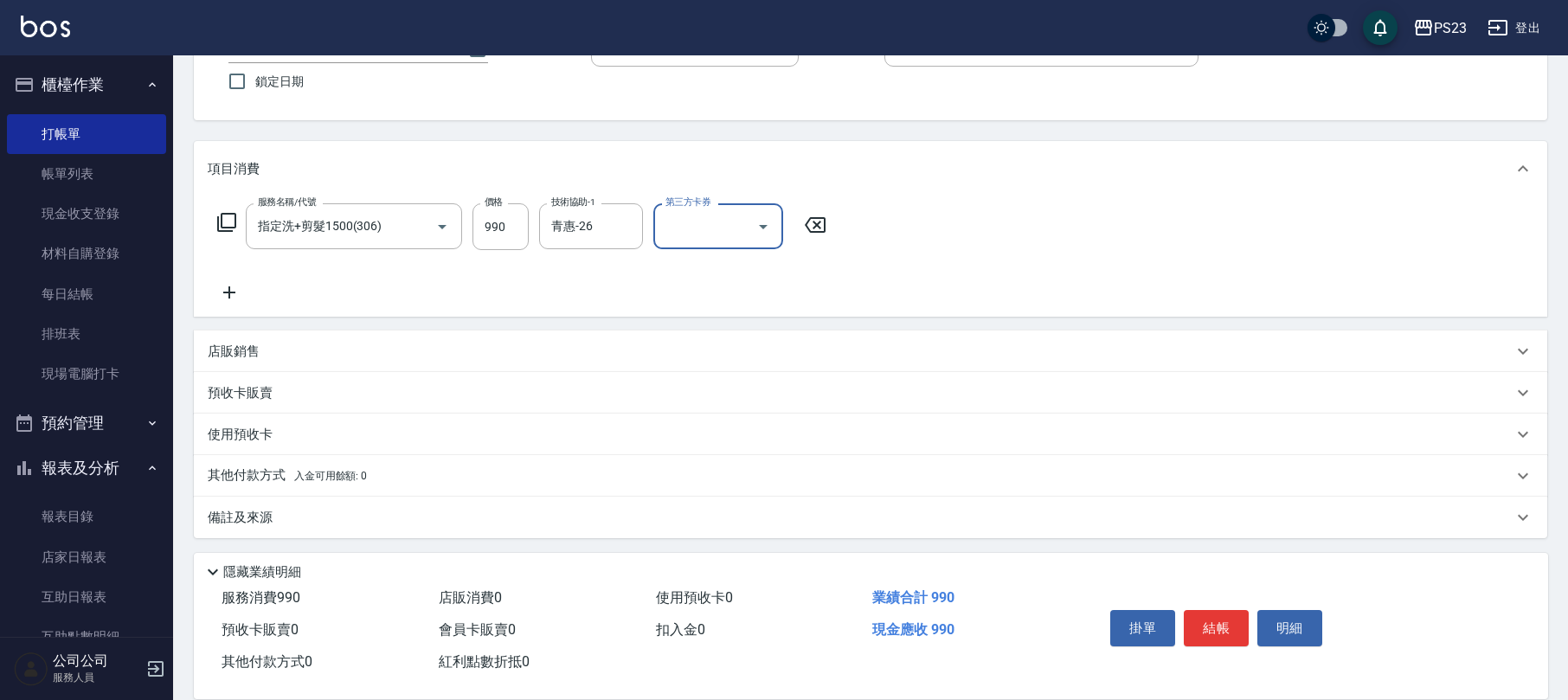
click at [298, 524] on div "備註及來源" at bounding box center [860, 518] width 1305 height 18
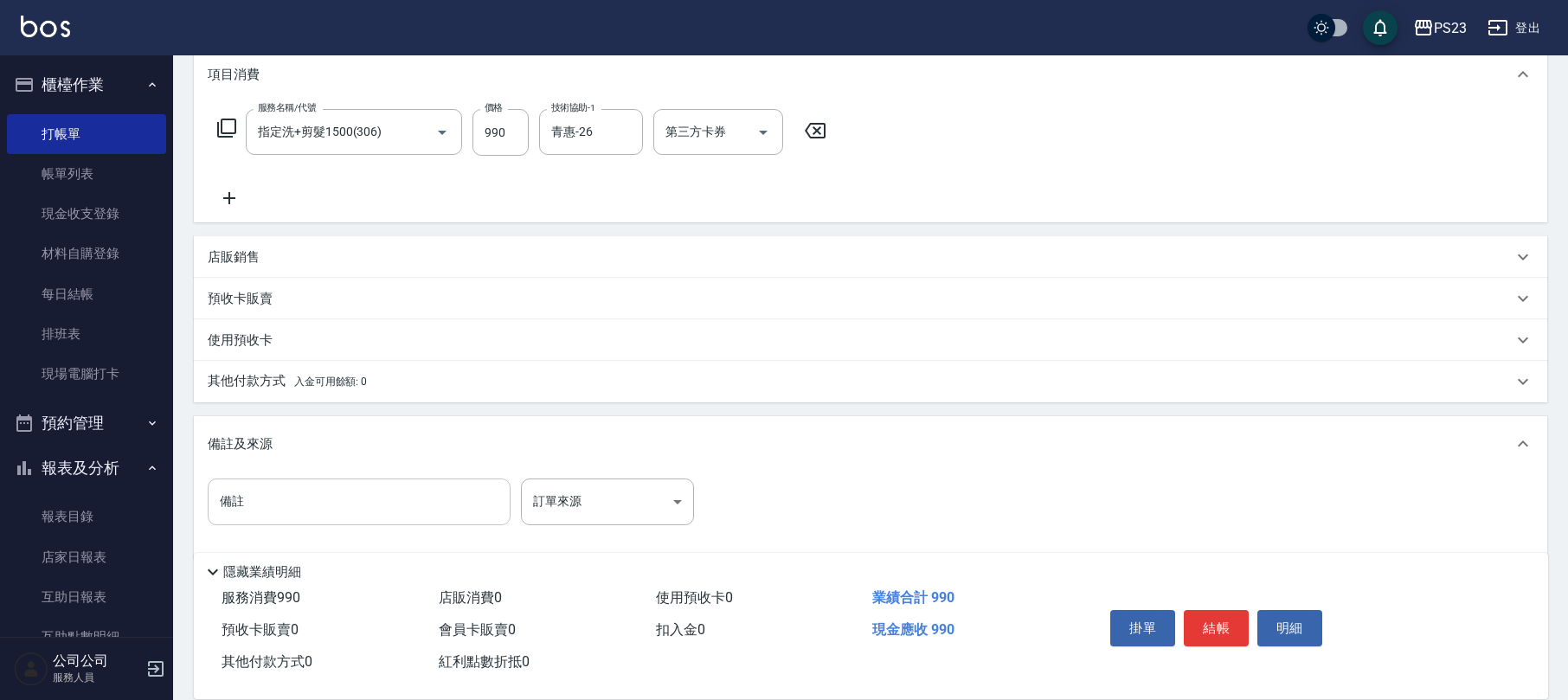
scroll to position [255, 0]
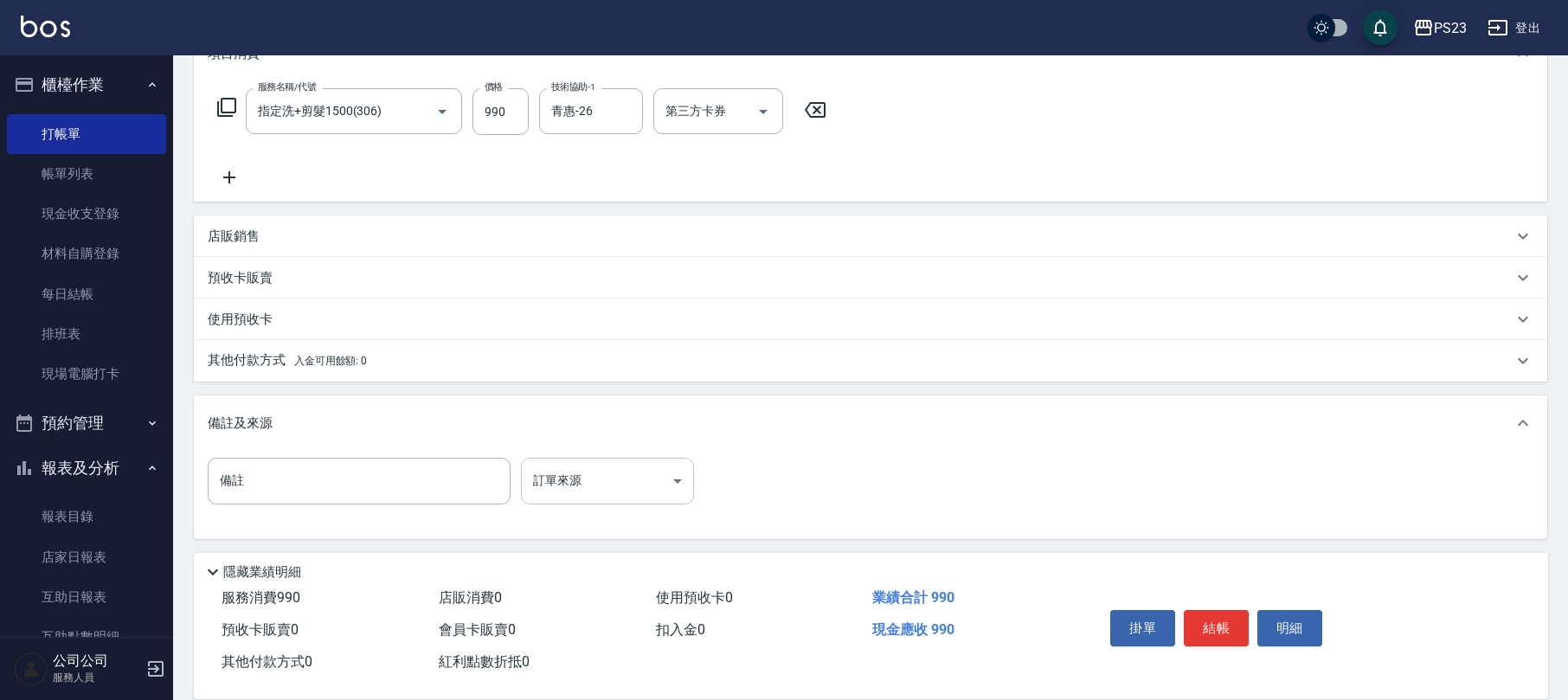
click at [653, 496] on body "PS23 登出 櫃檯作業 打帳單 帳單列表 現金收支登錄 材料自購登錄 每日結帳 排班表 現場電腦打卡 預約管理 預約管理 單日預約紀錄 單週預約紀錄 報表及…" at bounding box center [784, 224] width 1568 height 957
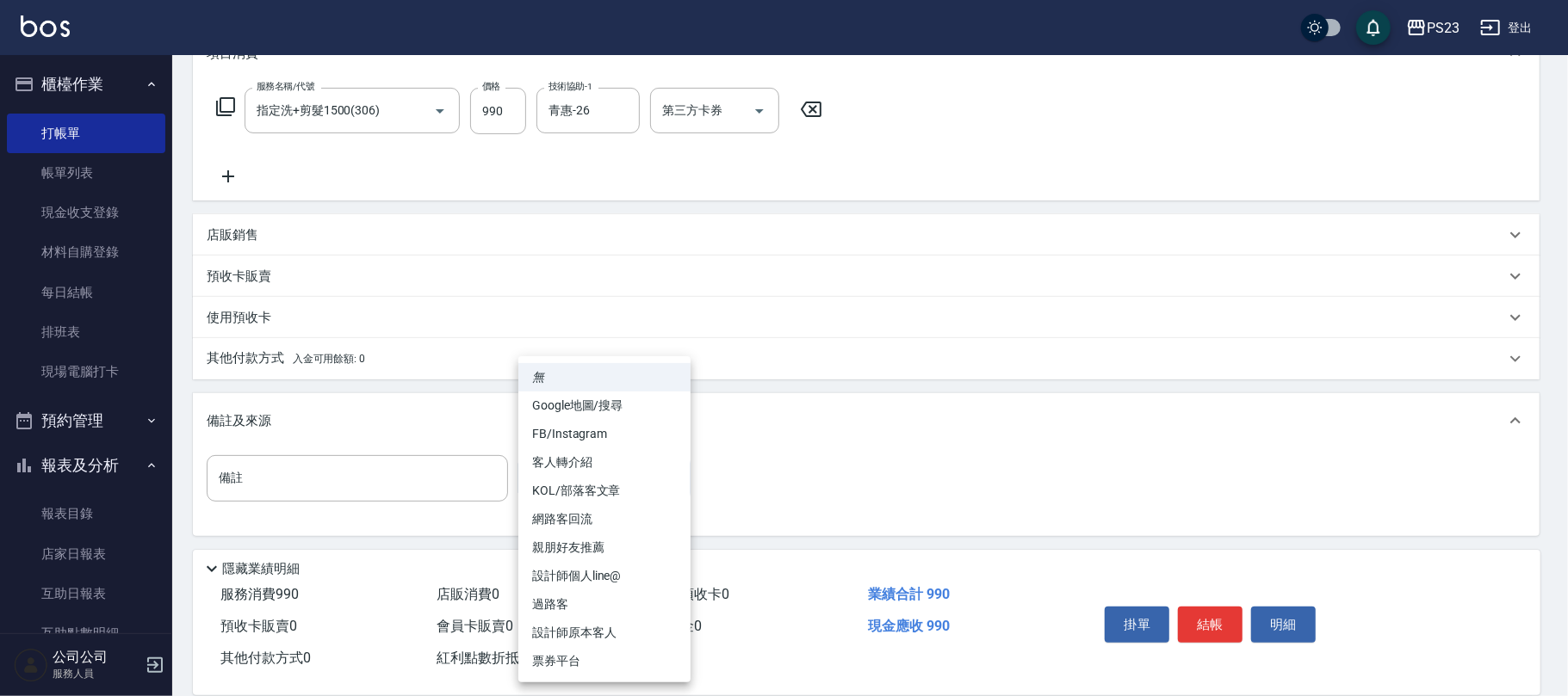
click at [578, 623] on li "設計師原本客人" at bounding box center [605, 632] width 172 height 28
type input "設計師原本客人"
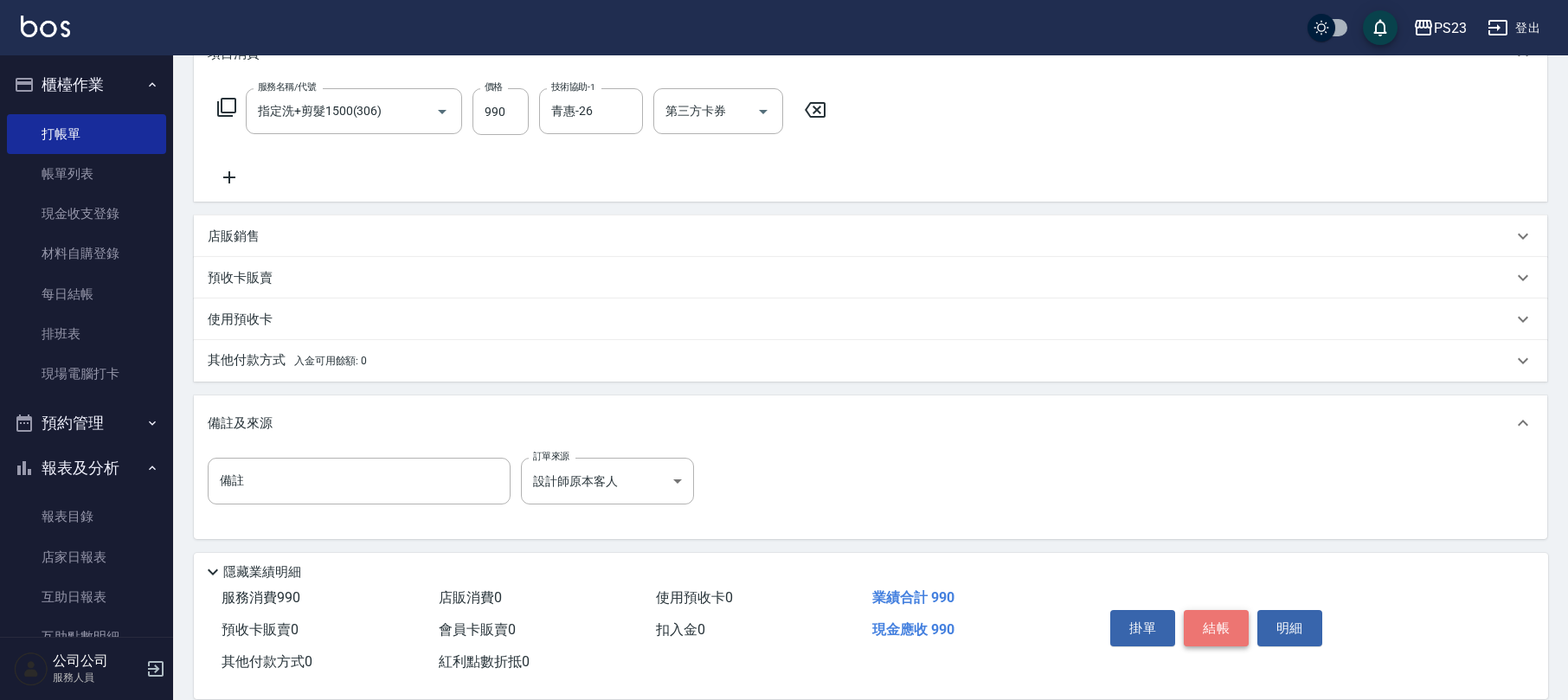
click at [1210, 625] on button "結帳" at bounding box center [1216, 629] width 65 height 37
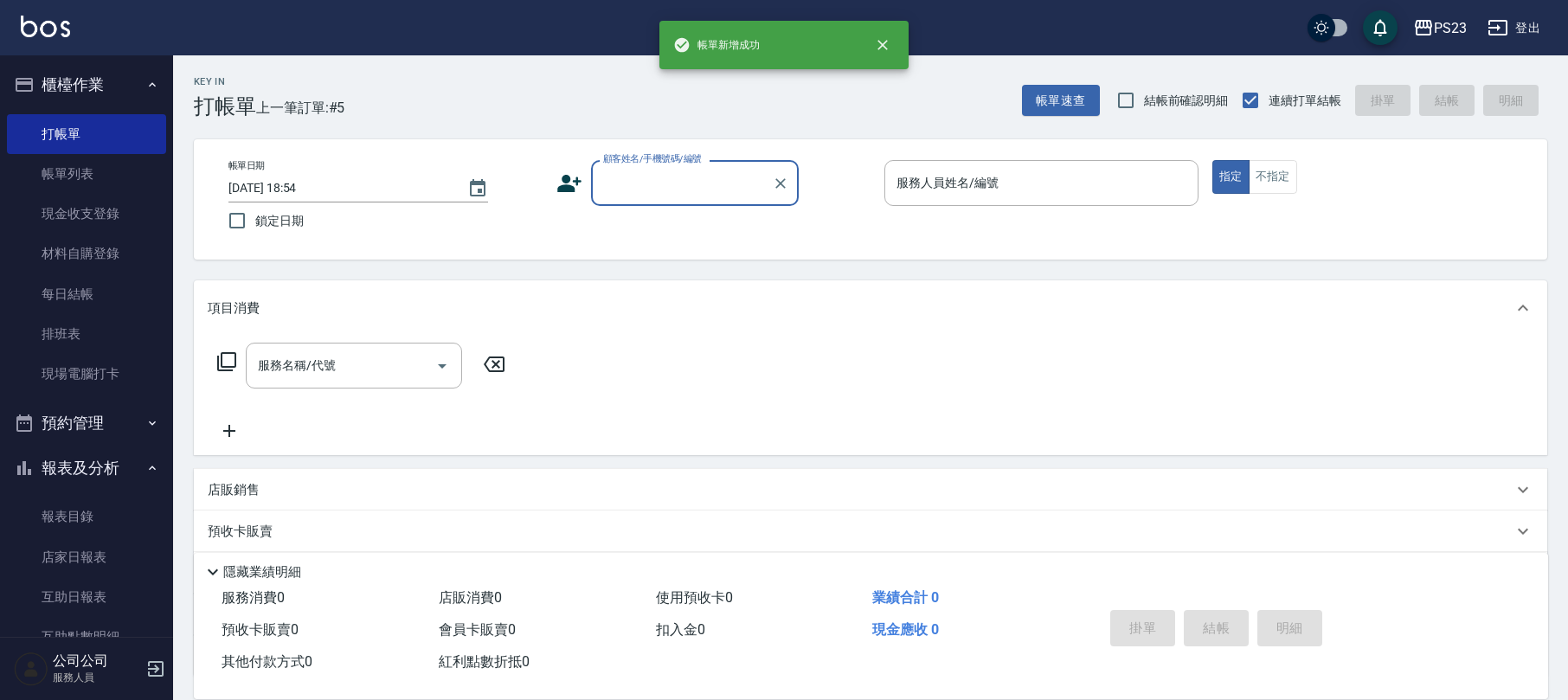
scroll to position [0, 0]
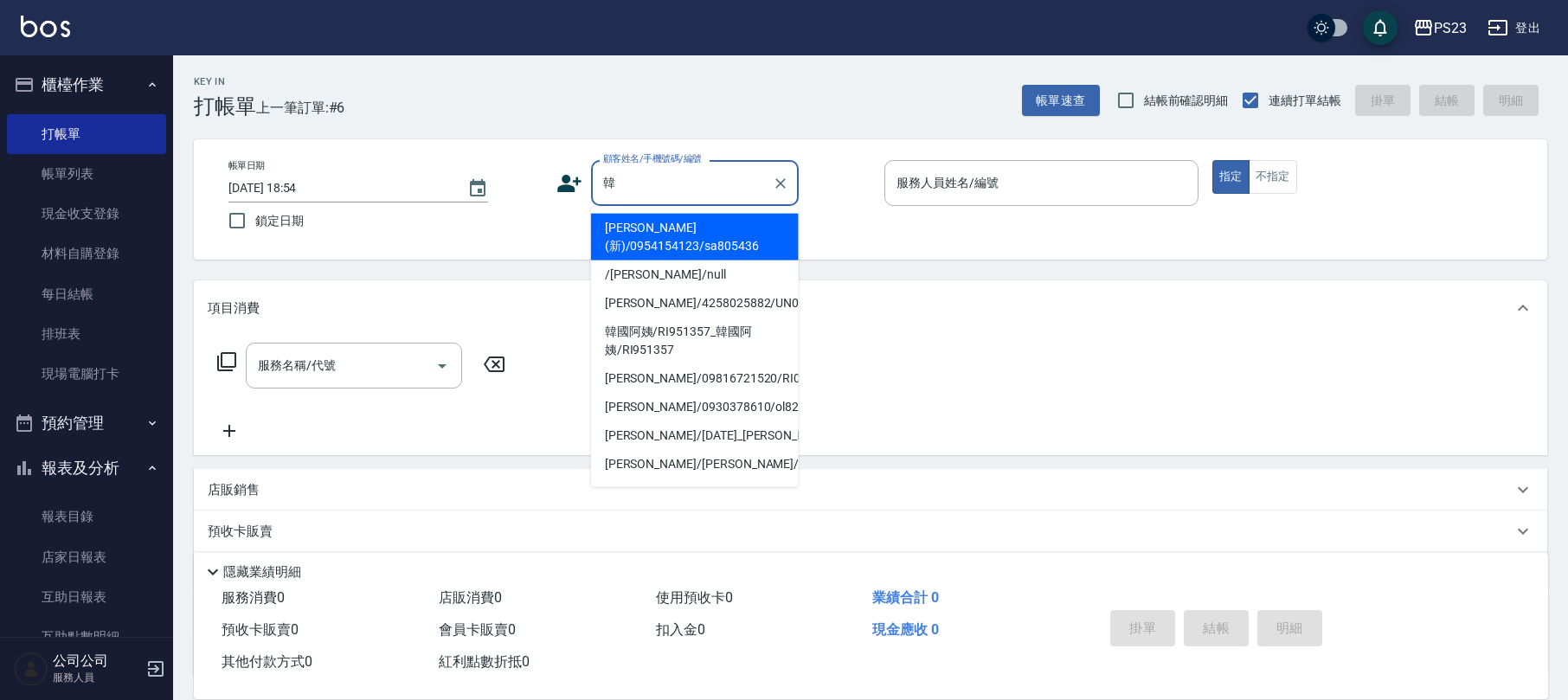
click at [786, 211] on ul "[PERSON_NAME](新)/0954154123/sa805436 /[PERSON_NAME]/null [PERSON_NAME]/42580258…" at bounding box center [694, 347] width 208 height 281
click at [784, 224] on li "[PERSON_NAME](新)/0954154123/sa805436" at bounding box center [694, 238] width 208 height 47
type input "[PERSON_NAME](新)/0954154123/sa805436"
type input "SAMMI-1"
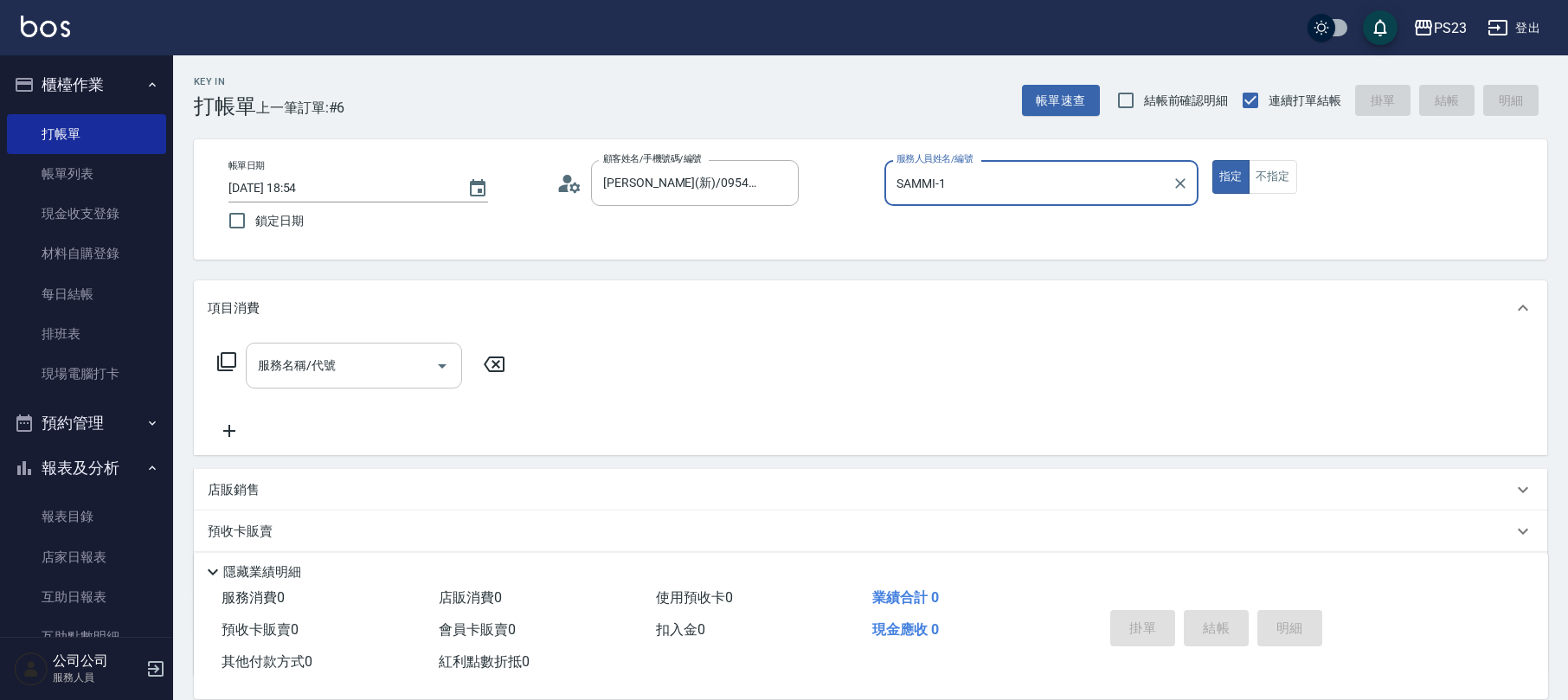
click at [304, 388] on div "服務名稱/代號" at bounding box center [354, 366] width 216 height 46
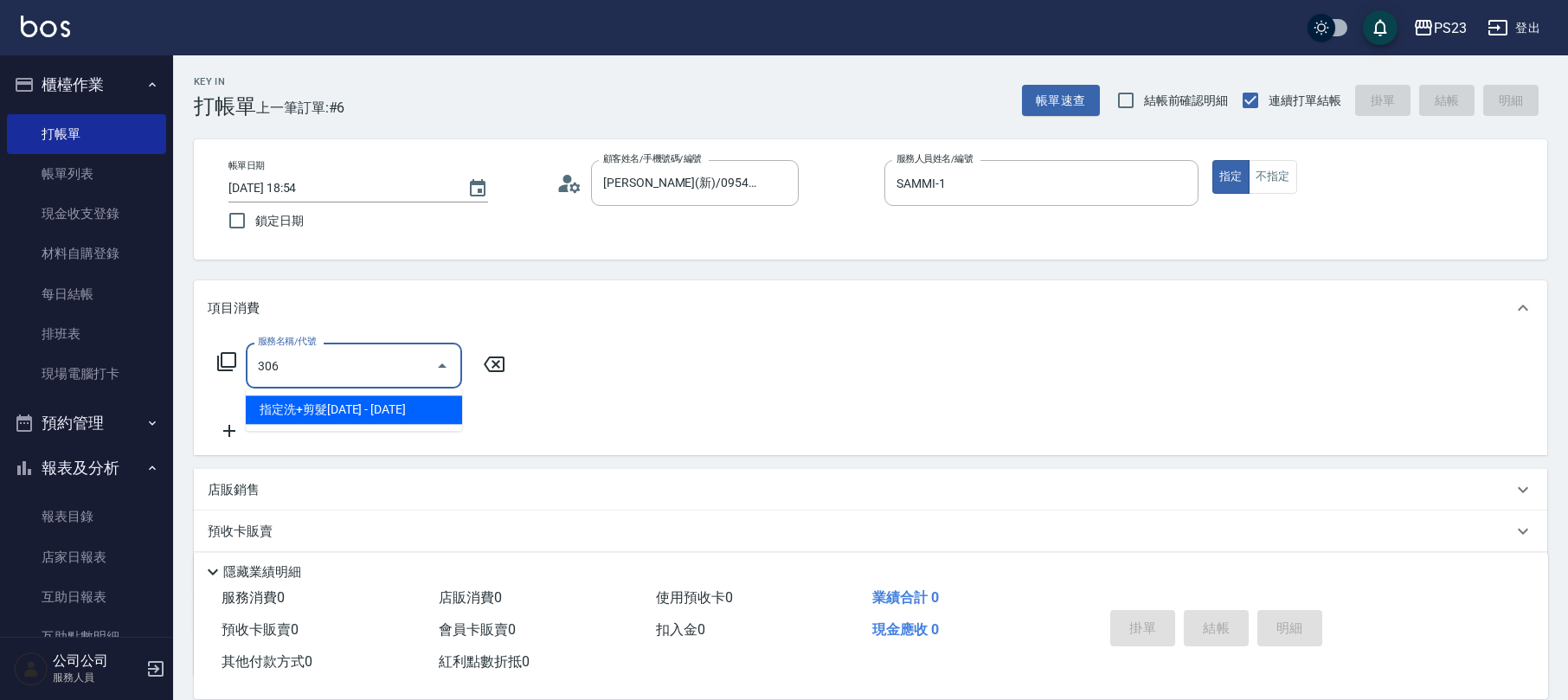
type input "指定洗+剪髮1500(306)"
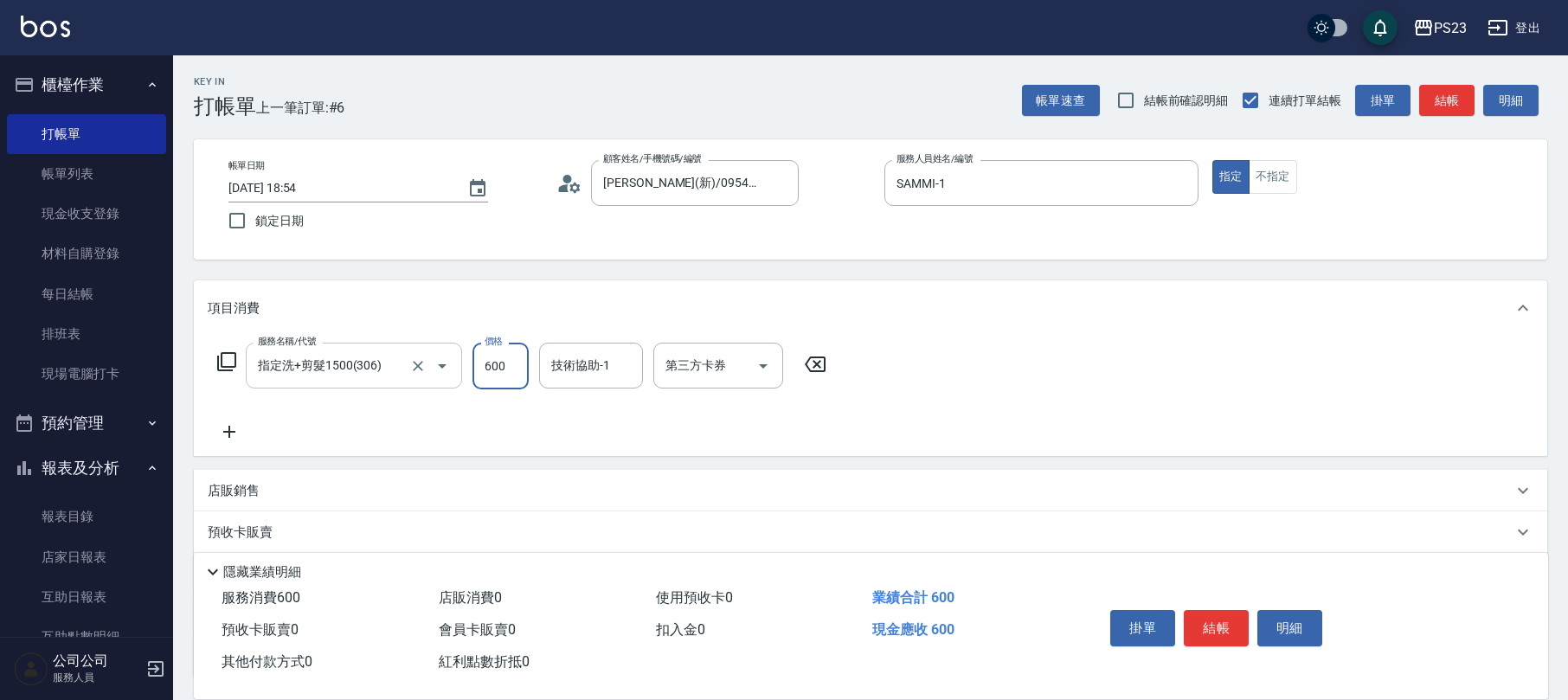
type input "600"
type input "SAMMI-1"
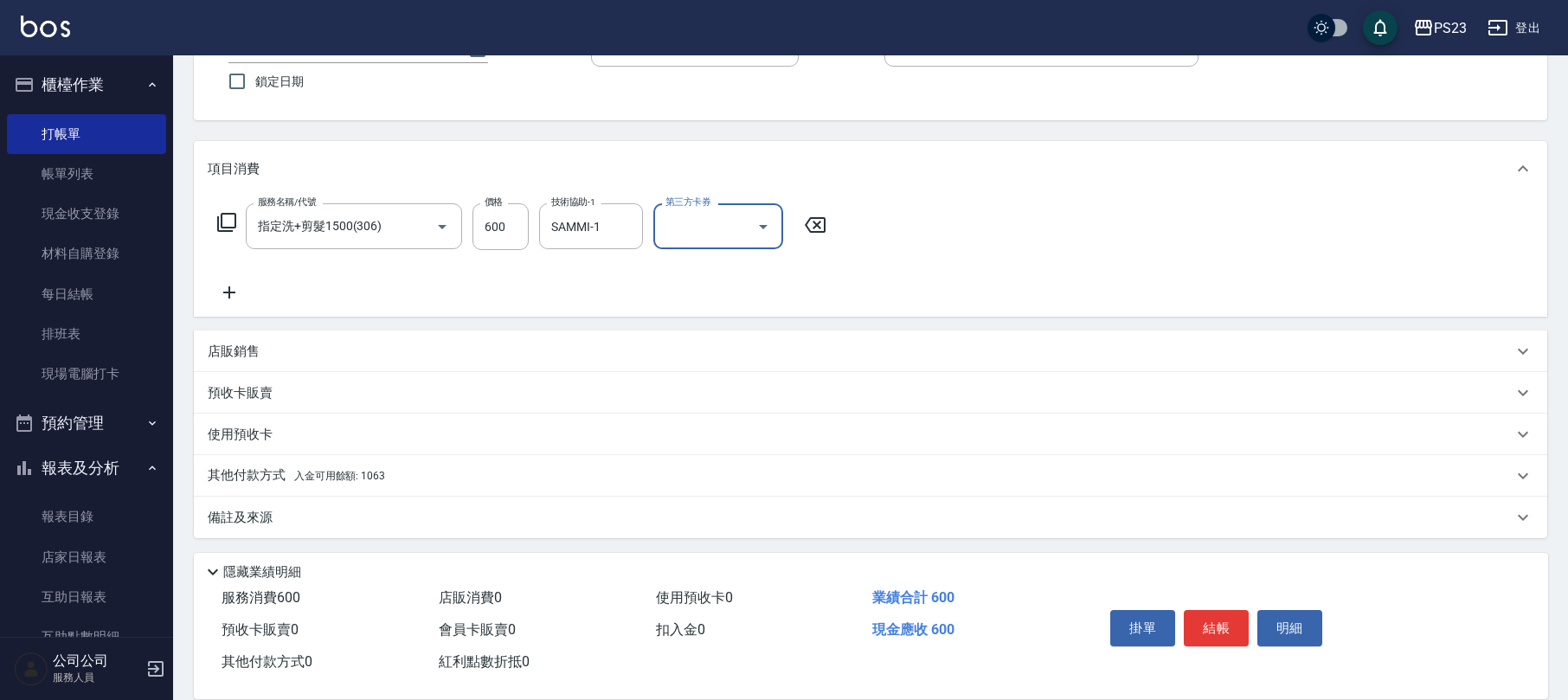
drag, startPoint x: 292, startPoint y: 481, endPoint x: 333, endPoint y: 481, distance: 41.0
click at [294, 479] on p "其他付款方式 入金可用餘額: 1063" at bounding box center [296, 476] width 178 height 19
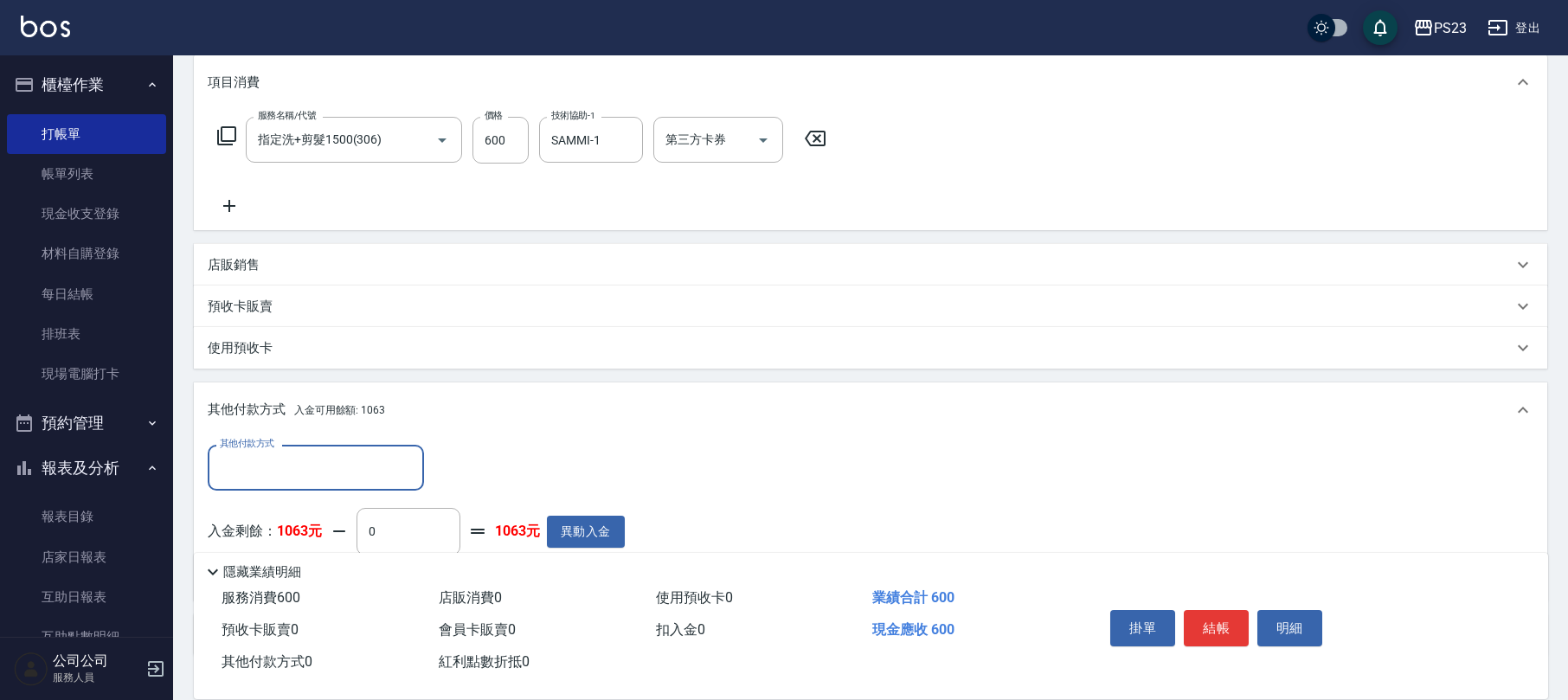
scroll to position [341, 0]
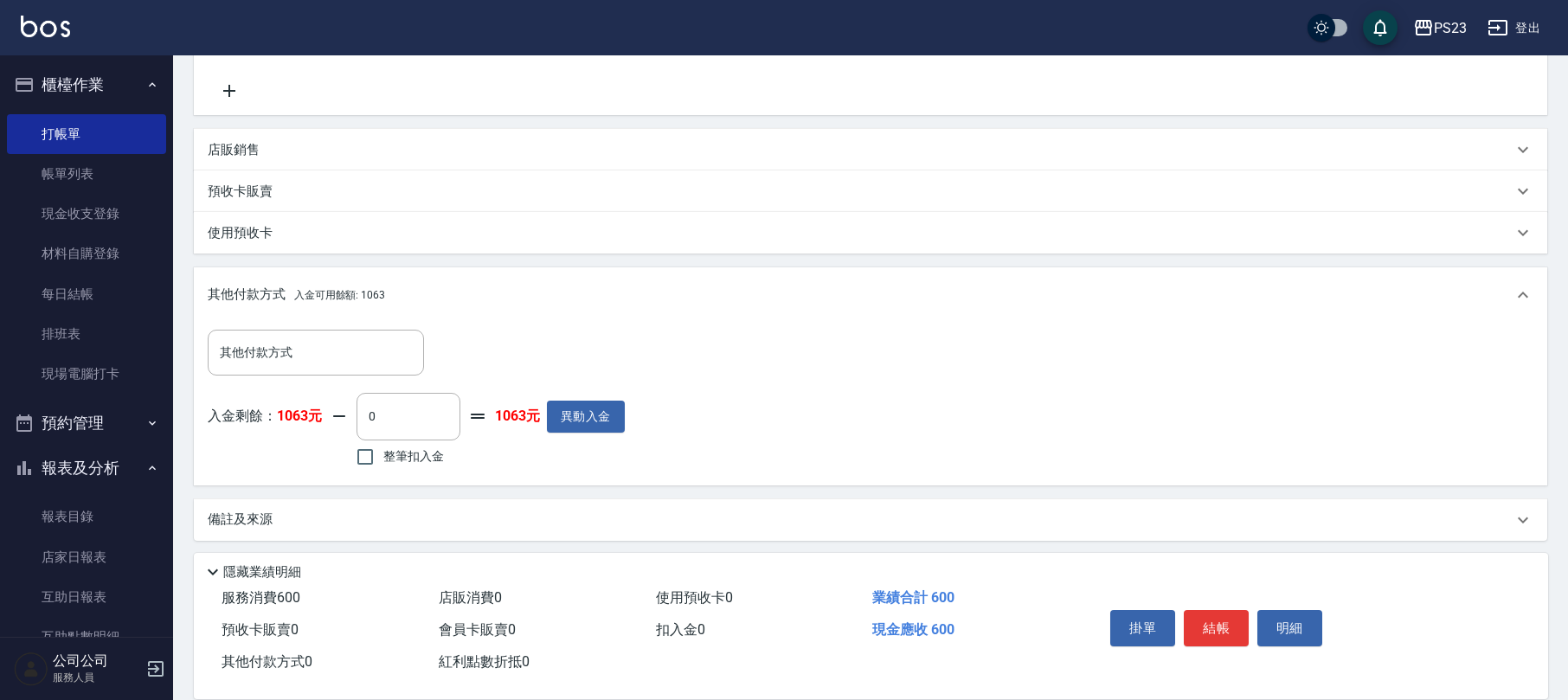
click at [419, 455] on span "整筆扣入金" at bounding box center [413, 456] width 60 height 18
click at [383, 455] on input "整筆扣入金" at bounding box center [365, 457] width 37 height 37
checkbox input "true"
type input "600"
click at [275, 517] on div "備註及來源" at bounding box center [860, 517] width 1305 height 18
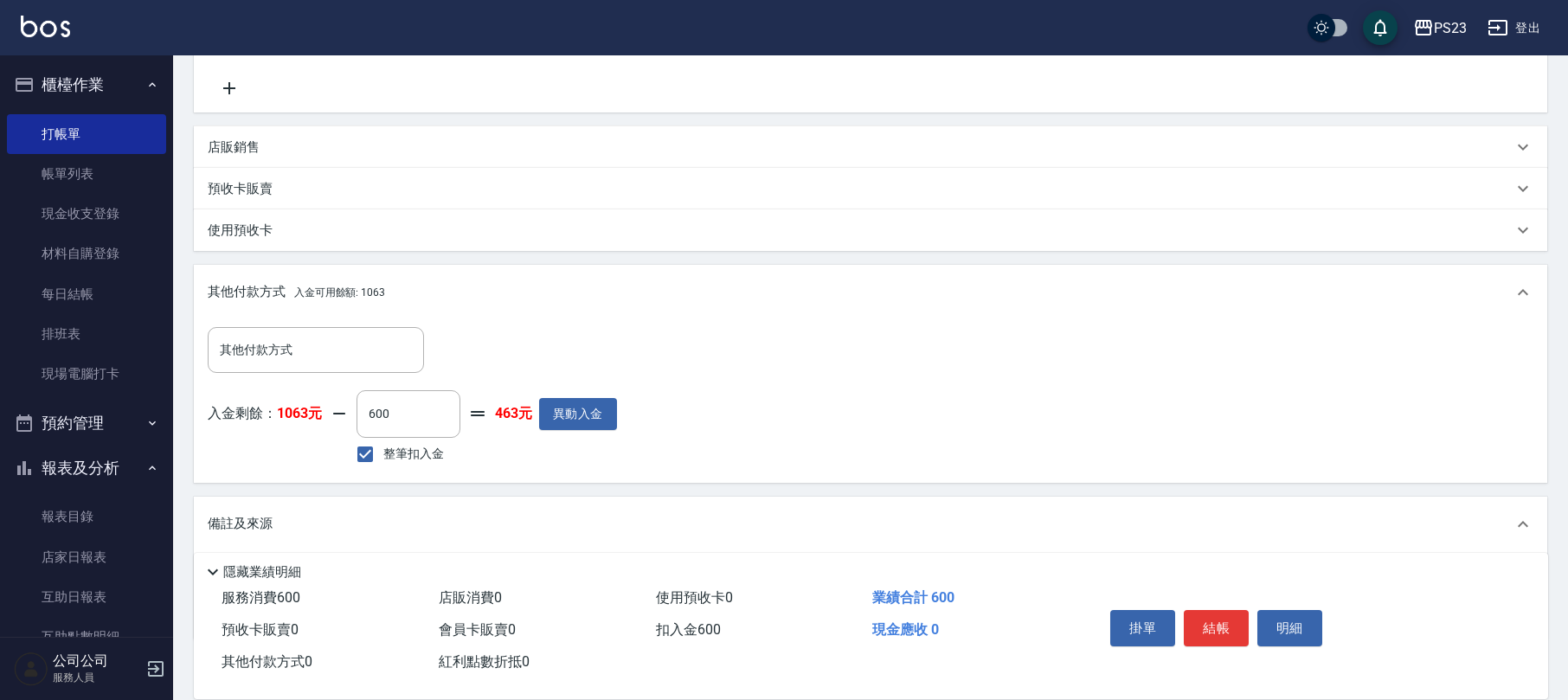
scroll to position [445, 0]
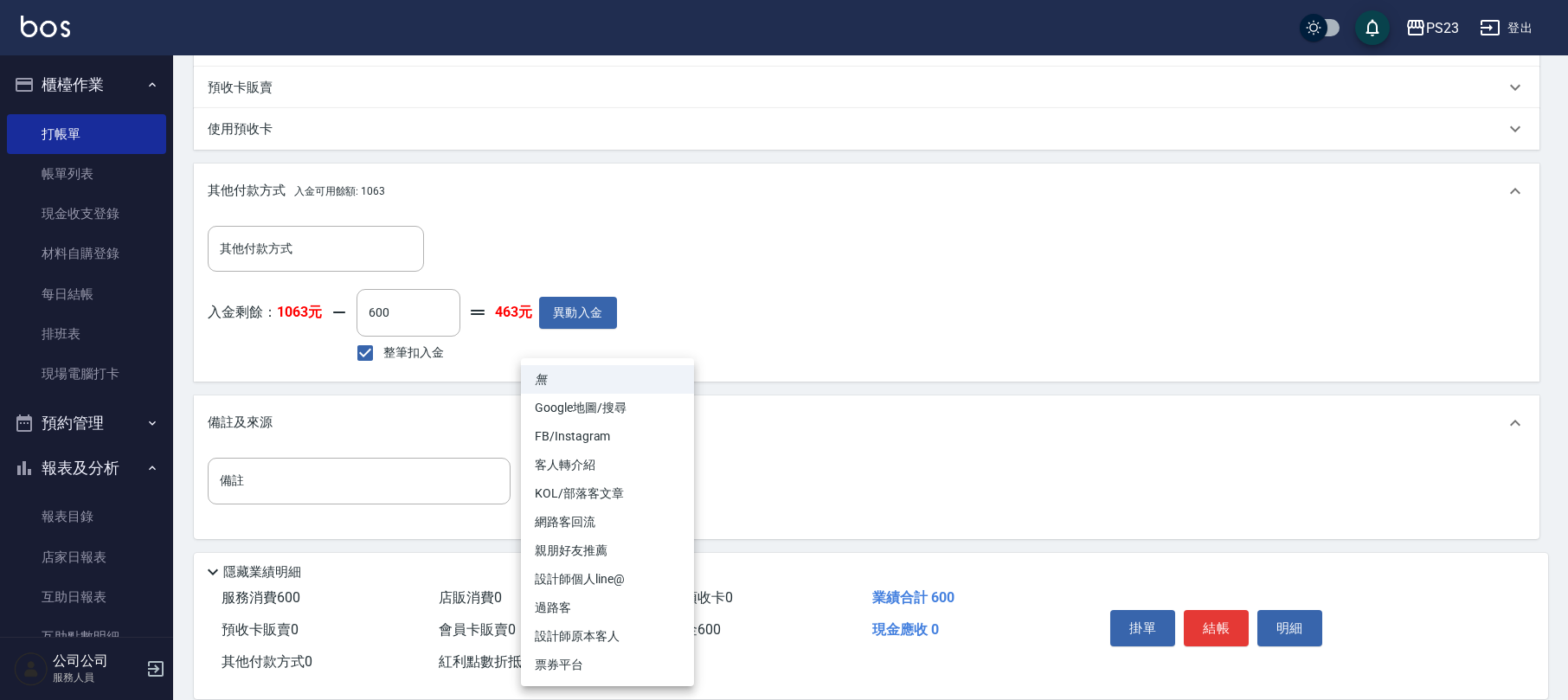
click at [582, 478] on body "PS23 登出 櫃檯作業 打帳單 帳單列表 現金收支登錄 材料自購登錄 每日結帳 排班表 現場電腦打卡 預約管理 預約管理 單日預約紀錄 單週預約紀錄 報表及…" at bounding box center [784, 128] width 1568 height 1147
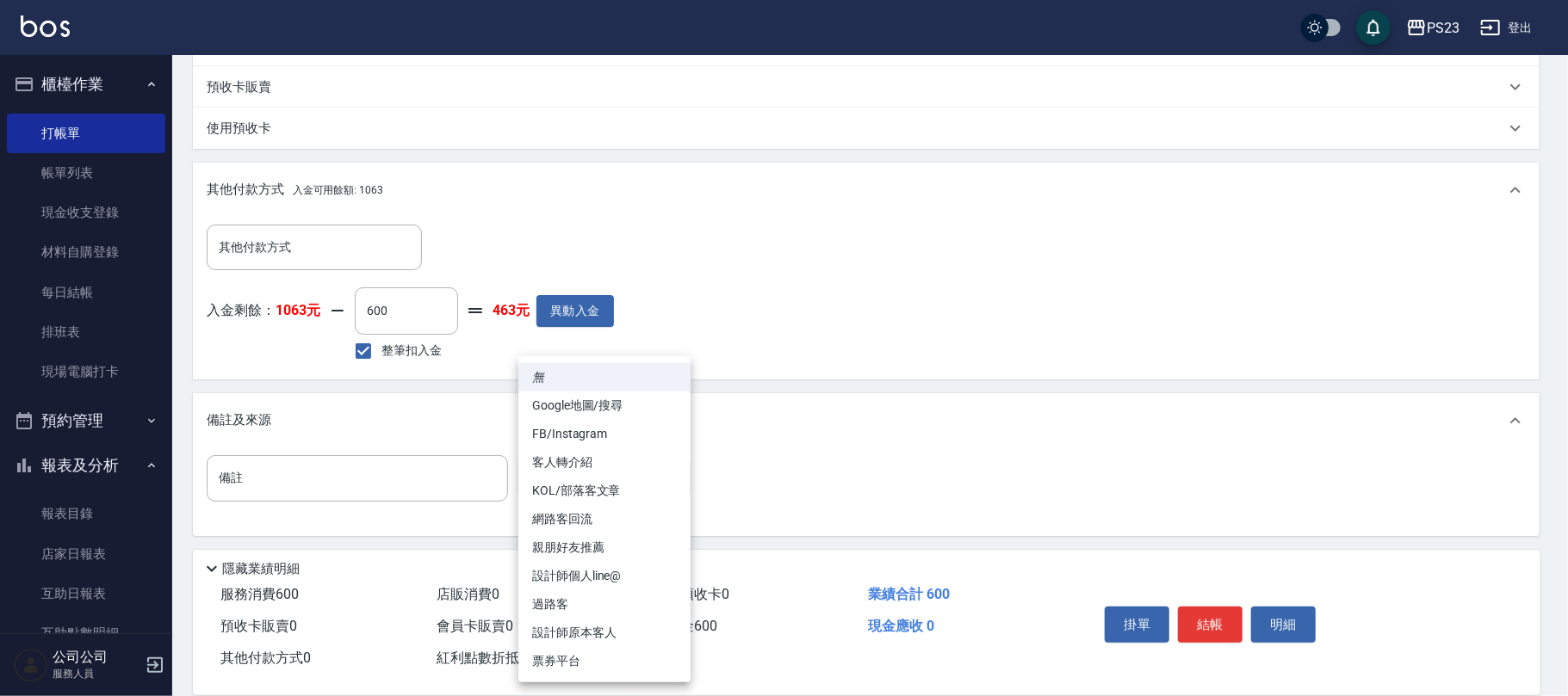
drag, startPoint x: 607, startPoint y: 631, endPoint x: 696, endPoint y: 619, distance: 89.8
click at [607, 630] on li "設計師原本客人" at bounding box center [605, 632] width 172 height 28
type input "設計師原本客人"
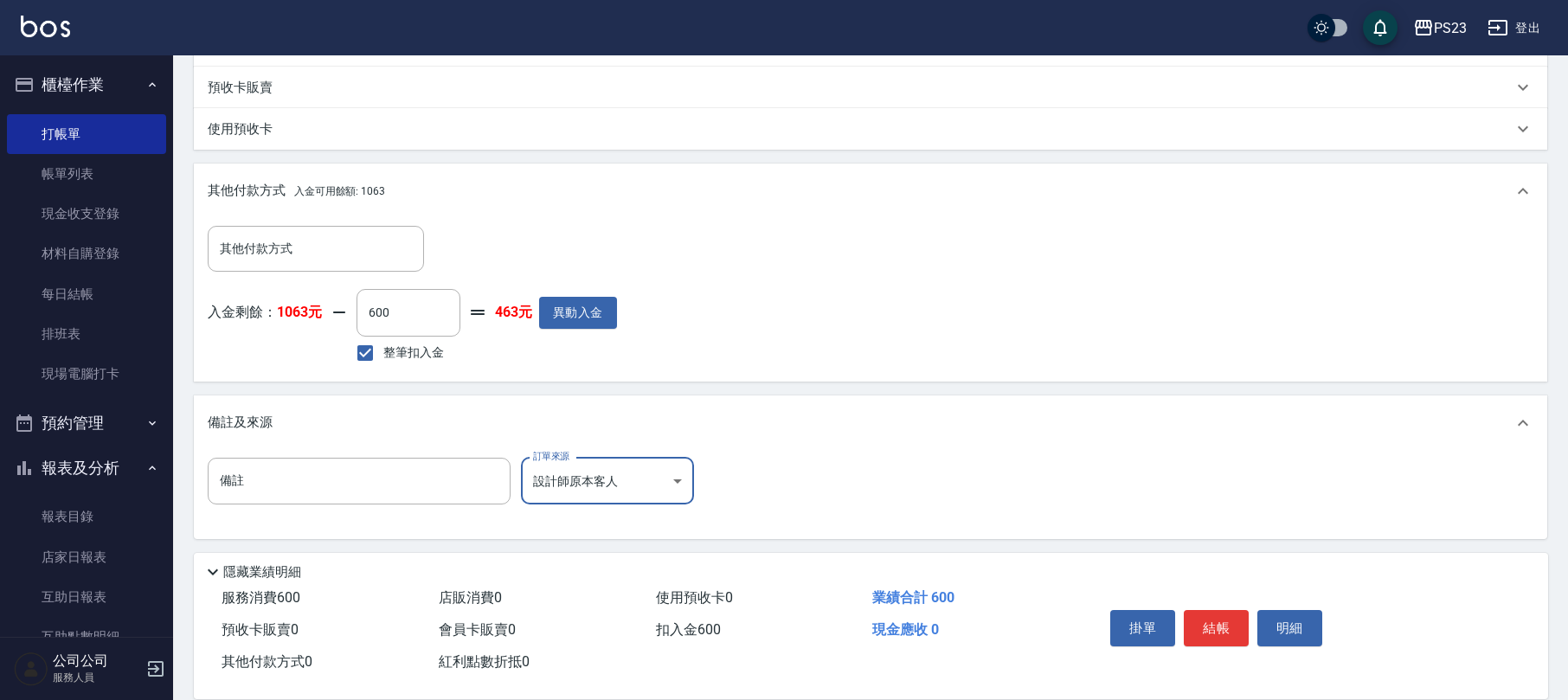
click at [1217, 625] on button "結帳" at bounding box center [1216, 629] width 65 height 37
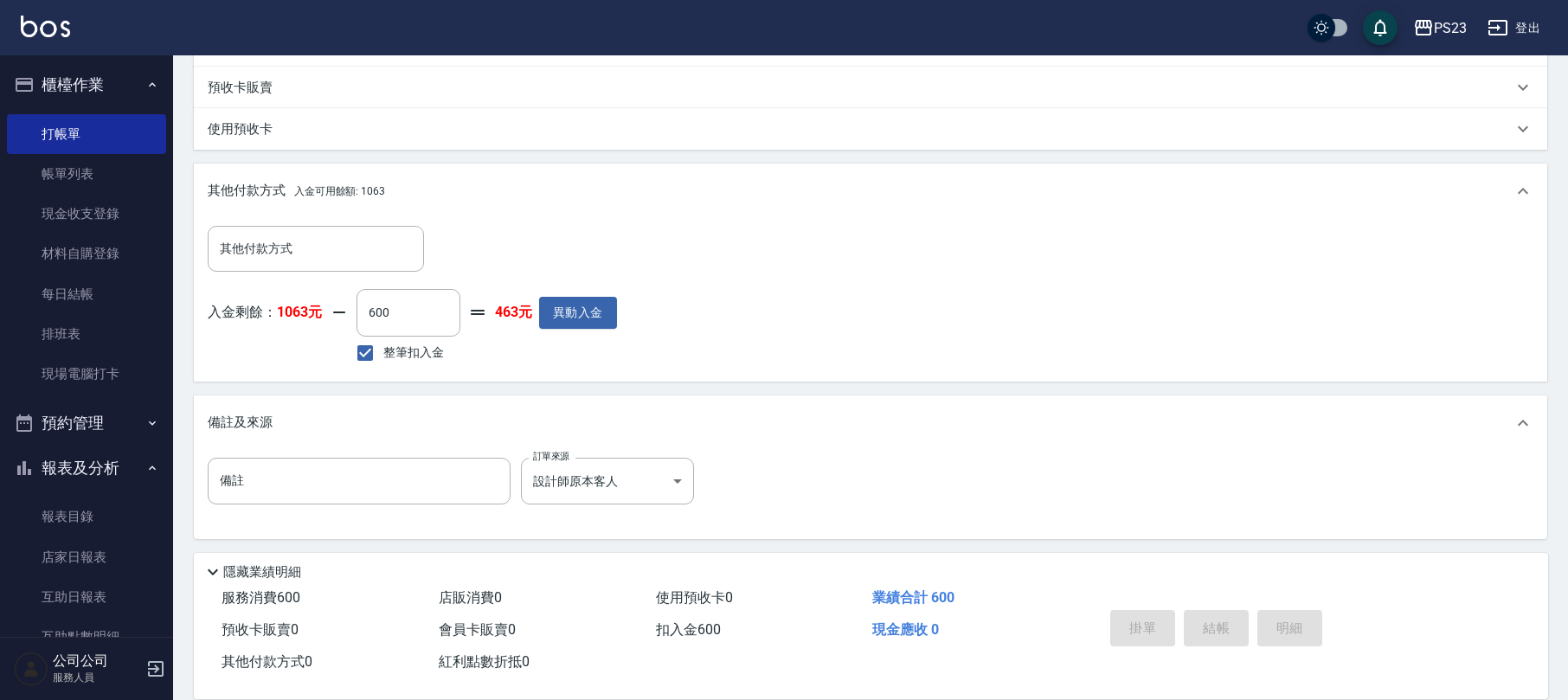
type input "[DATE] 18:55"
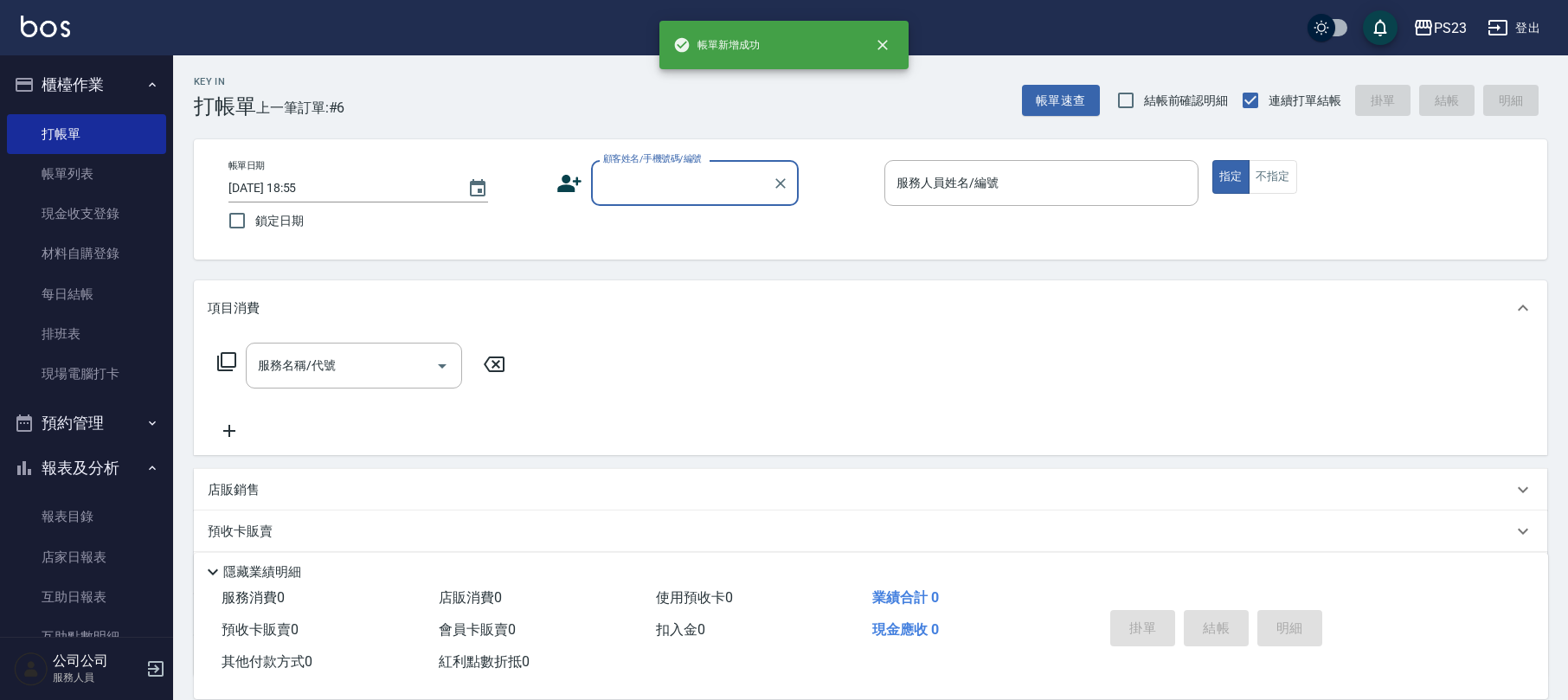
scroll to position [0, 0]
